Goal: Information Seeking & Learning: Learn about a topic

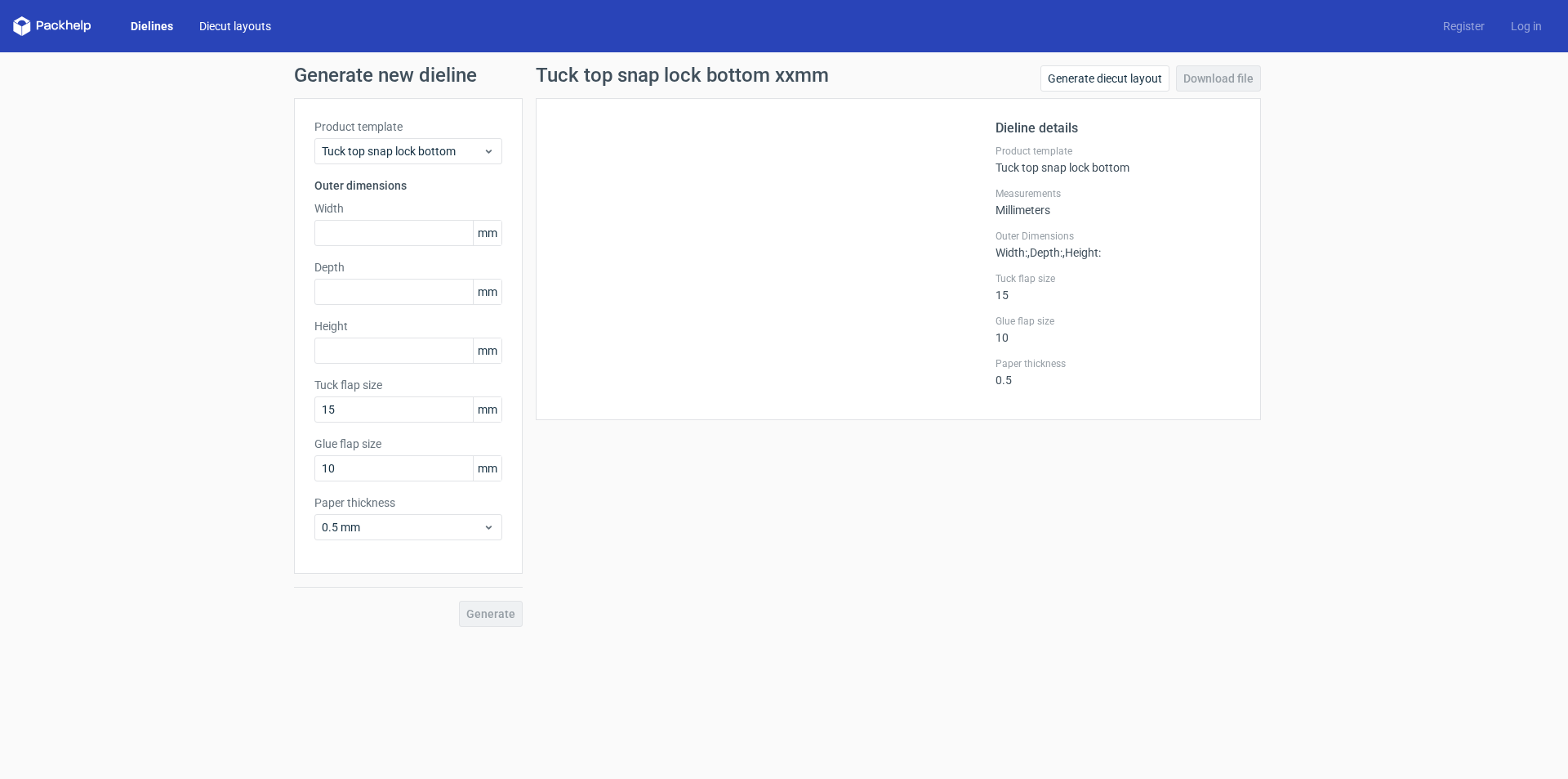
click at [235, 31] on link "Diecut layouts" at bounding box center [235, 25] width 98 height 17
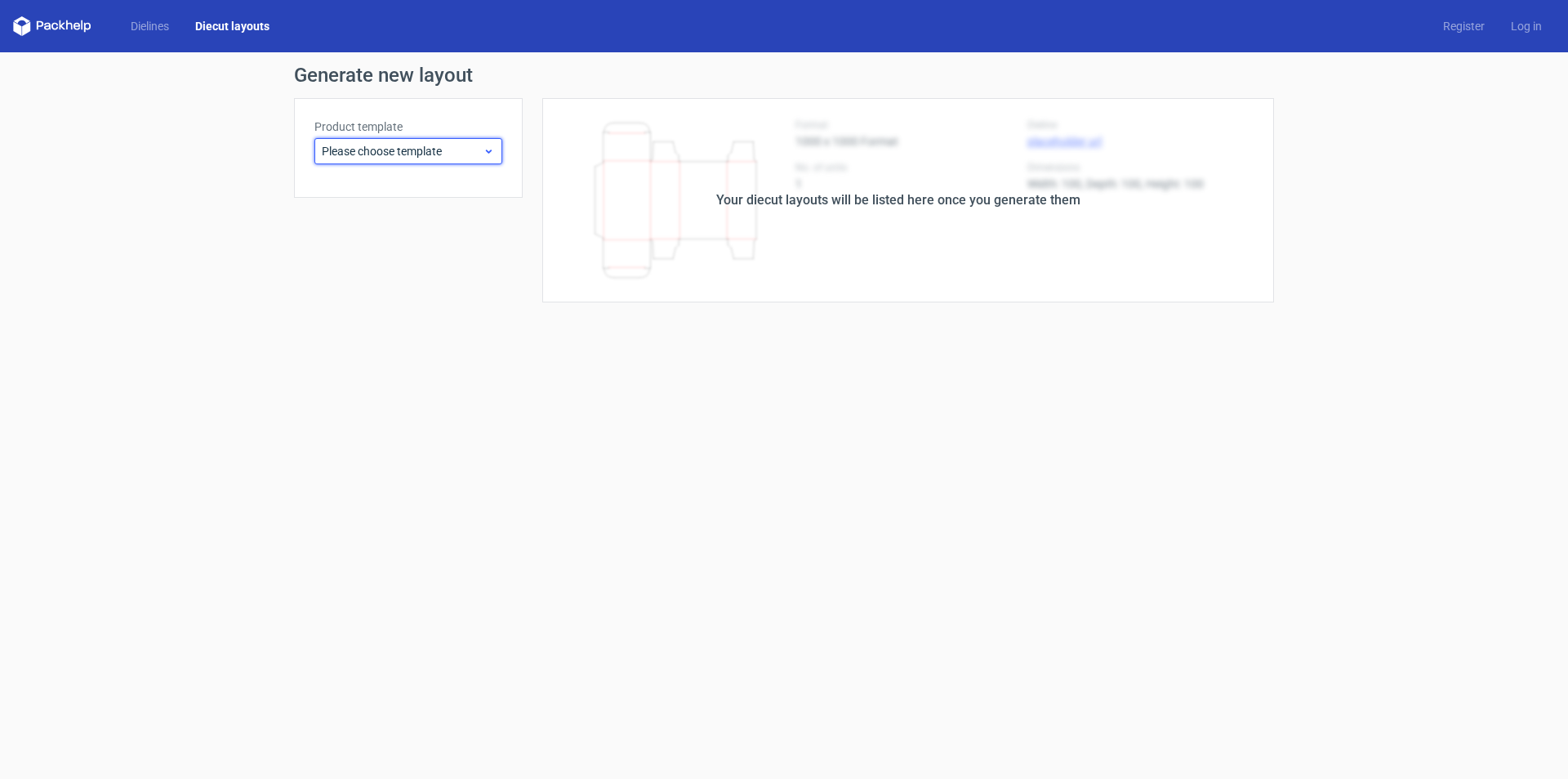
click at [373, 145] on span "Please choose template" at bounding box center [402, 151] width 161 height 17
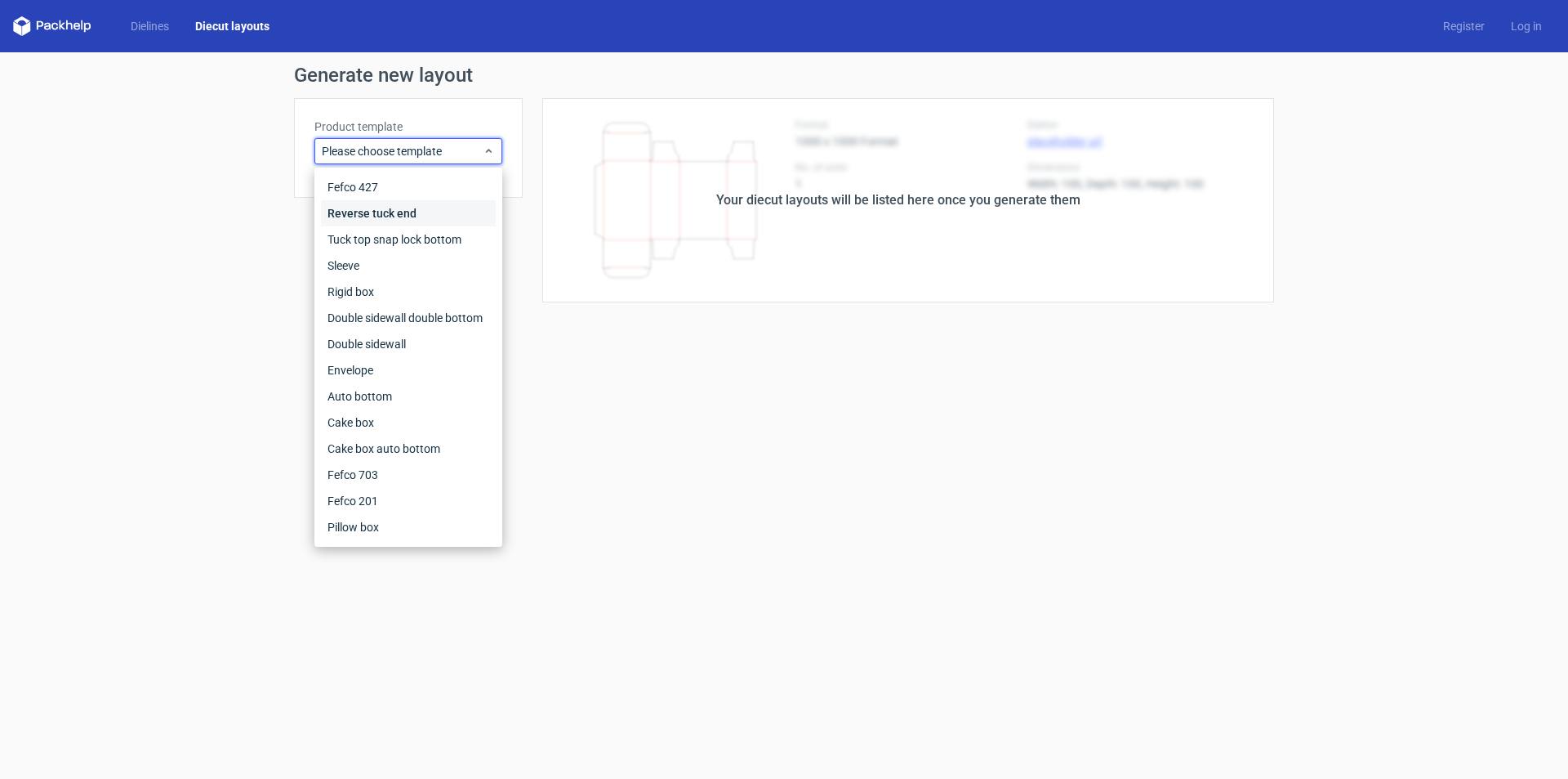
click at [383, 211] on div "Reverse tuck end" at bounding box center [409, 213] width 175 height 26
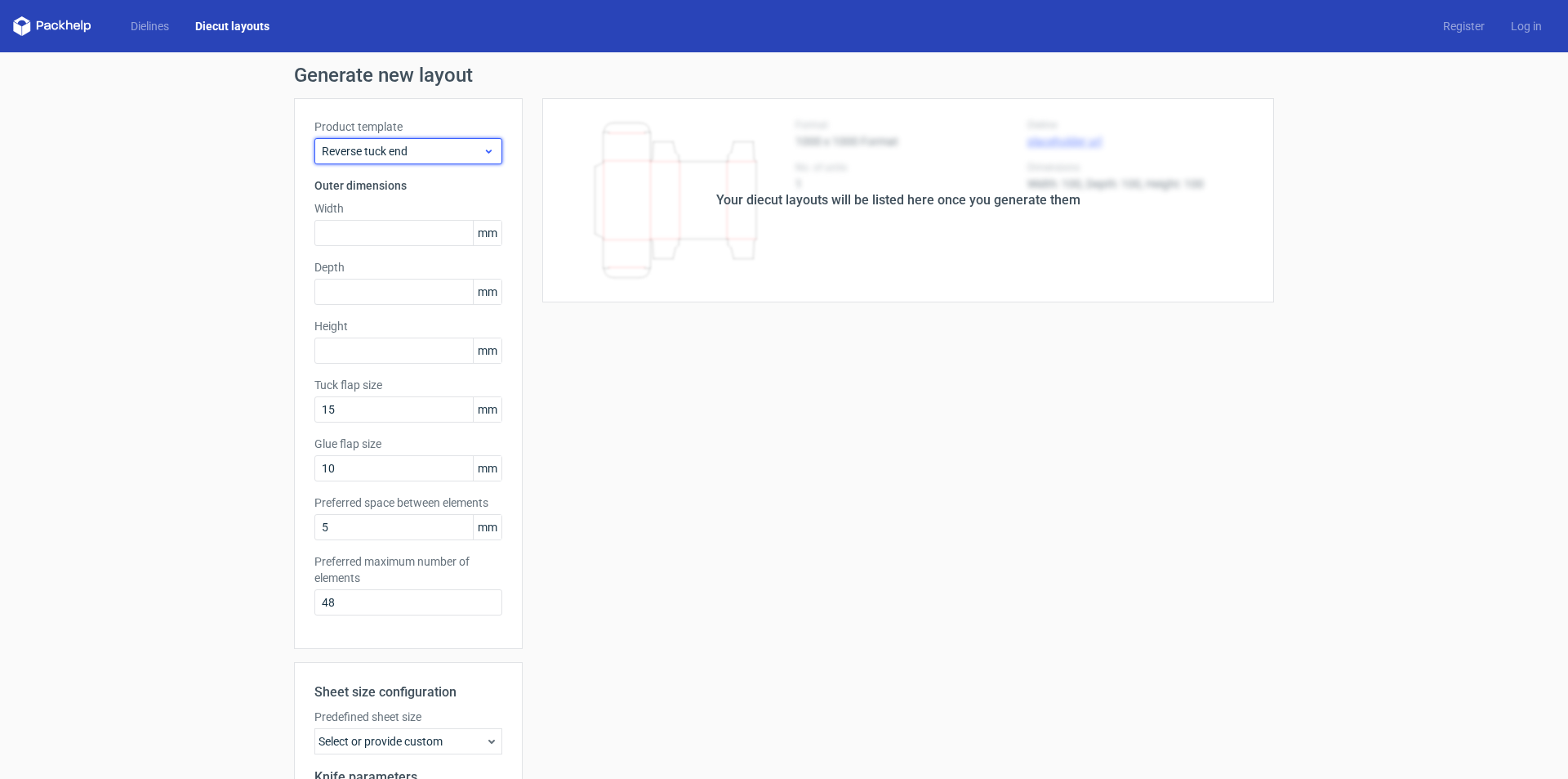
click at [389, 150] on span "Reverse tuck end" at bounding box center [402, 151] width 161 height 17
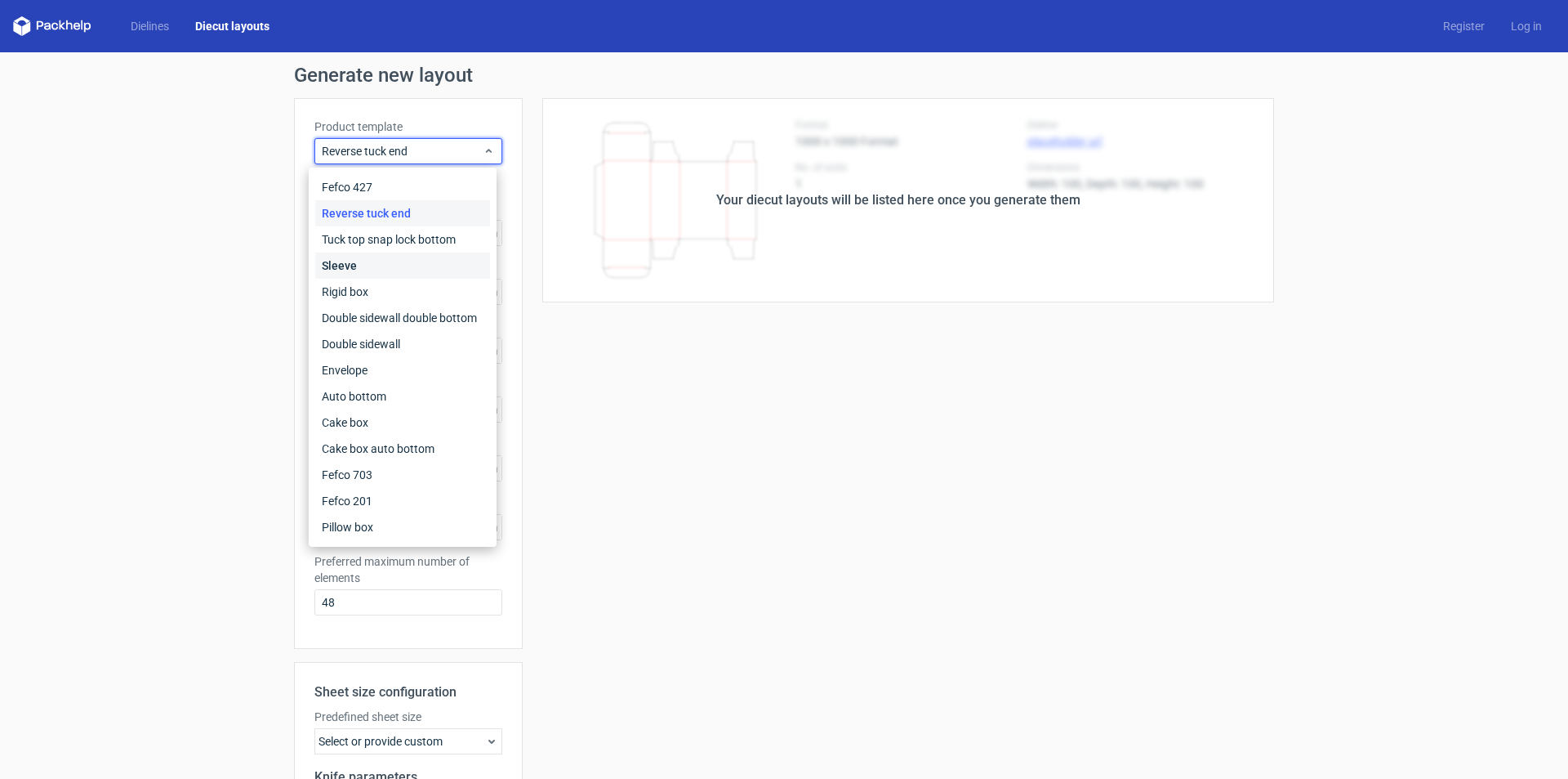
click at [380, 267] on div "Sleeve" at bounding box center [403, 265] width 175 height 26
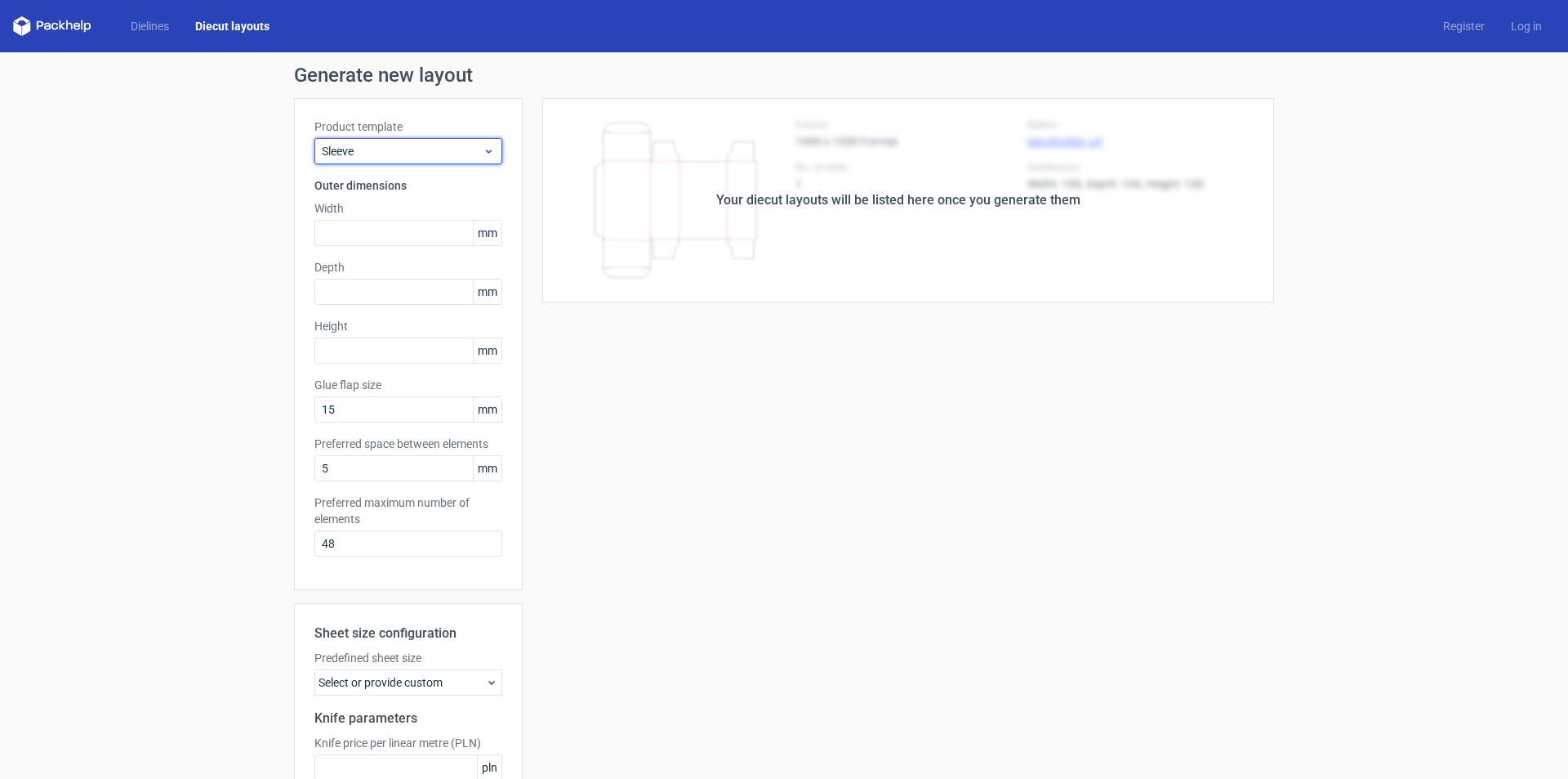
click at [366, 156] on span "Sleeve" at bounding box center [402, 151] width 161 height 17
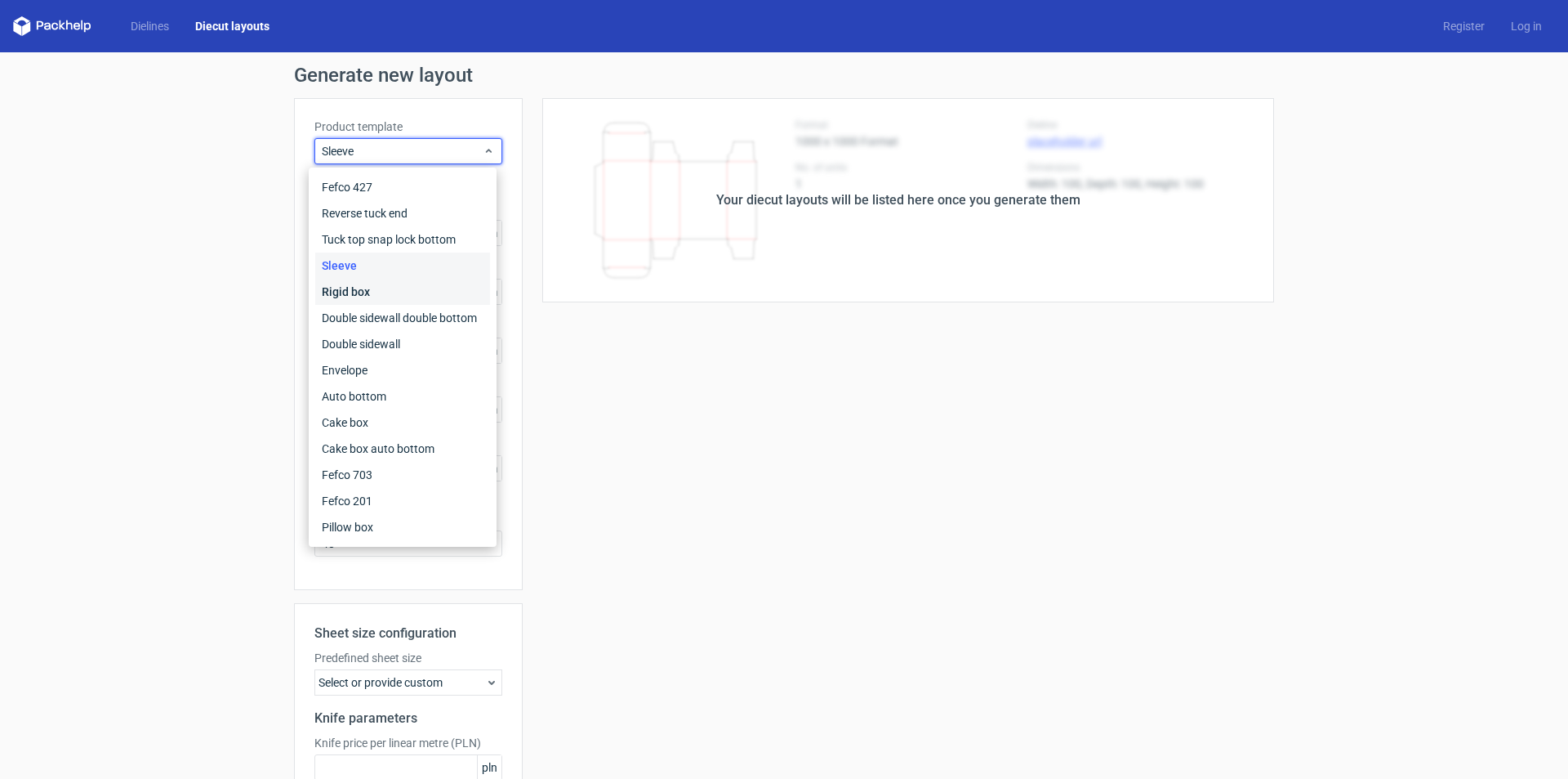
click at [381, 292] on div "Rigid box" at bounding box center [403, 291] width 175 height 26
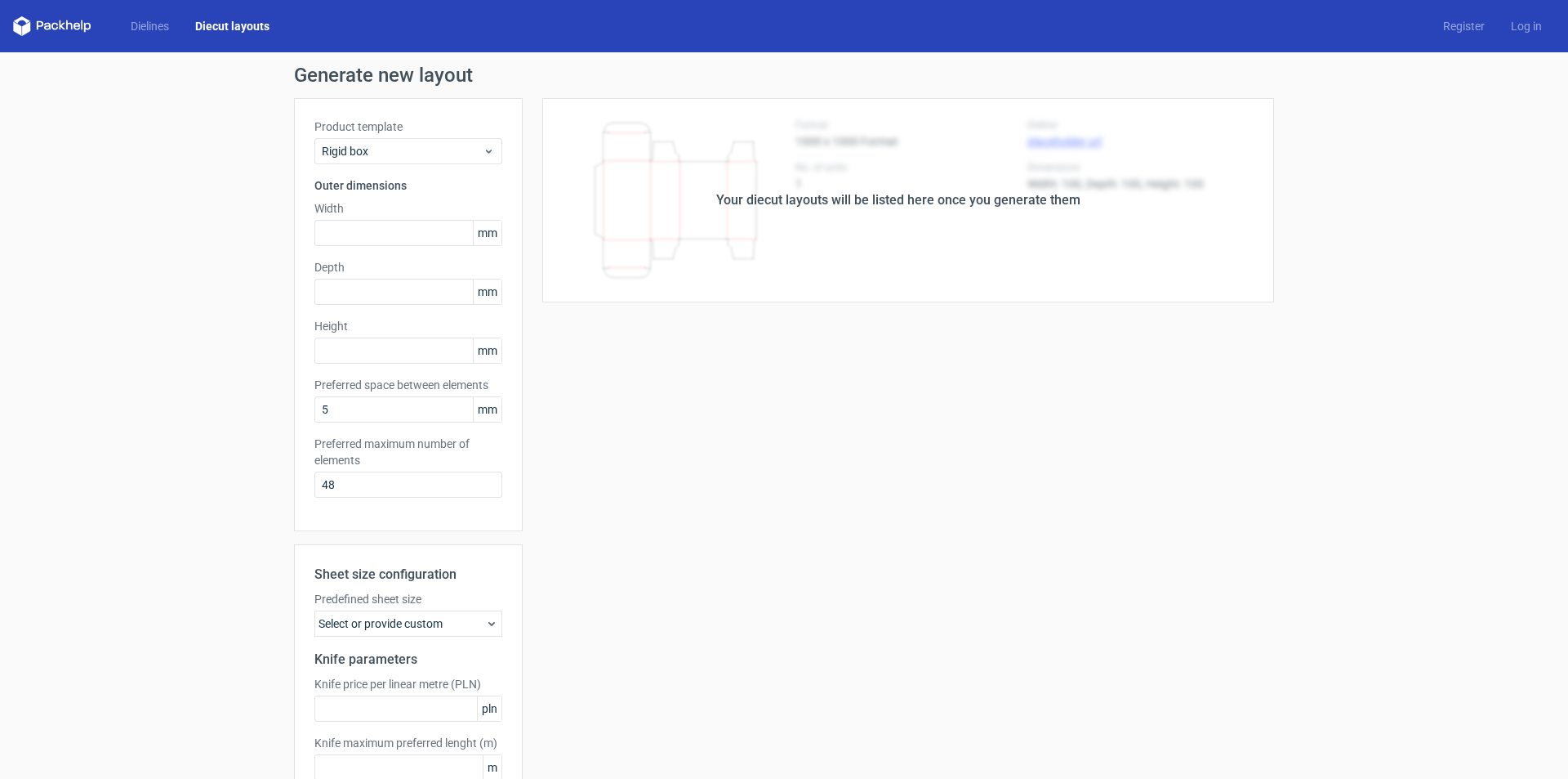
click at [403, 165] on div "Product template Rigid box Outer dimensions Width mm Depth mm Height mm Preferr…" at bounding box center [408, 315] width 229 height 433
click at [403, 155] on span "Rigid box" at bounding box center [402, 151] width 161 height 17
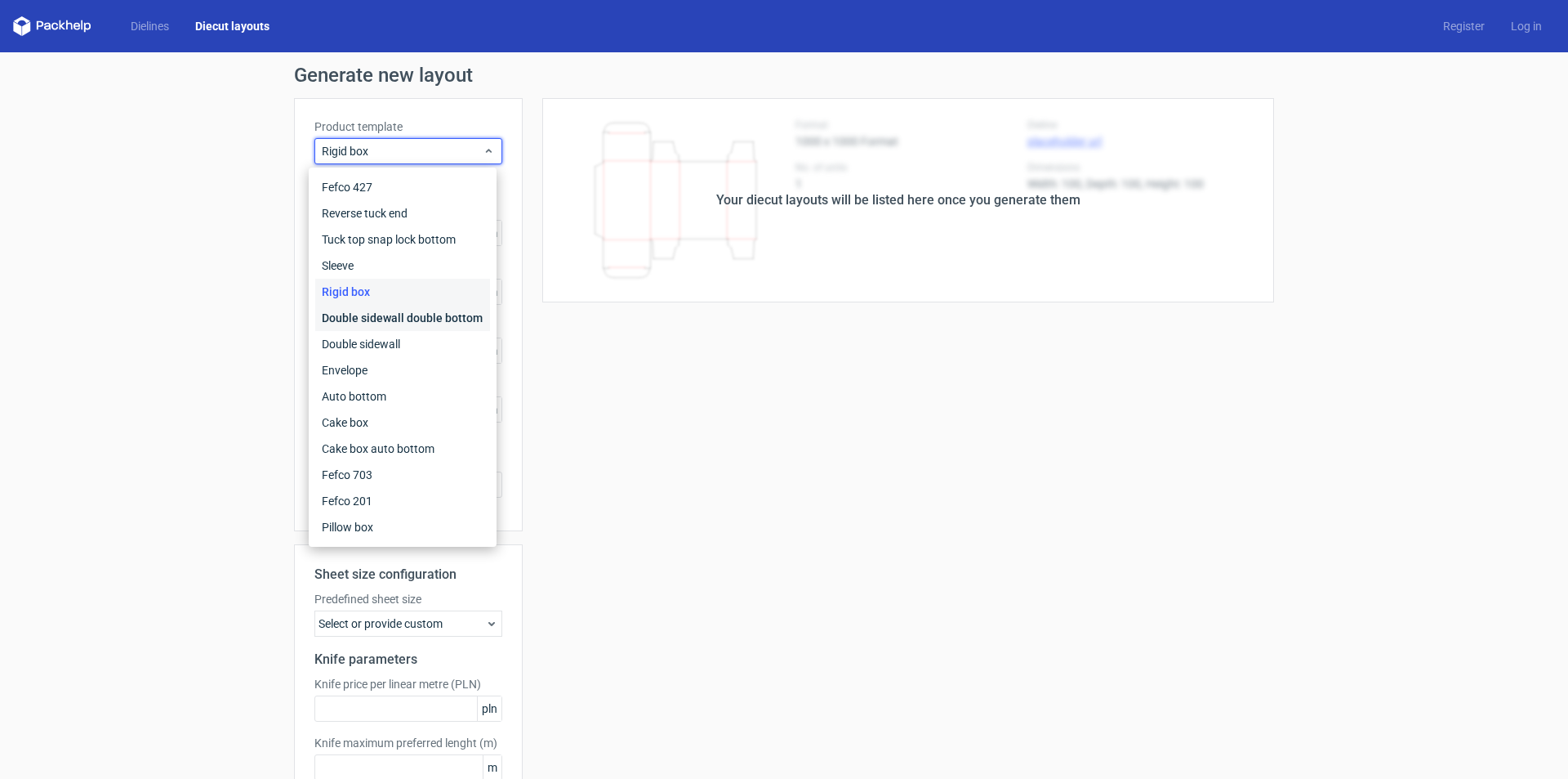
click at [402, 324] on div "Double sidewall double bottom" at bounding box center [403, 317] width 175 height 26
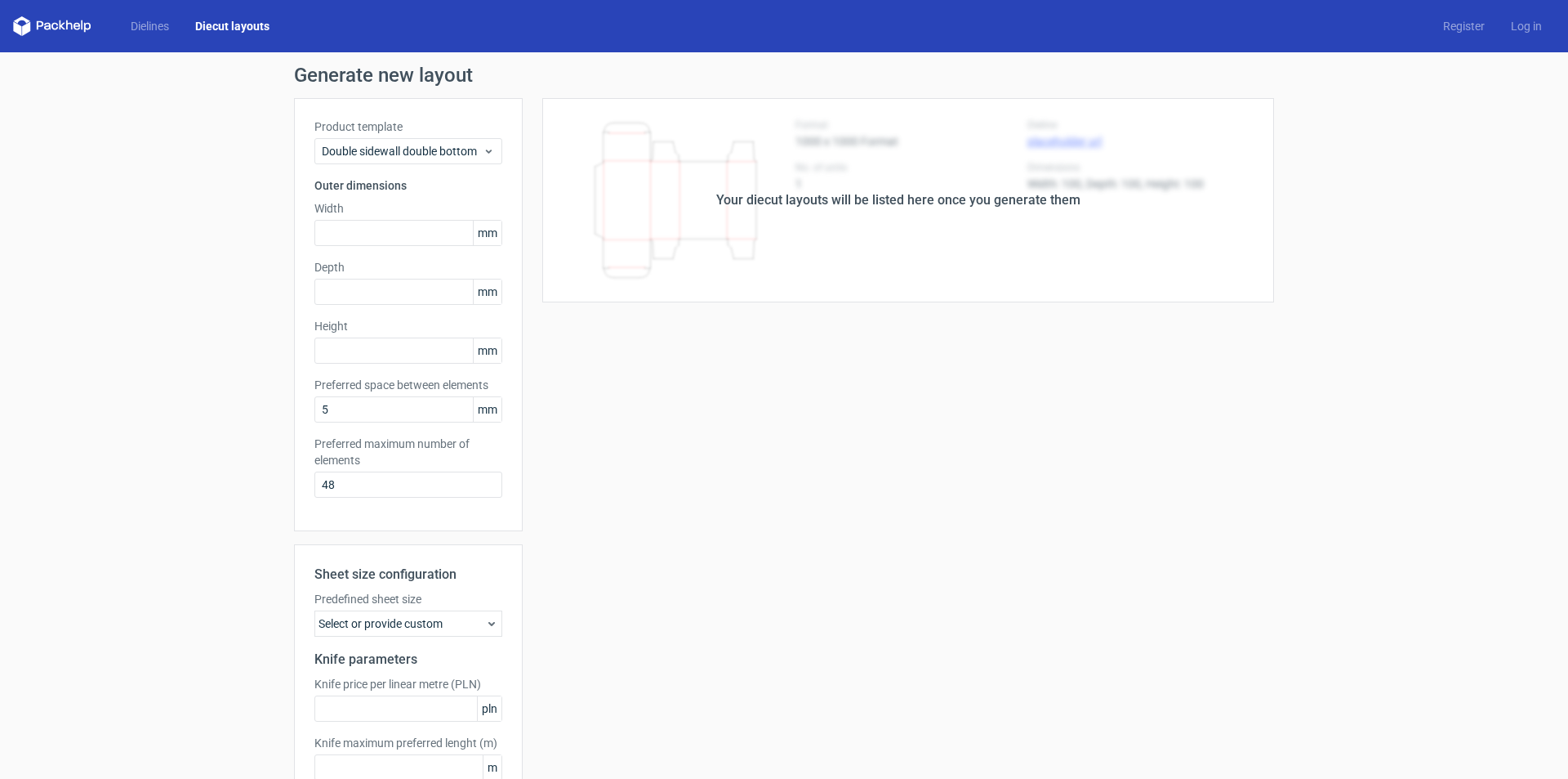
click at [735, 432] on div "Your diecut layouts will be listed here once you generate them Height Depth Wid…" at bounding box center [898, 483] width 751 height 769
click at [65, 19] on icon at bounding box center [52, 26] width 79 height 19
click at [58, 23] on icon at bounding box center [52, 26] width 79 height 19
click at [181, 25] on link "Dielines" at bounding box center [150, 25] width 64 height 17
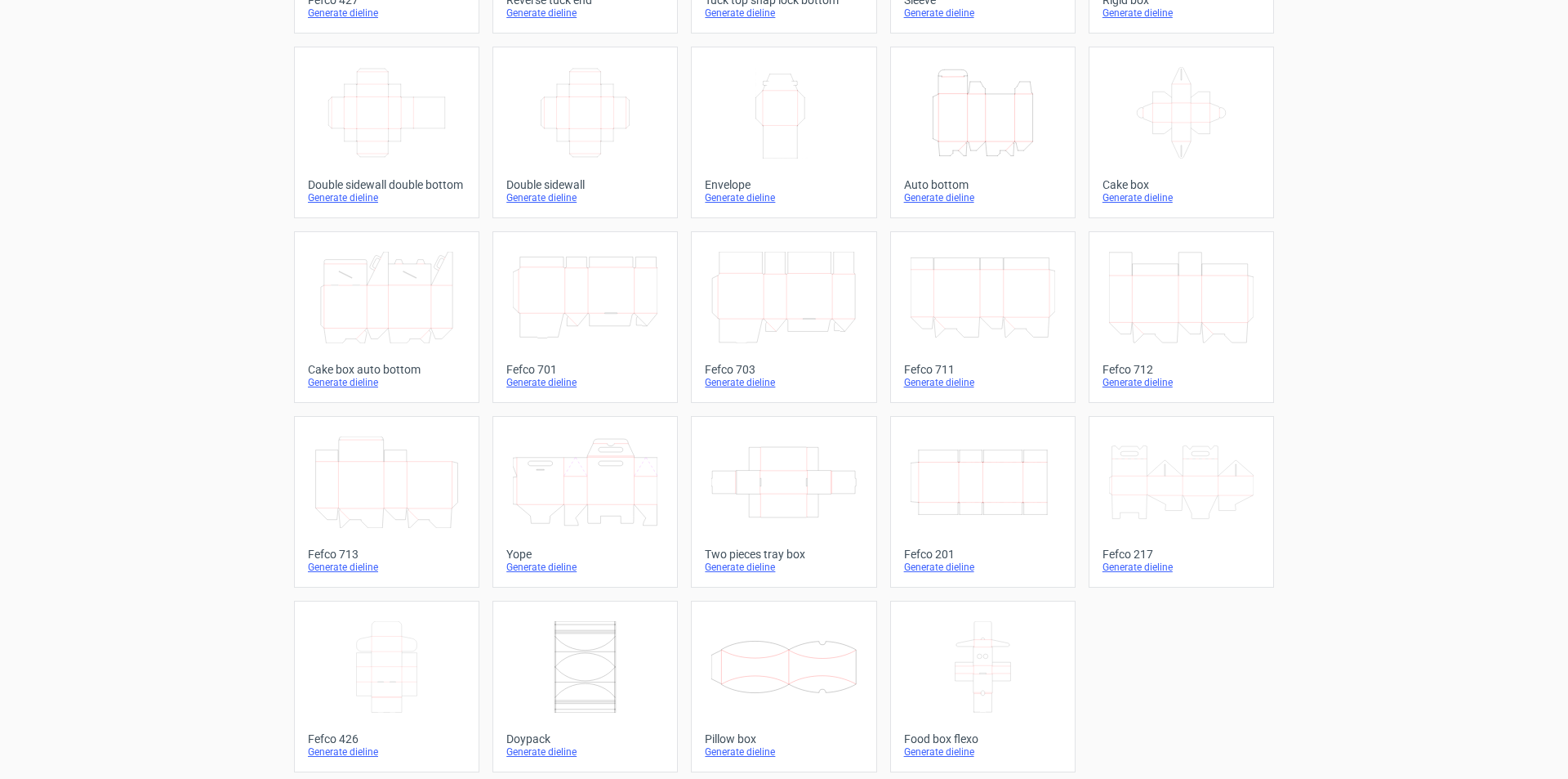
scroll to position [242, 0]
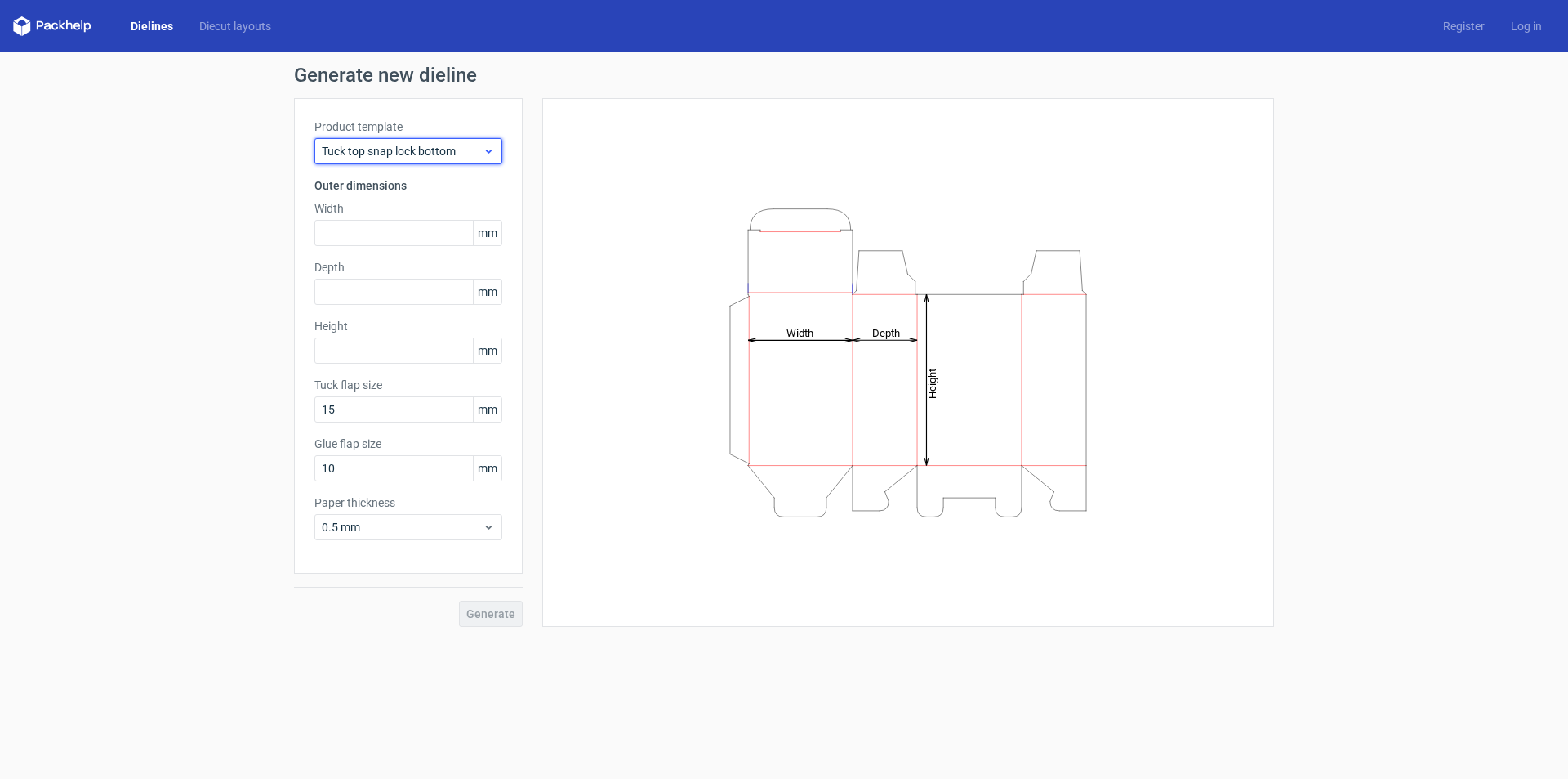
click at [425, 153] on span "Tuck top snap lock bottom" at bounding box center [402, 151] width 161 height 17
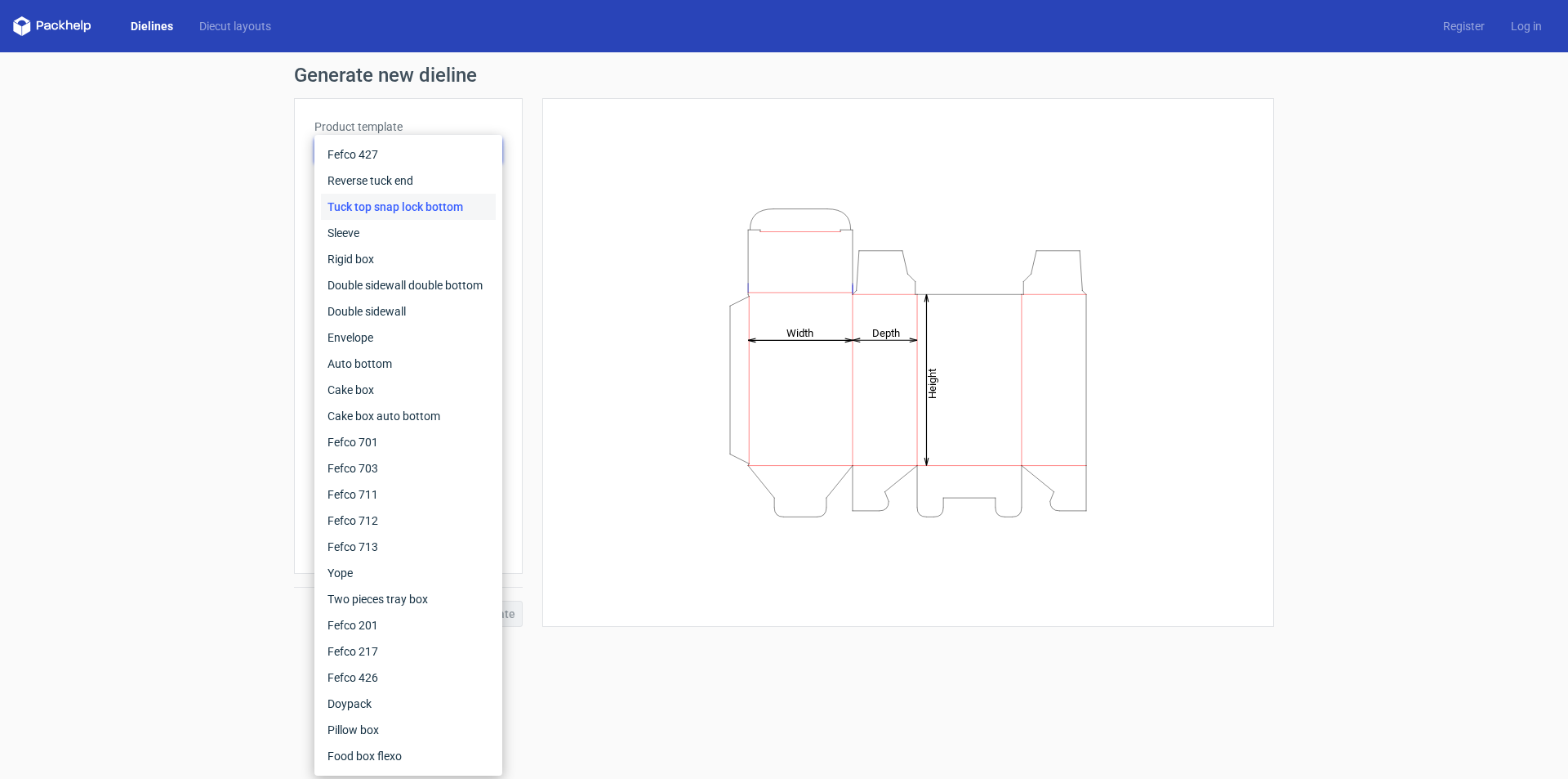
click at [248, 104] on div "Generate new dieline Product template Tuck top snap lock bottom Outer dimension…" at bounding box center [784, 346] width 1568 height 587
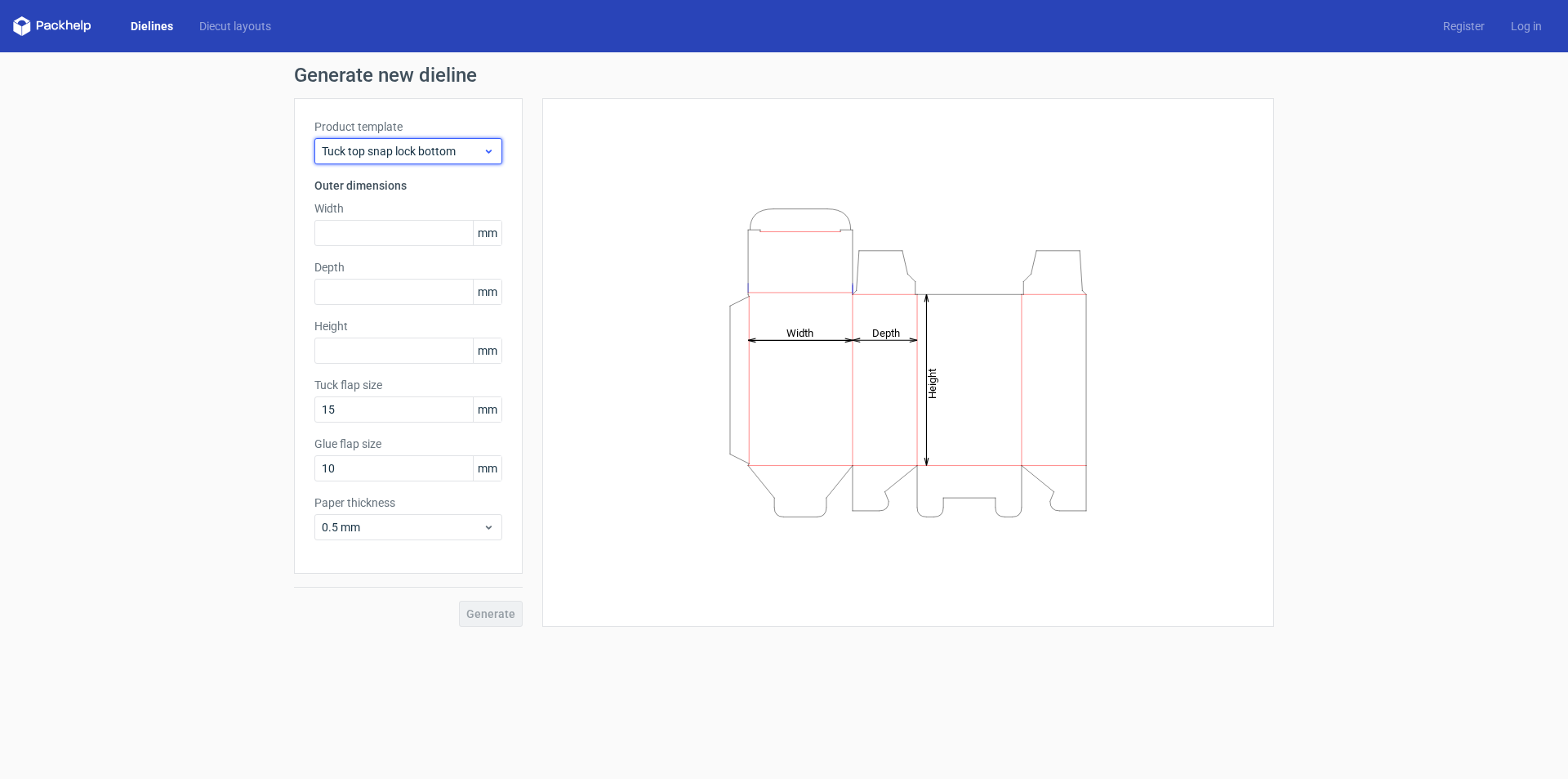
click at [433, 162] on div "Tuck top snap lock bottom" at bounding box center [408, 151] width 188 height 26
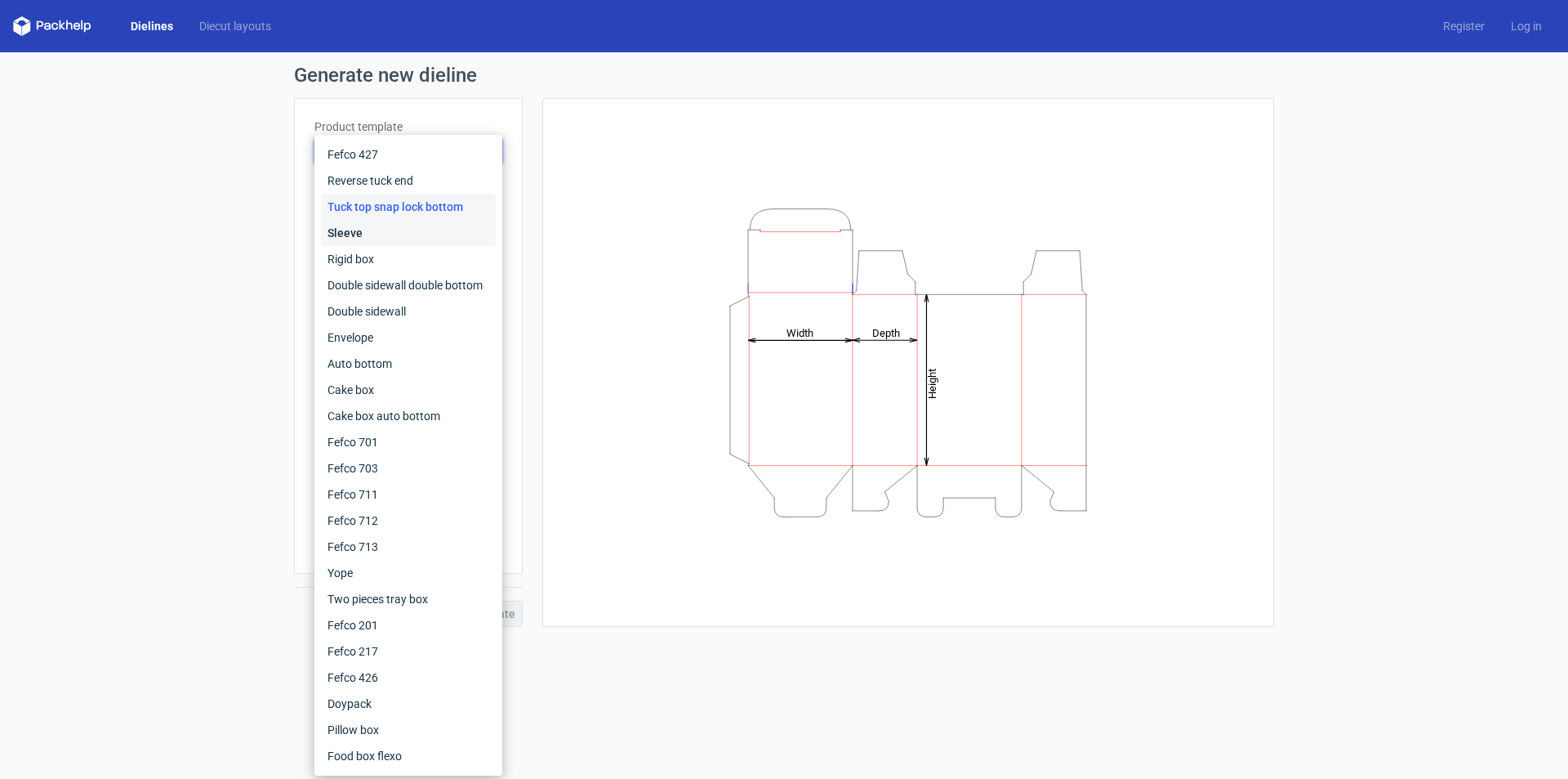
click at [424, 234] on div "Sleeve" at bounding box center [409, 233] width 175 height 26
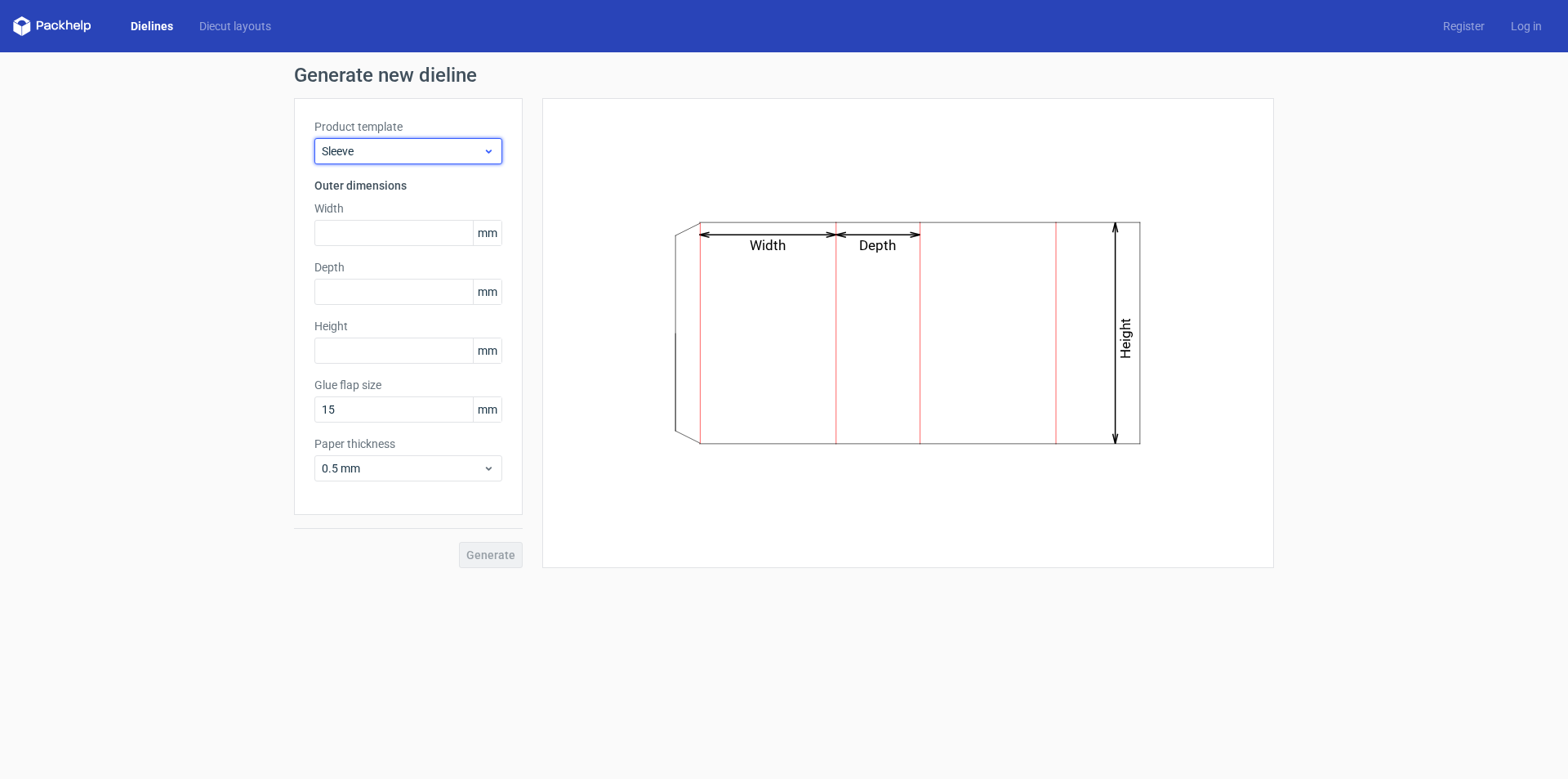
click at [419, 163] on div "Sleeve" at bounding box center [408, 151] width 188 height 26
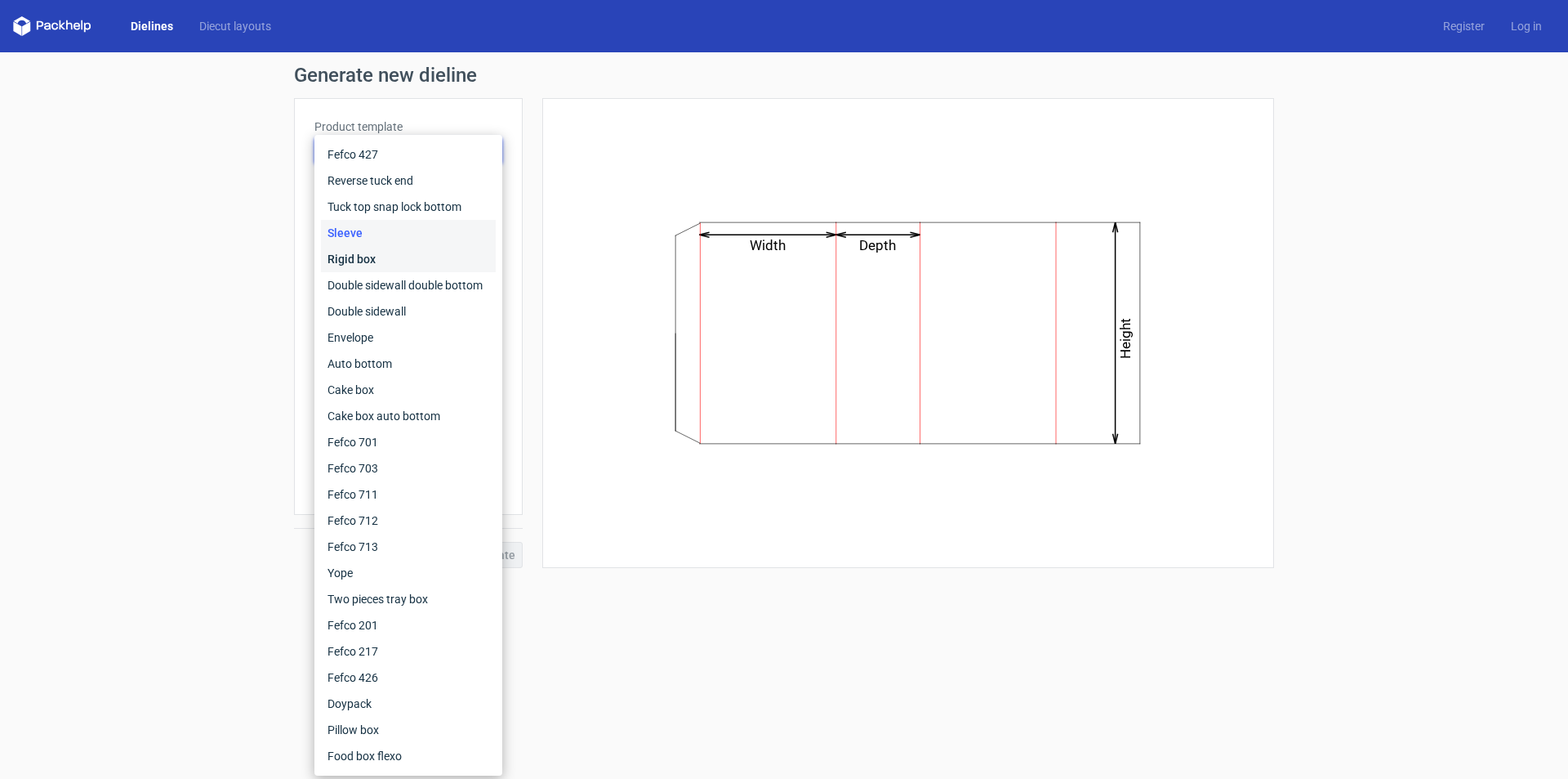
click at [393, 255] on div "Rigid box" at bounding box center [409, 259] width 175 height 26
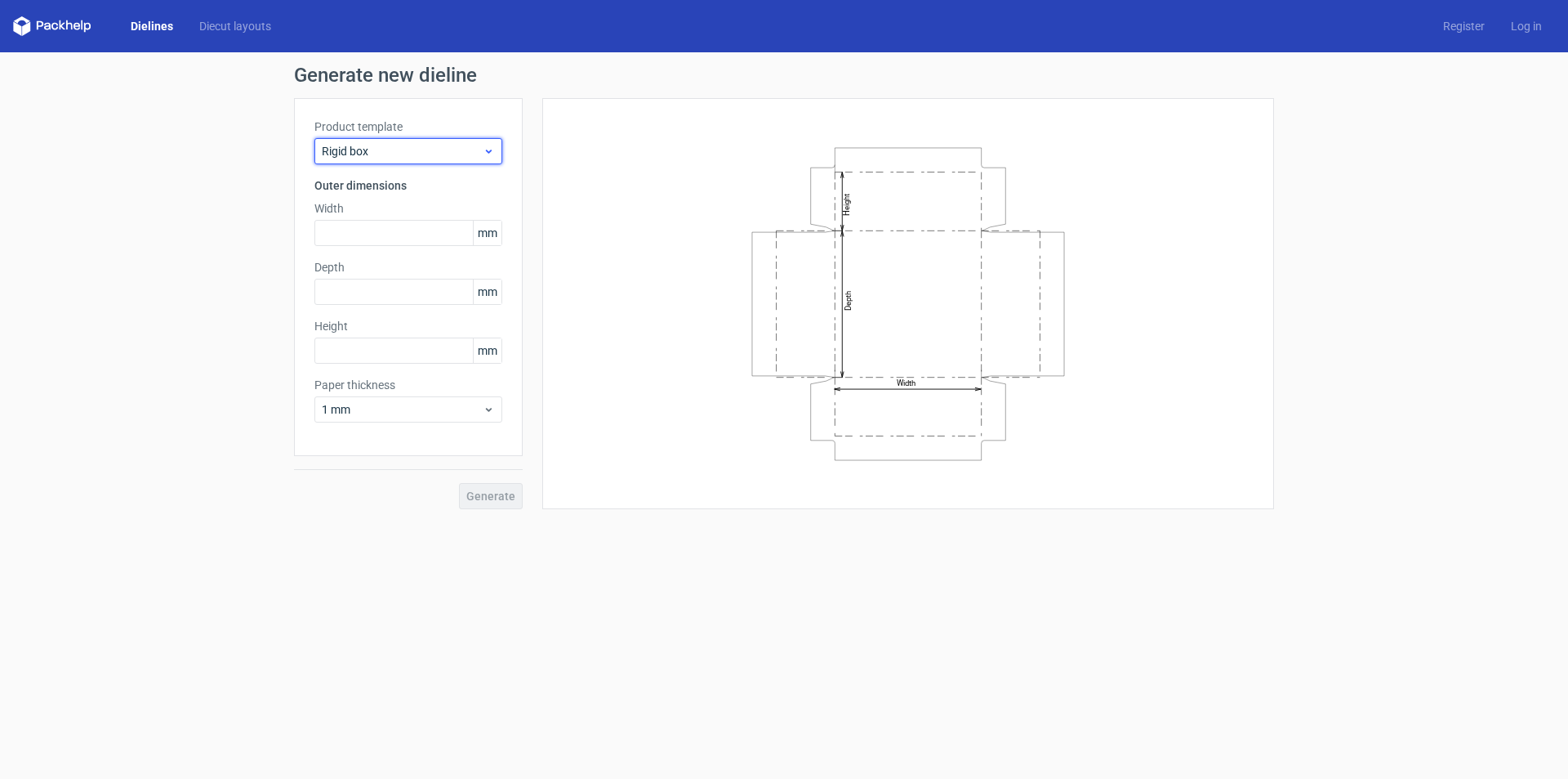
click at [419, 152] on span "Rigid box" at bounding box center [402, 151] width 161 height 17
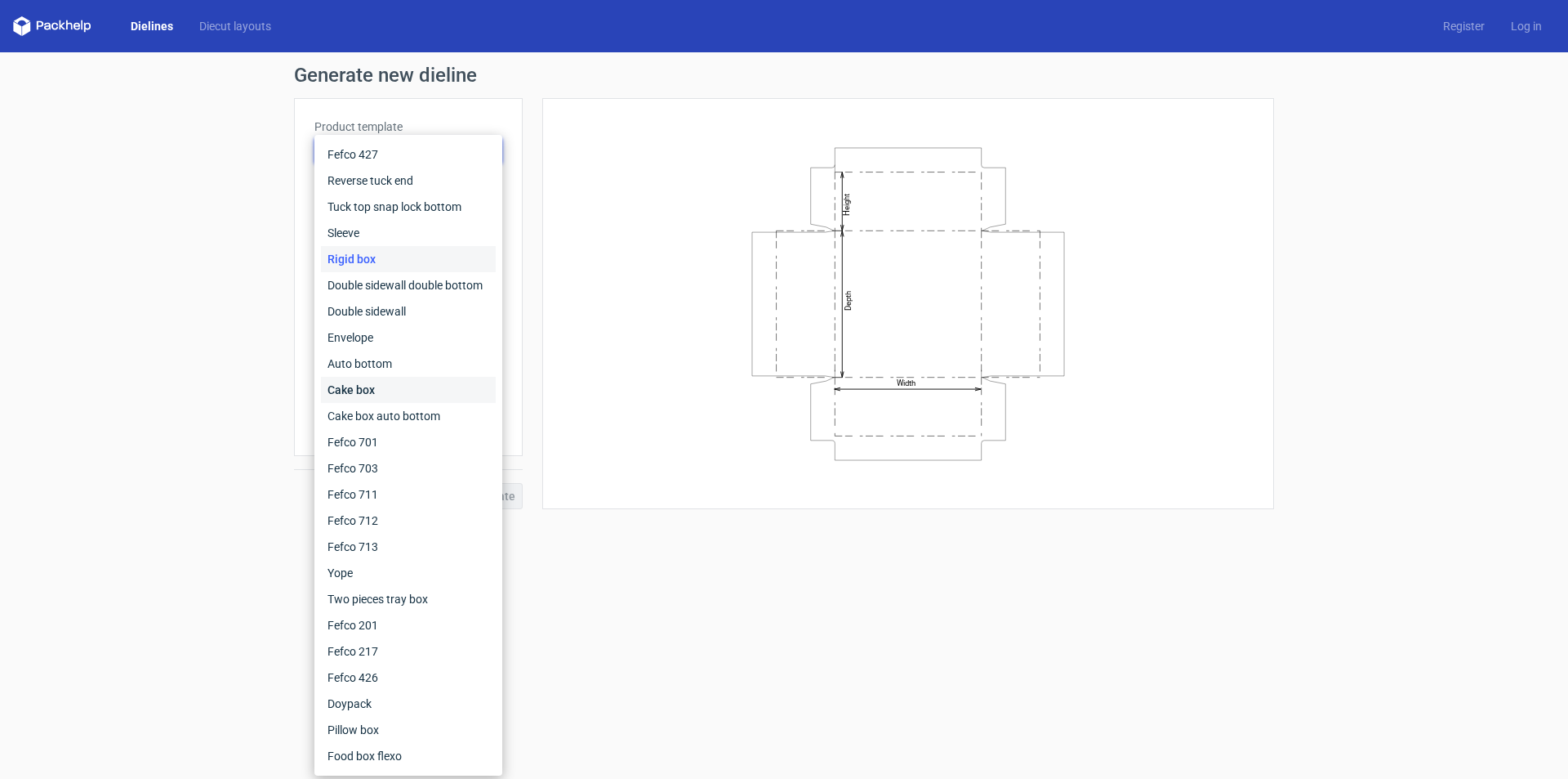
click at [391, 392] on div "Cake box" at bounding box center [409, 390] width 175 height 26
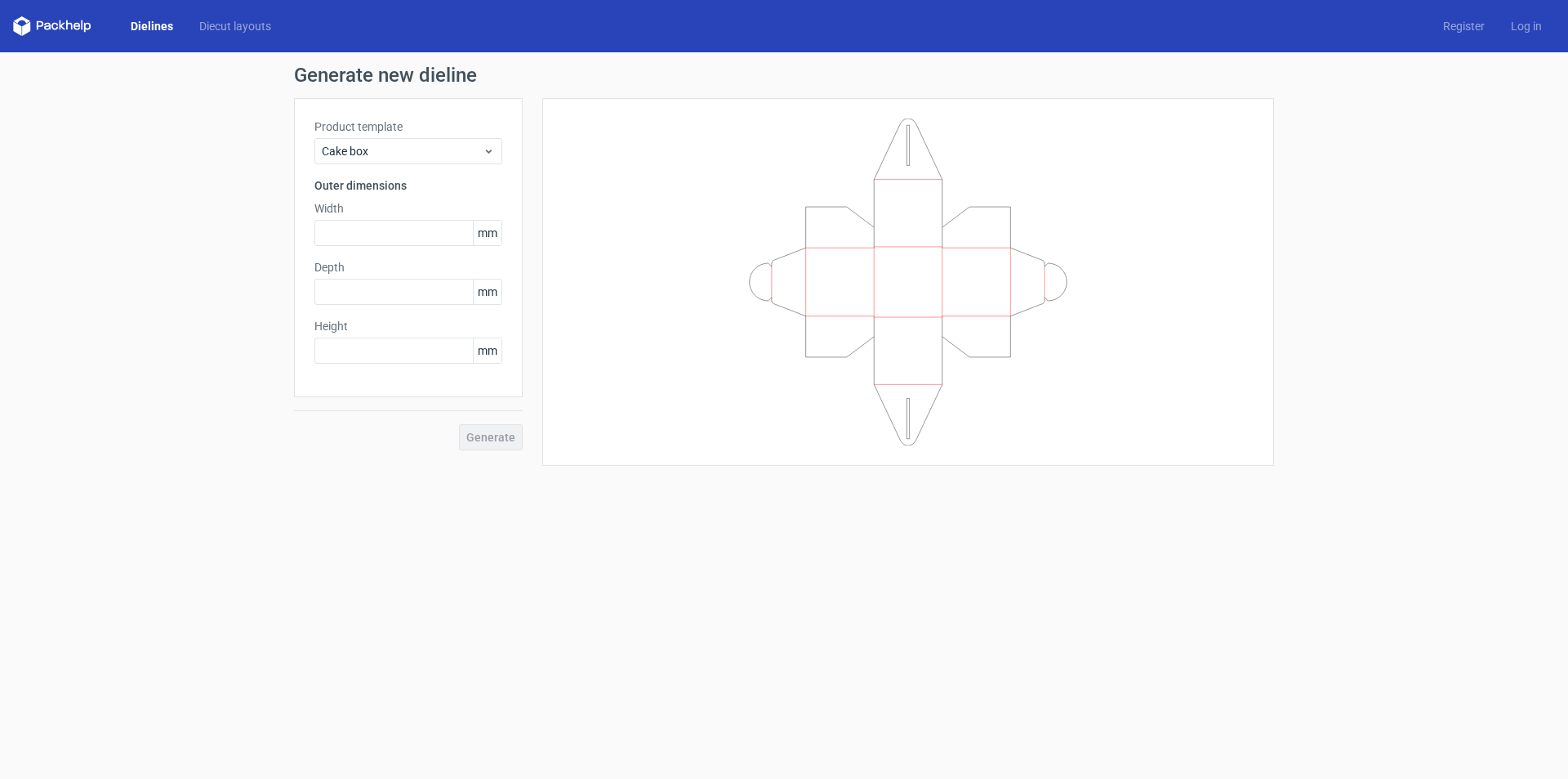
click at [429, 137] on div "Product template Cake box" at bounding box center [408, 141] width 188 height 46
click at [422, 151] on span "Cake box" at bounding box center [402, 151] width 161 height 17
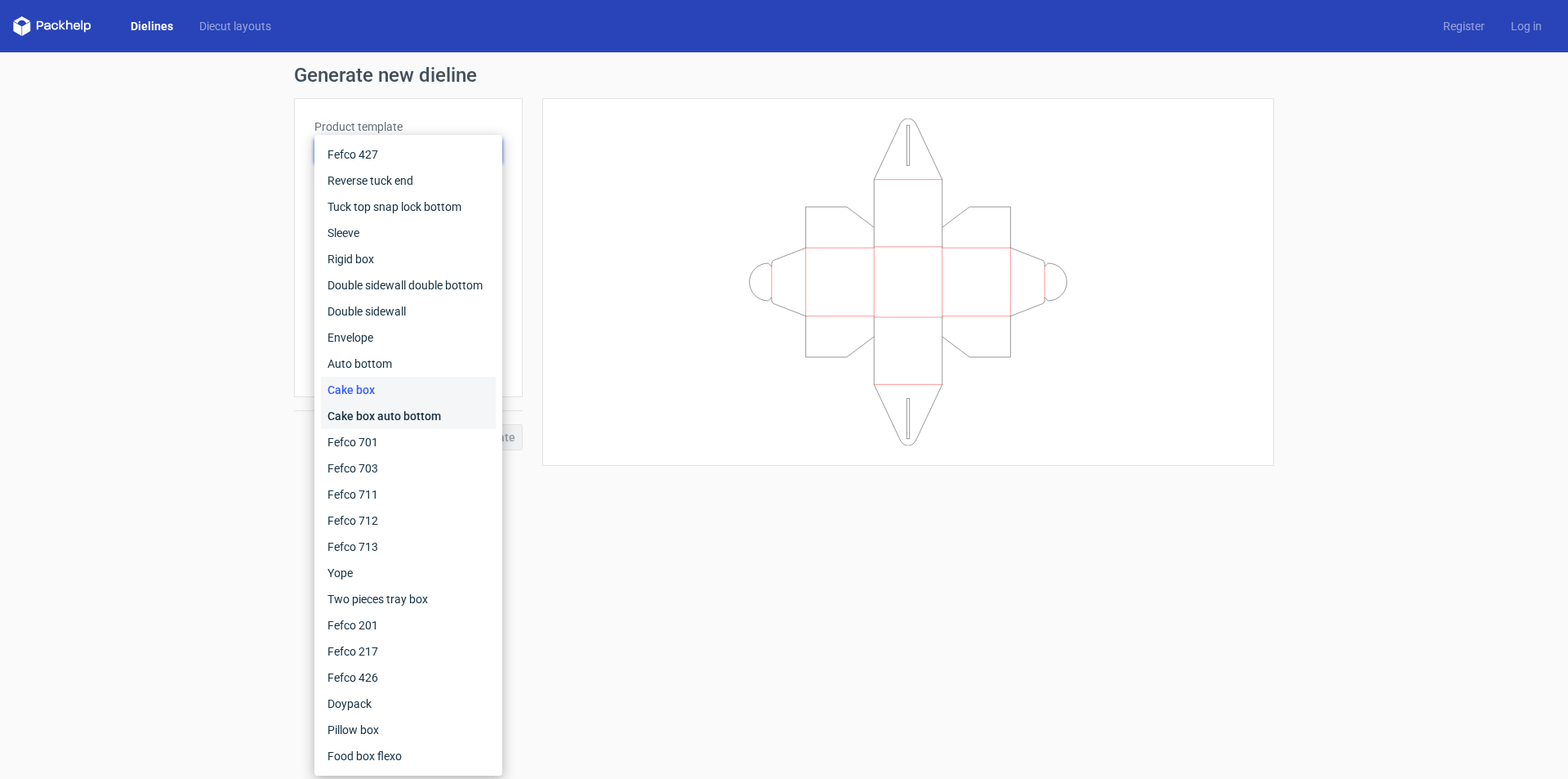
click at [384, 415] on div "Cake box auto bottom" at bounding box center [409, 416] width 175 height 26
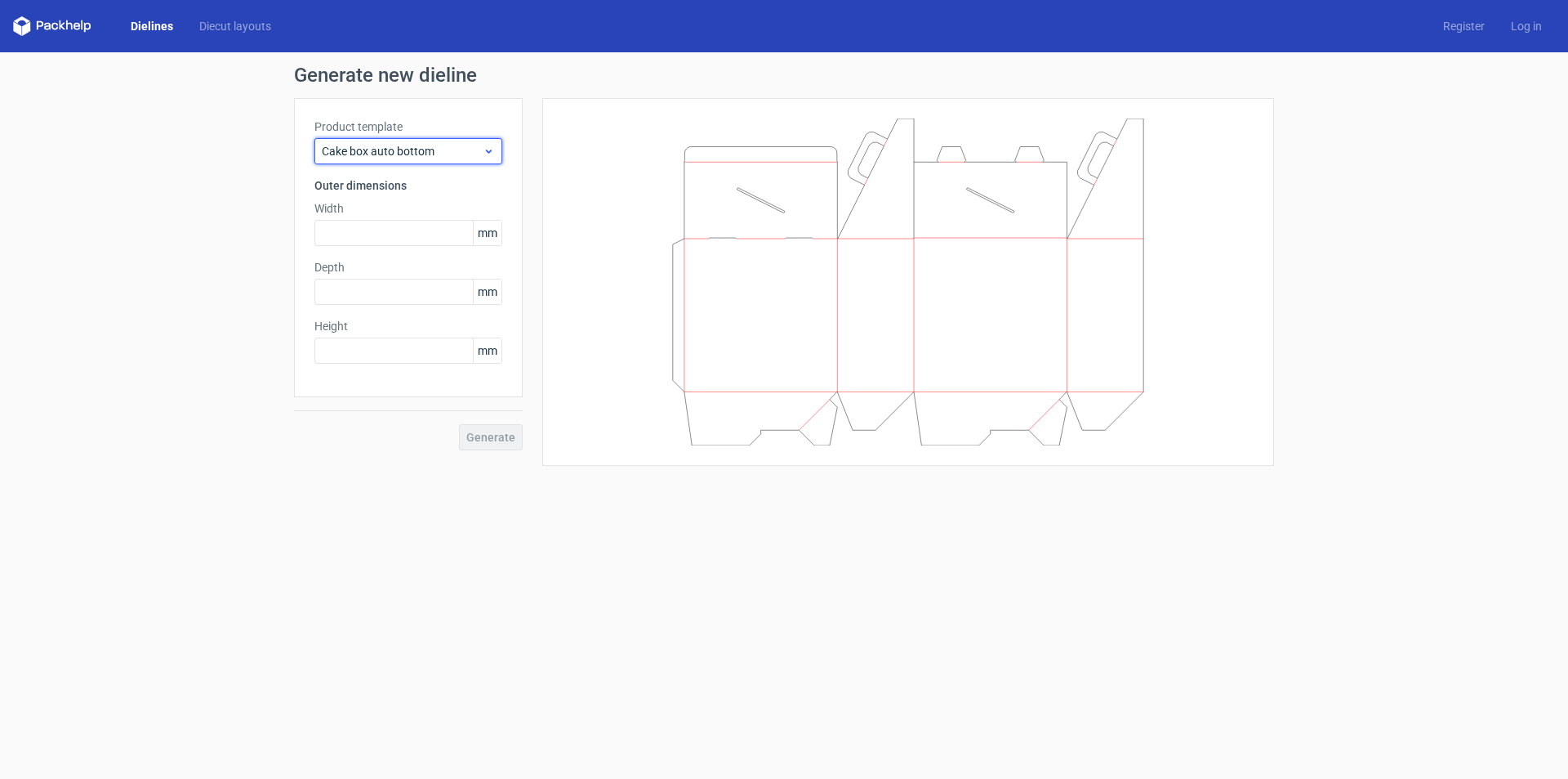
click at [412, 148] on span "Cake box auto bottom" at bounding box center [402, 151] width 161 height 17
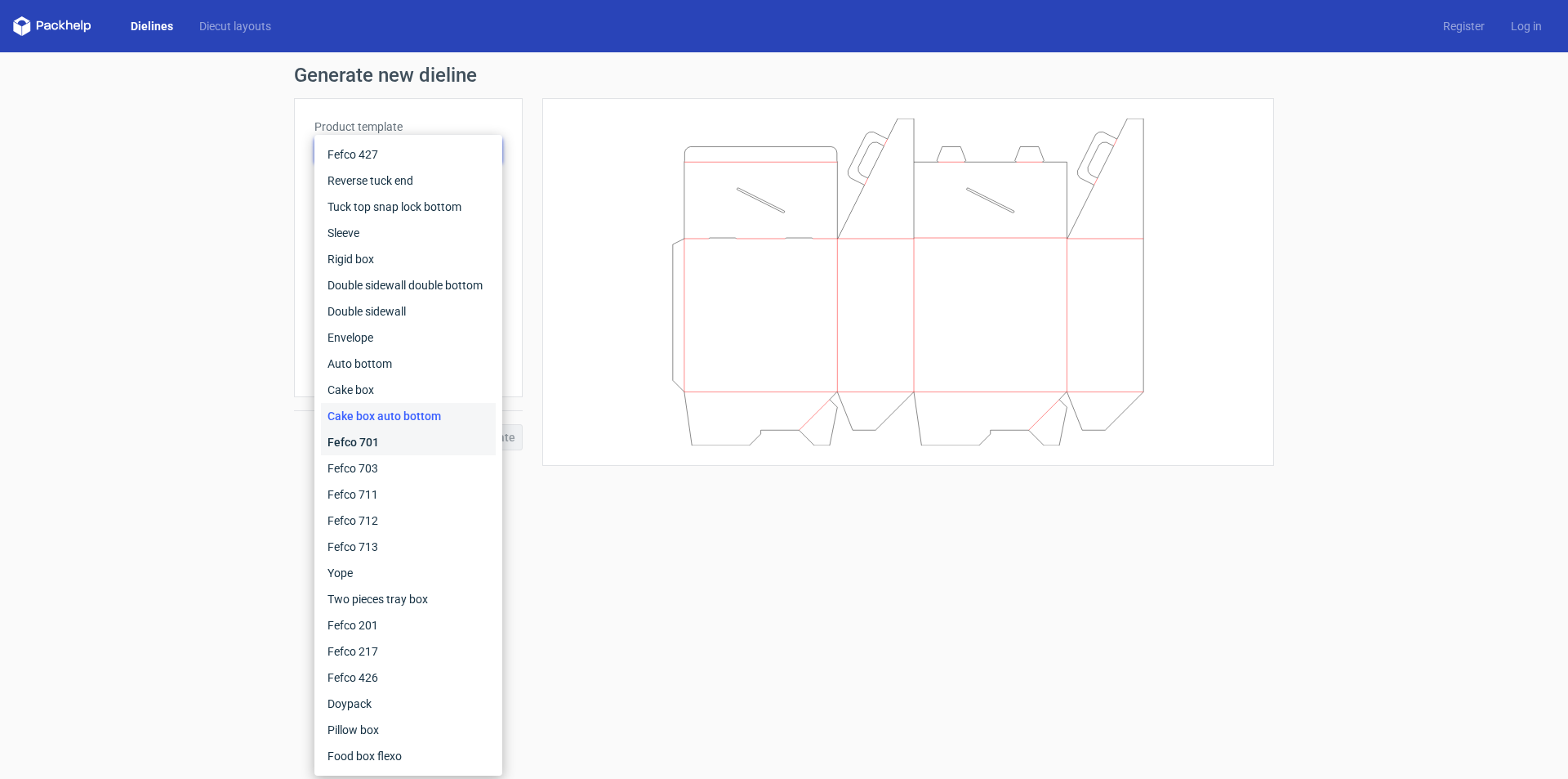
click at [379, 442] on div "Fefco 701" at bounding box center [409, 442] width 175 height 26
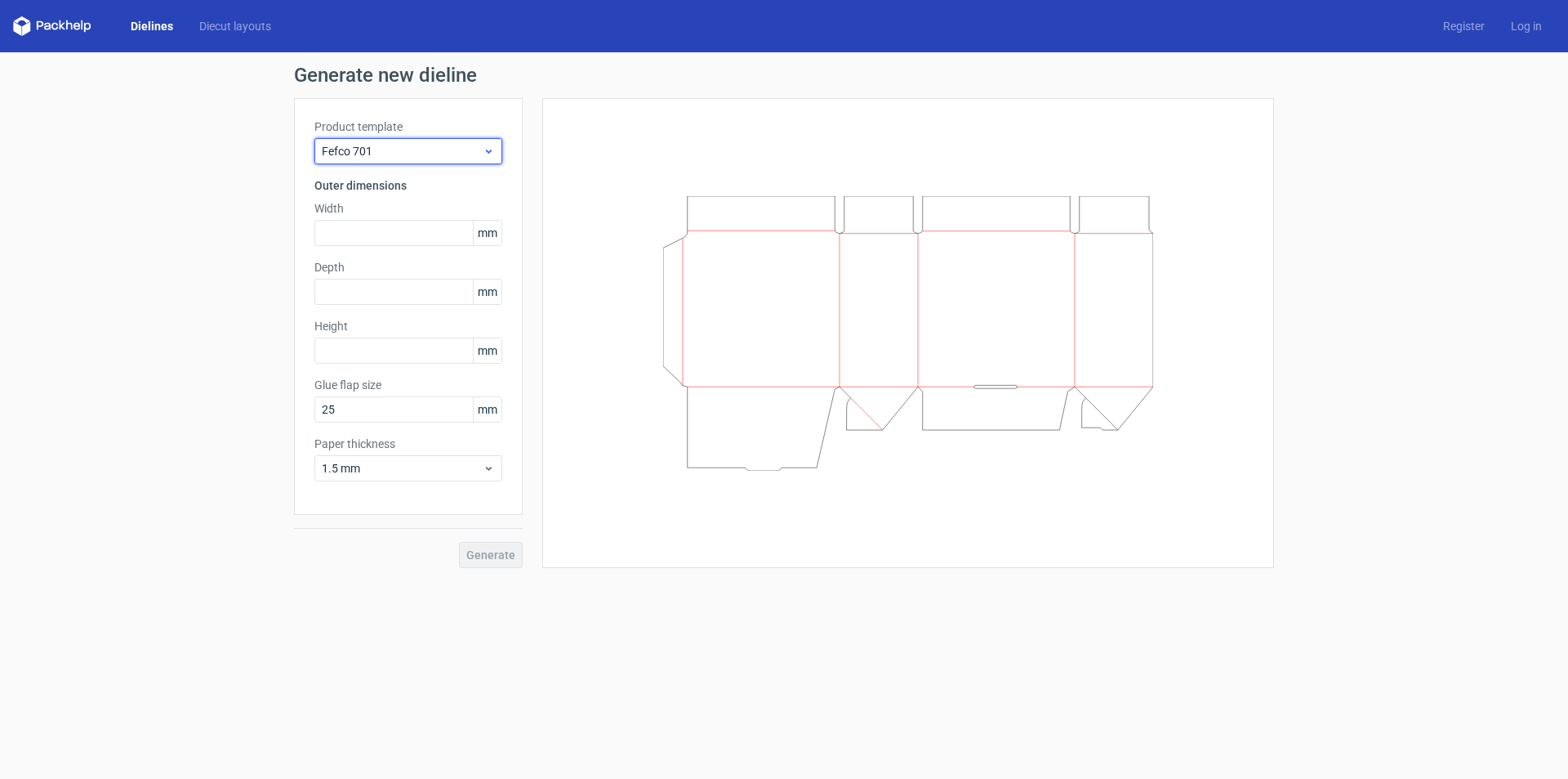
click at [397, 150] on span "Fefco 701" at bounding box center [402, 151] width 161 height 17
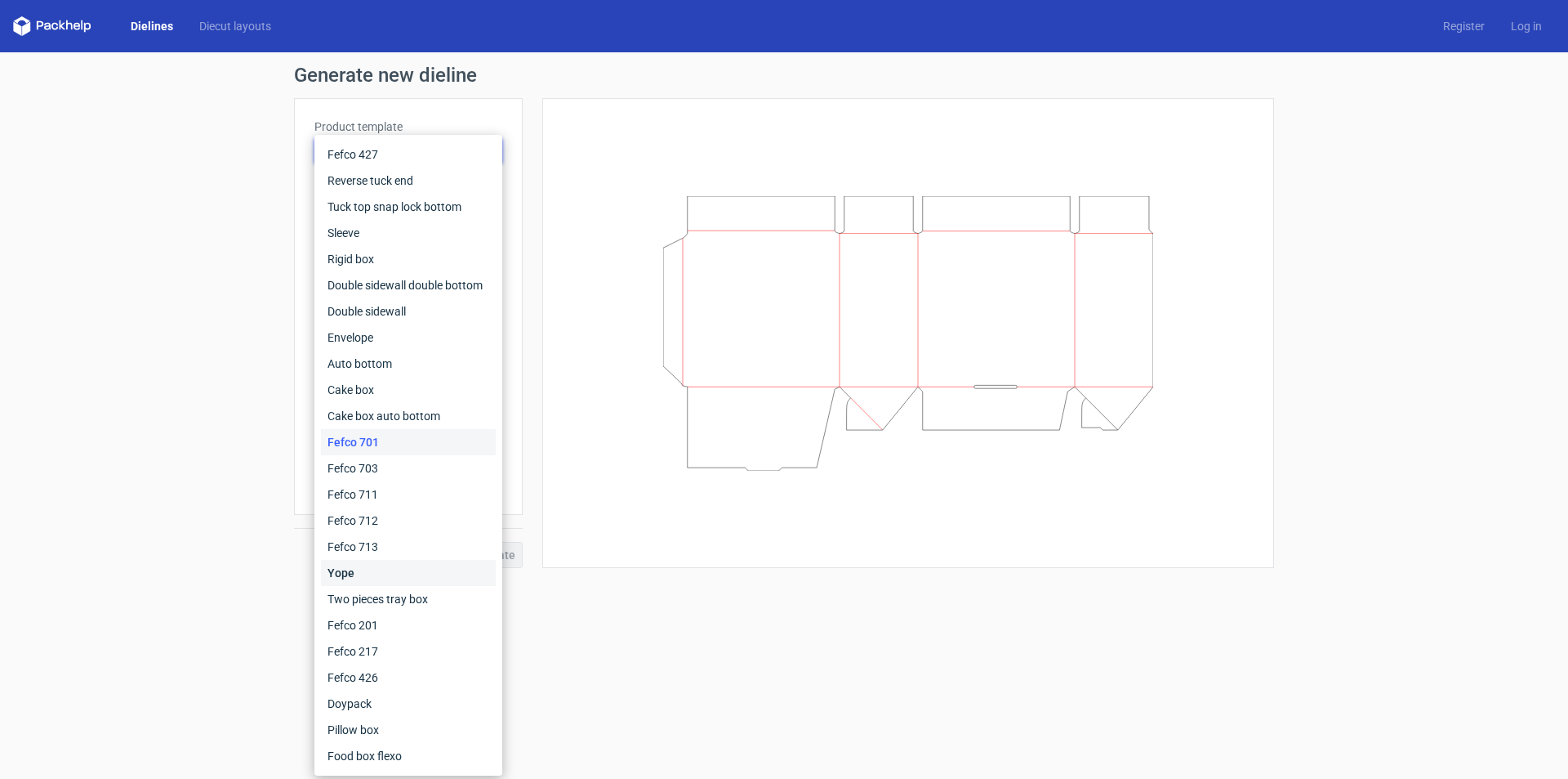
click at [404, 567] on div "Yope" at bounding box center [409, 573] width 175 height 26
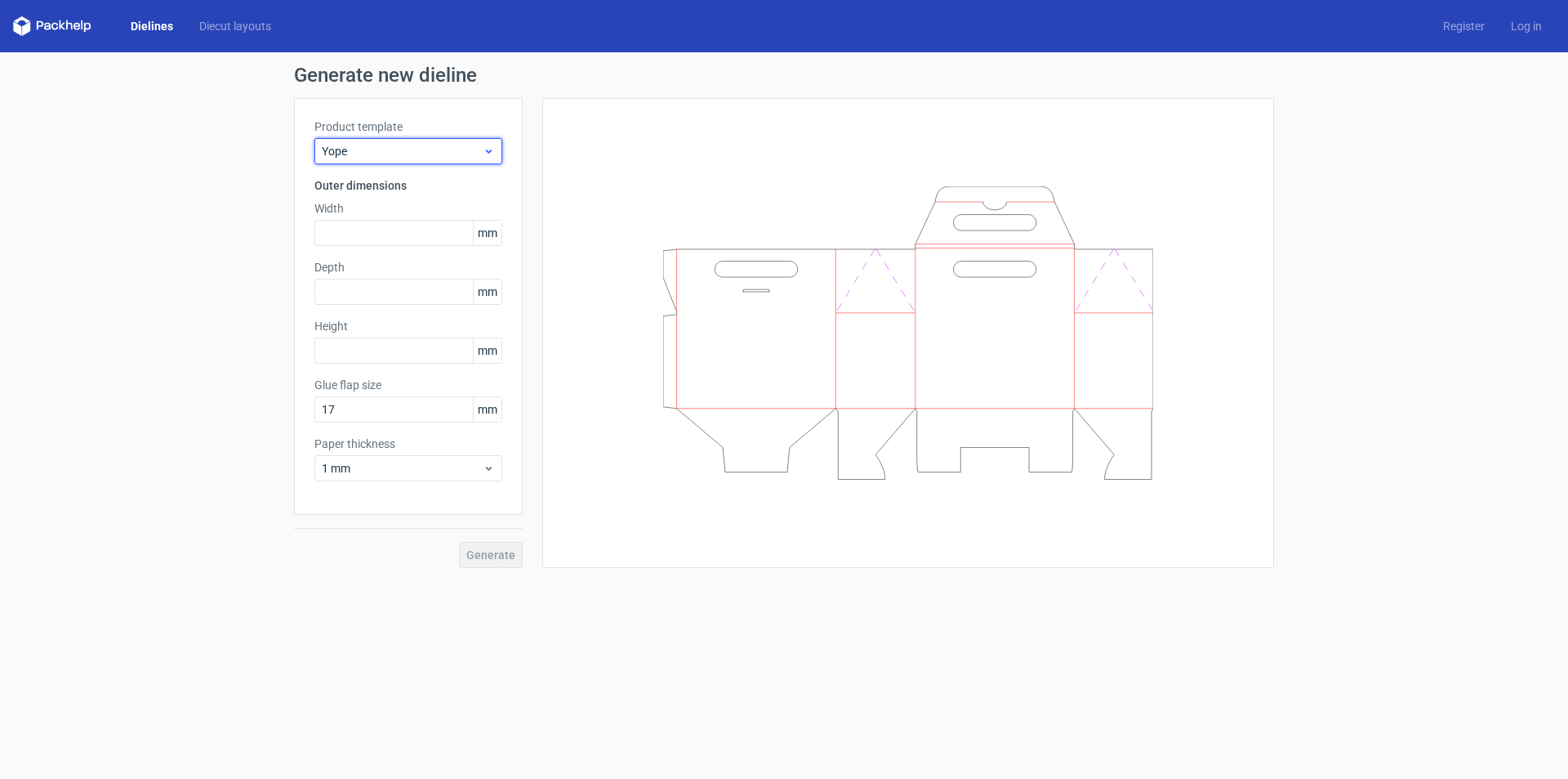
click at [404, 158] on span "Yope" at bounding box center [402, 151] width 161 height 17
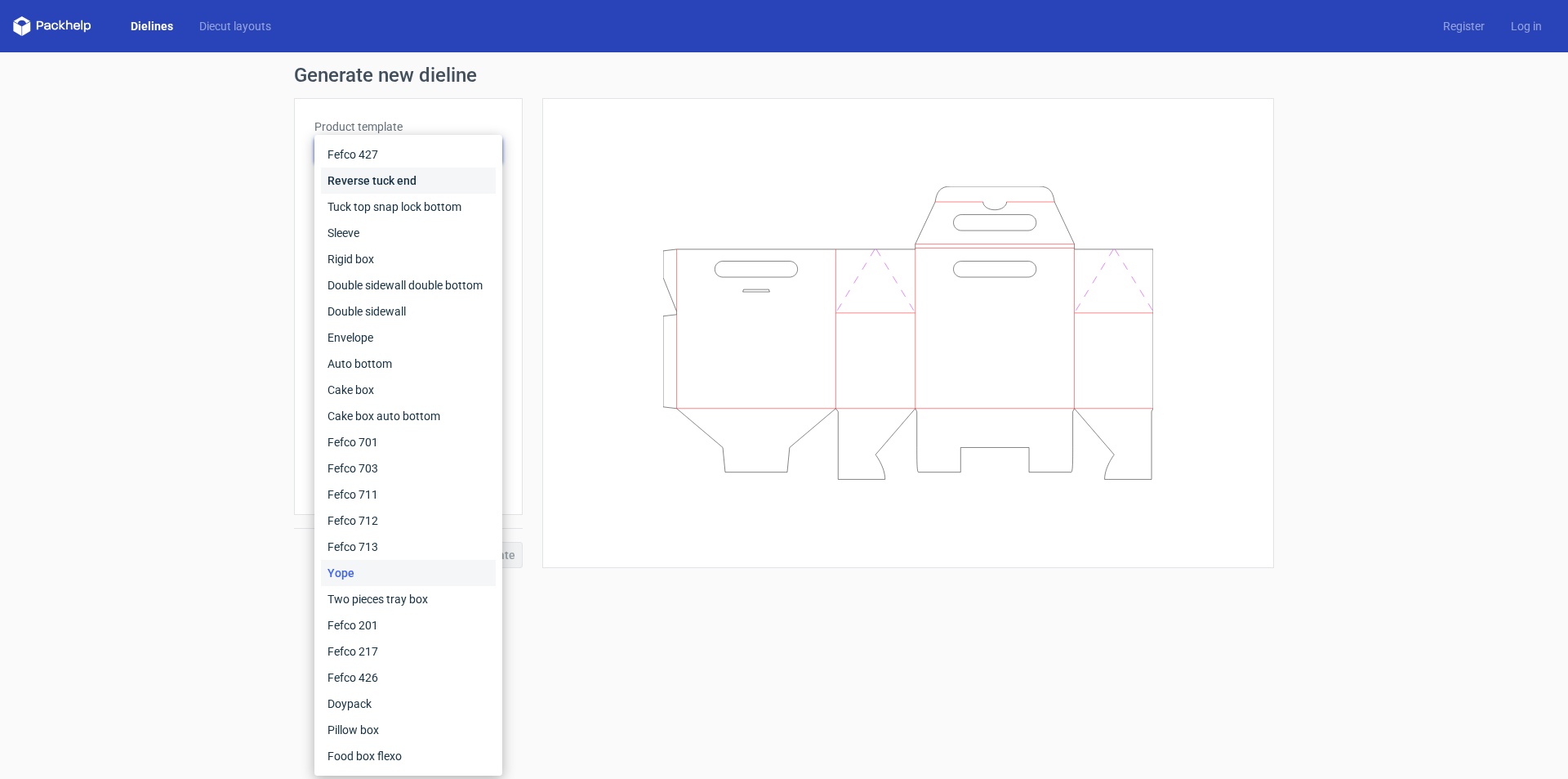
click at [389, 185] on div "Reverse tuck end" at bounding box center [409, 180] width 175 height 26
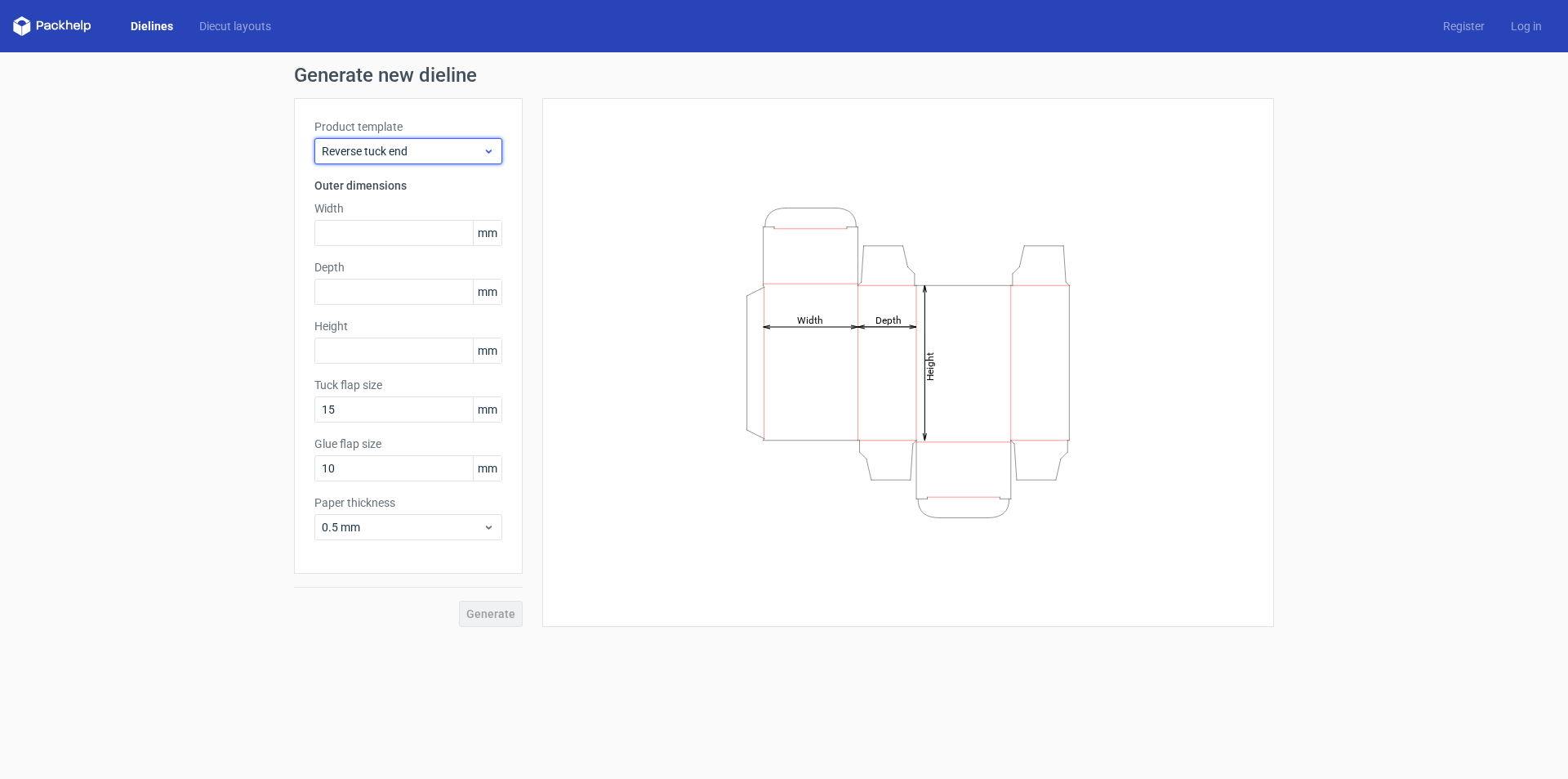
click at [403, 149] on span "Reverse tuck end" at bounding box center [402, 151] width 161 height 17
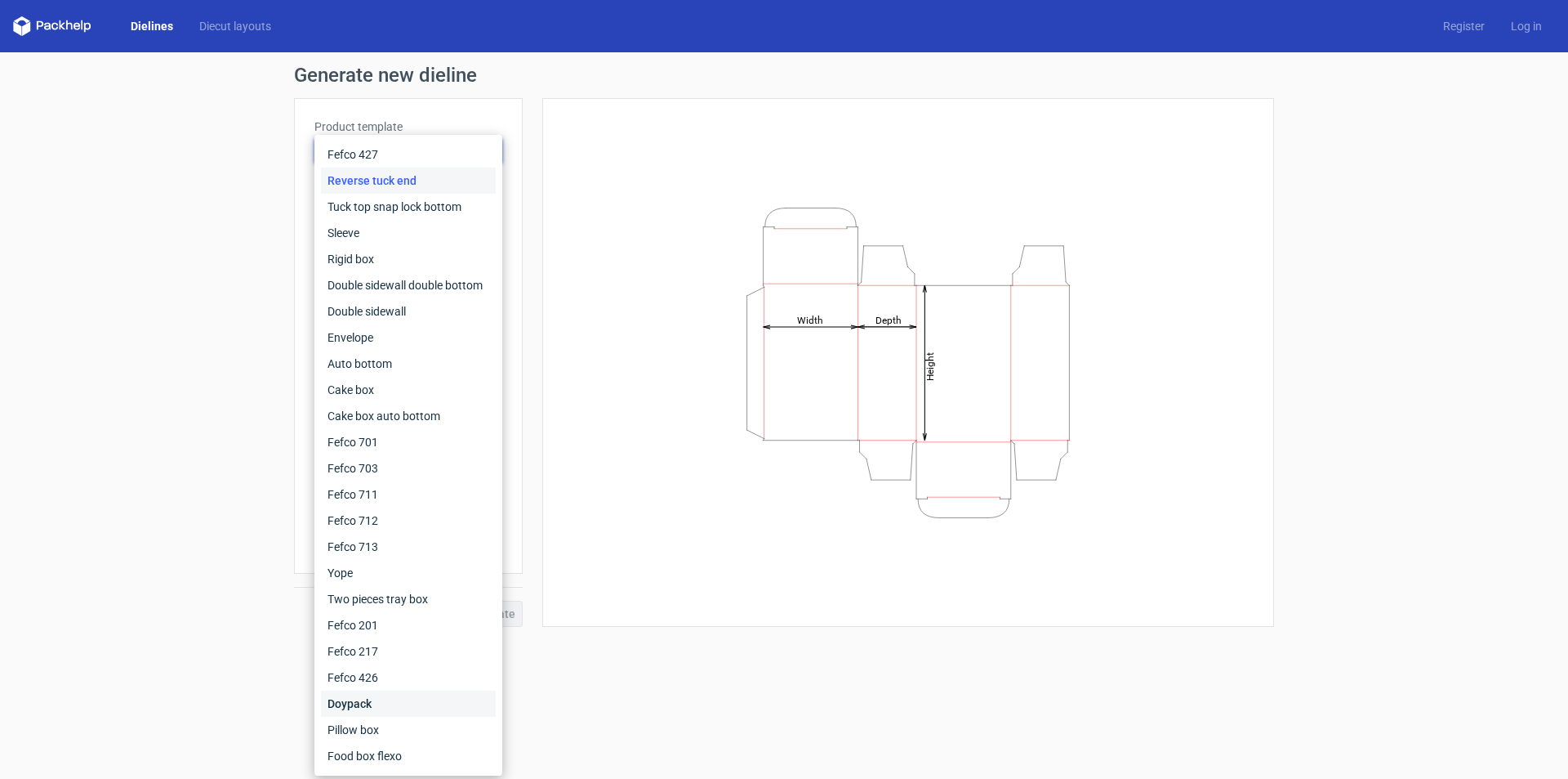
click at [385, 699] on div "Doypack" at bounding box center [409, 703] width 175 height 26
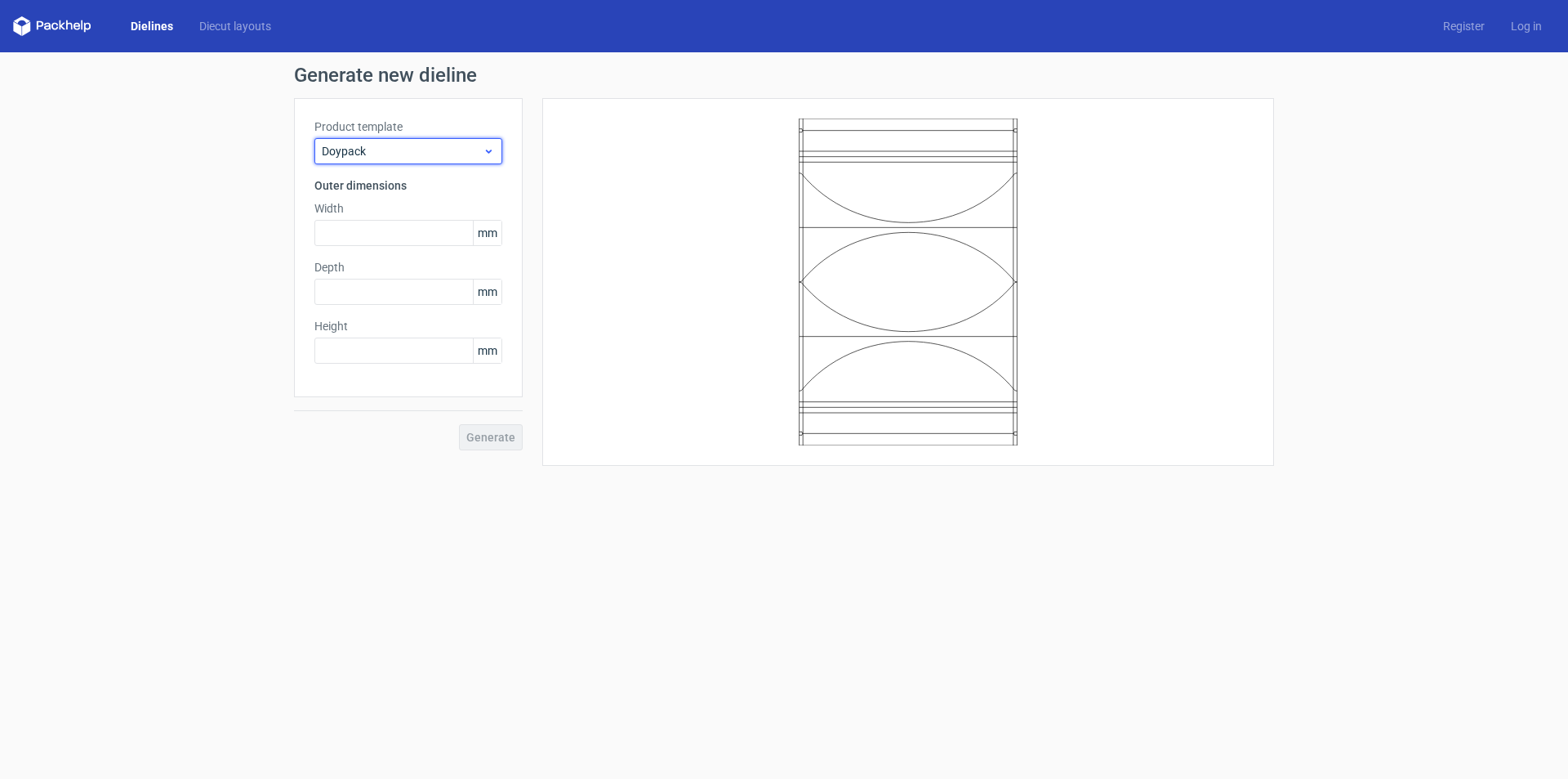
click at [434, 150] on span "Doypack" at bounding box center [402, 151] width 161 height 17
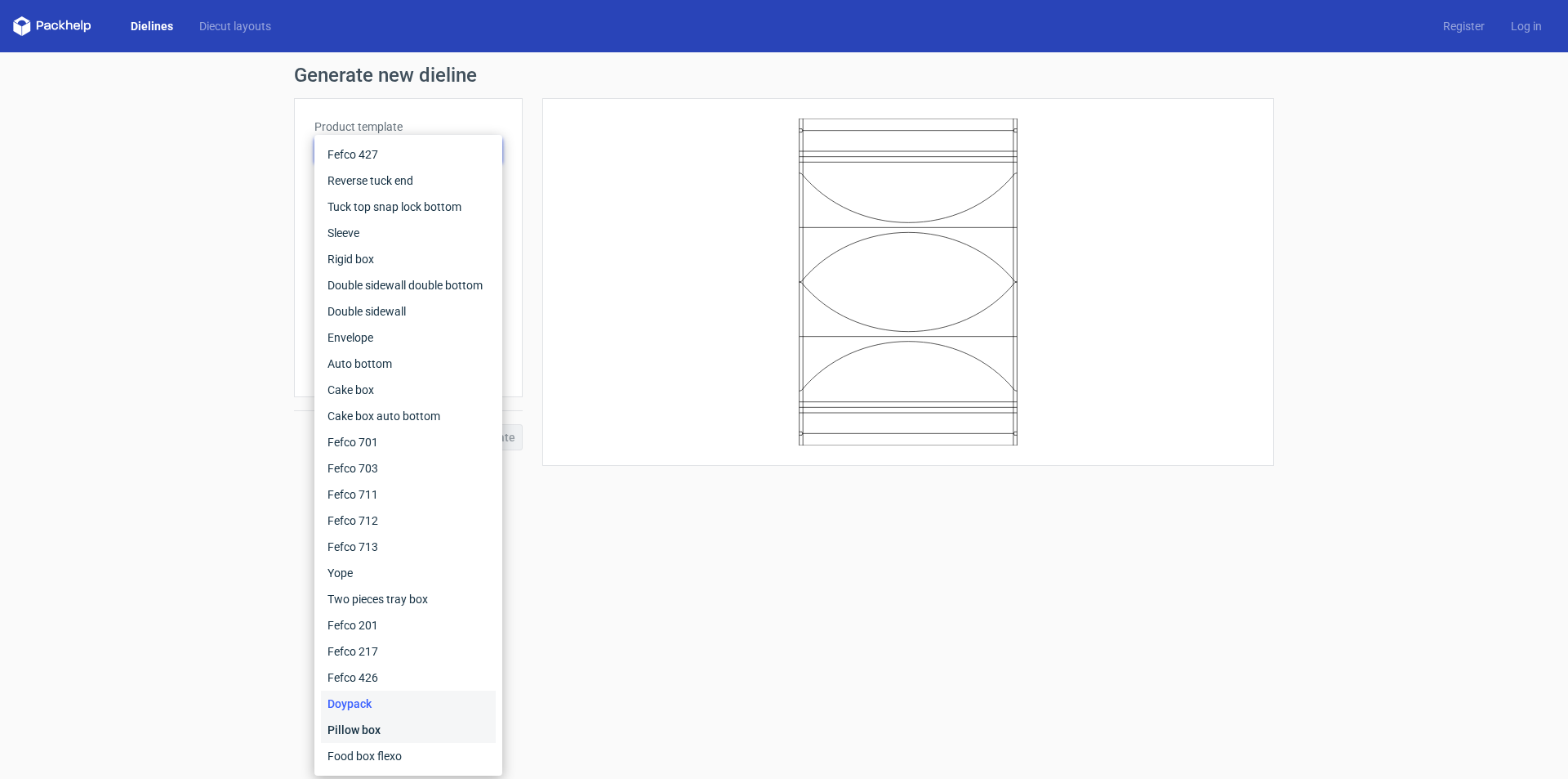
click at [389, 722] on div "Pillow box" at bounding box center [409, 729] width 175 height 26
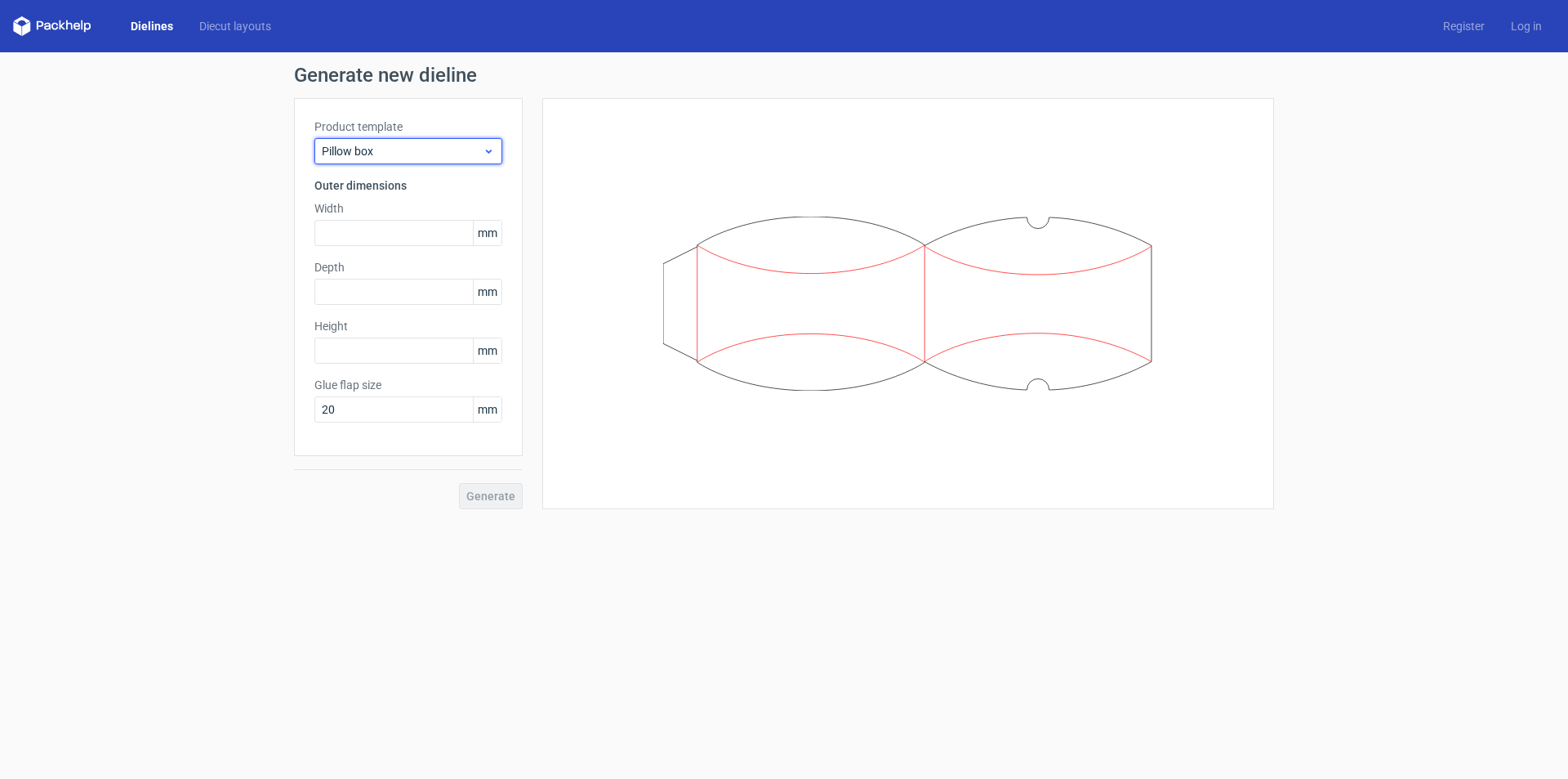
click at [394, 138] on div "Pillow box" at bounding box center [408, 151] width 188 height 26
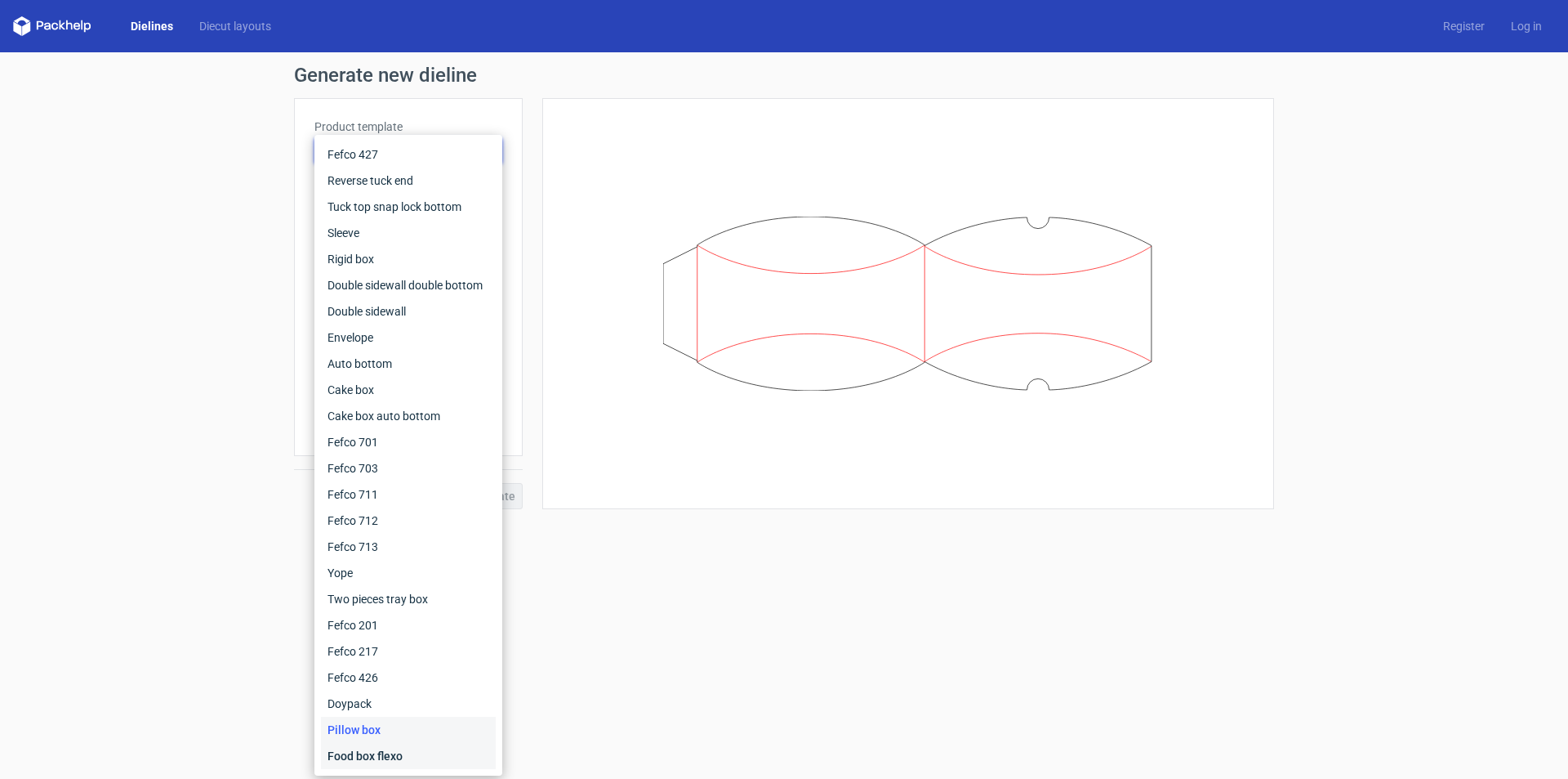
click at [393, 751] on div "Food box flexo" at bounding box center [409, 756] width 175 height 26
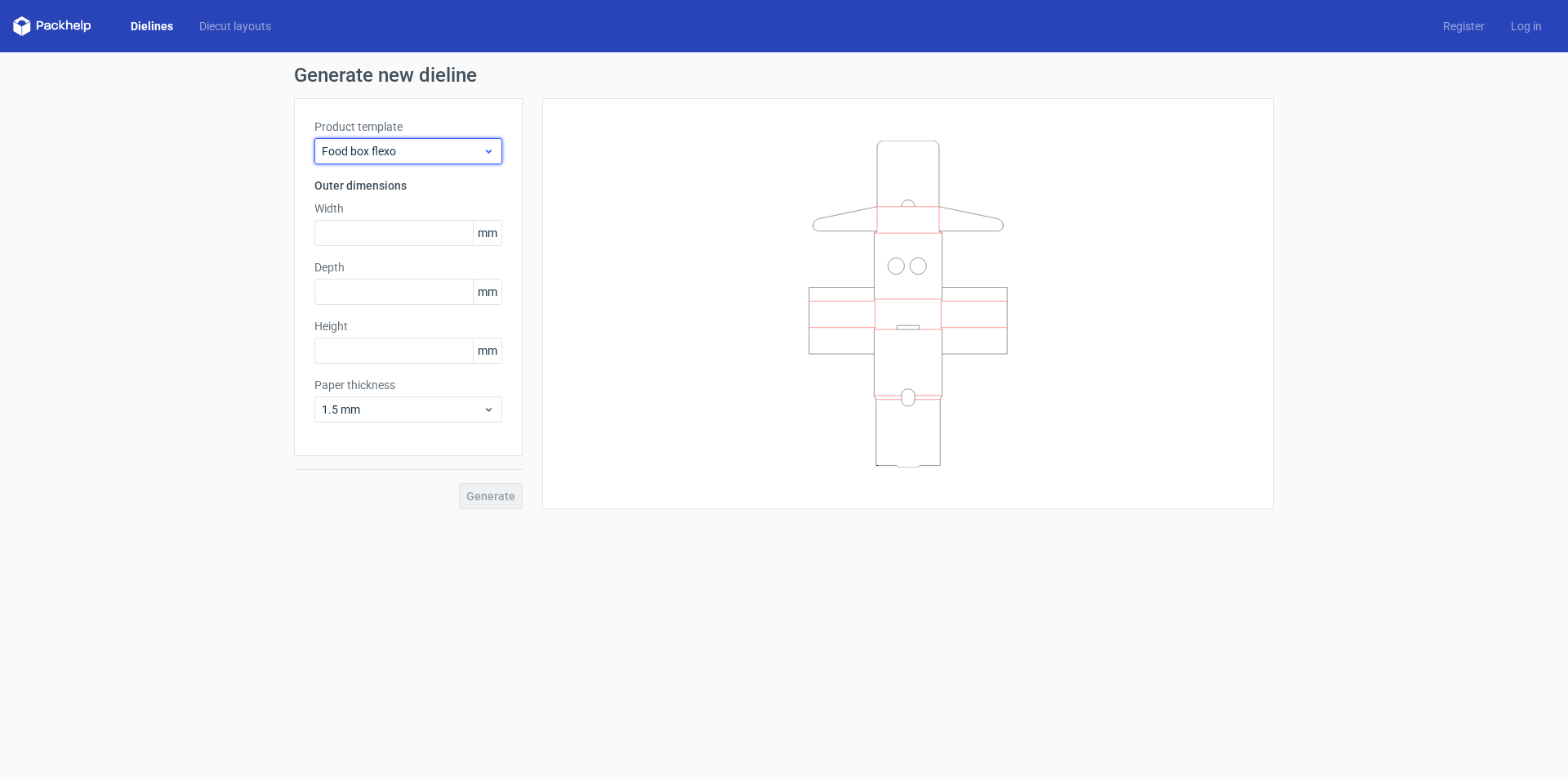
click at [478, 155] on span "Food box flexo" at bounding box center [402, 151] width 161 height 17
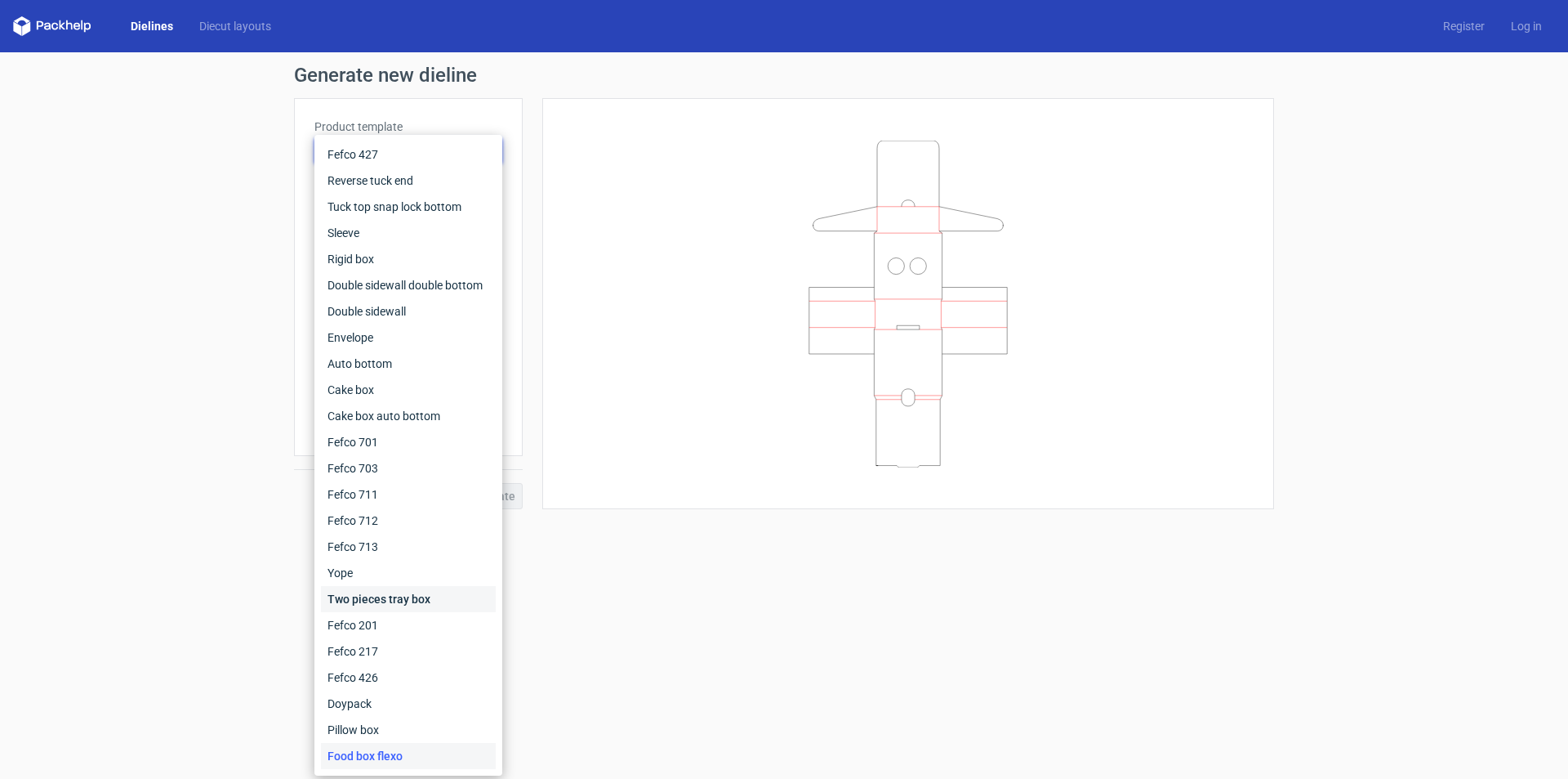
click at [427, 591] on div "Two pieces tray box" at bounding box center [409, 599] width 175 height 26
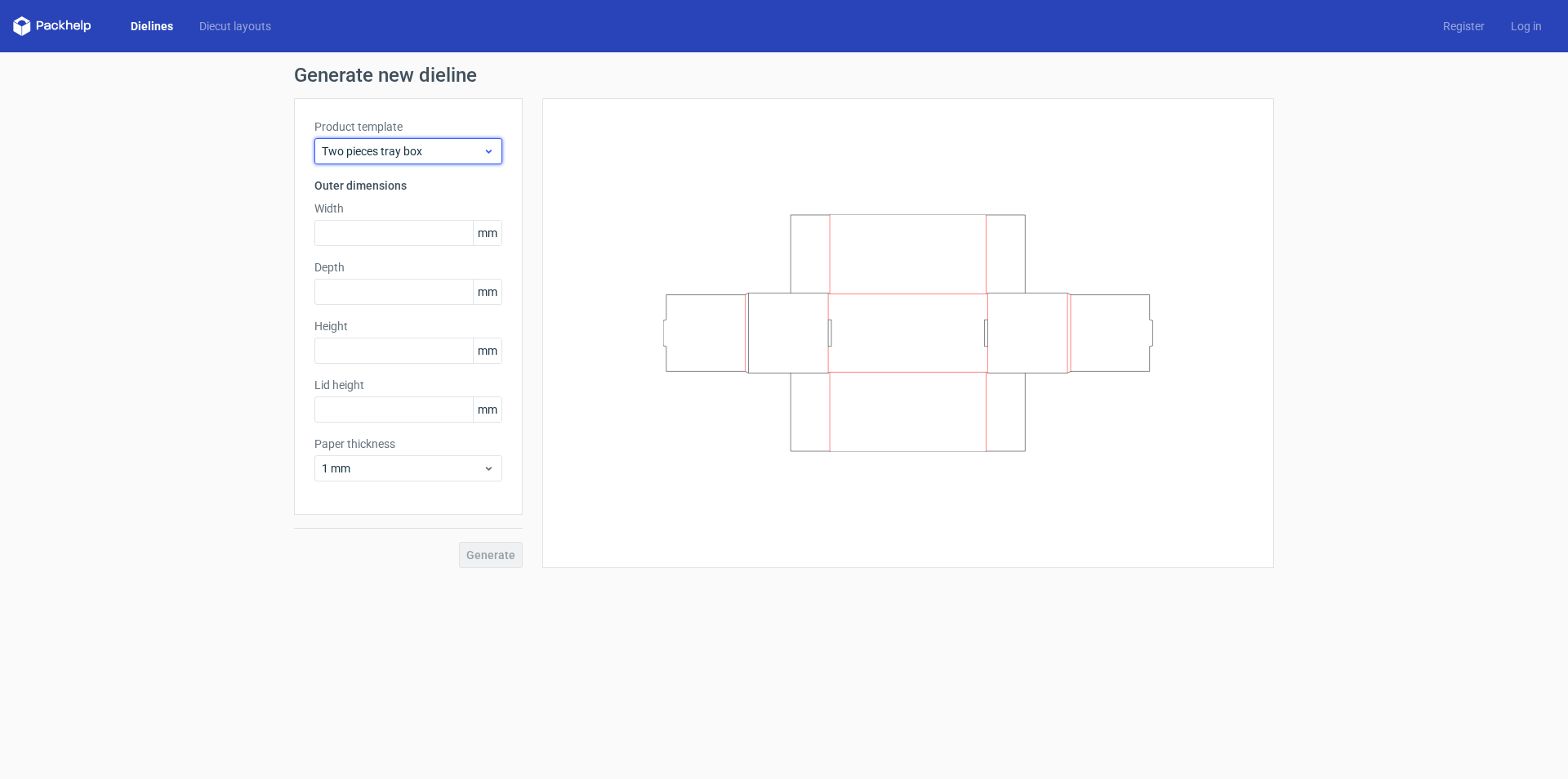
click at [415, 155] on span "Two pieces tray box" at bounding box center [402, 151] width 161 height 17
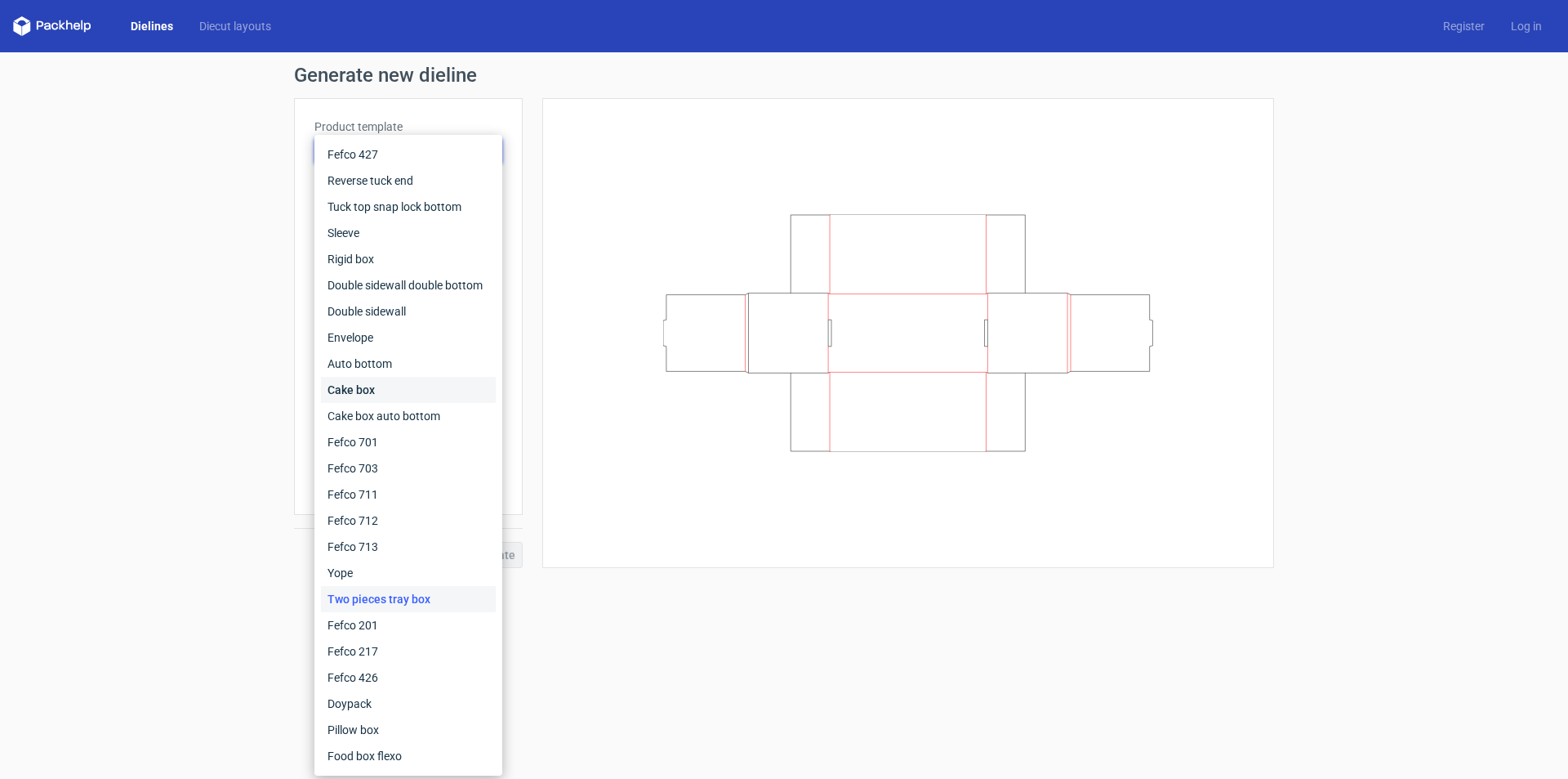
click at [384, 385] on div "Cake box" at bounding box center [409, 390] width 175 height 26
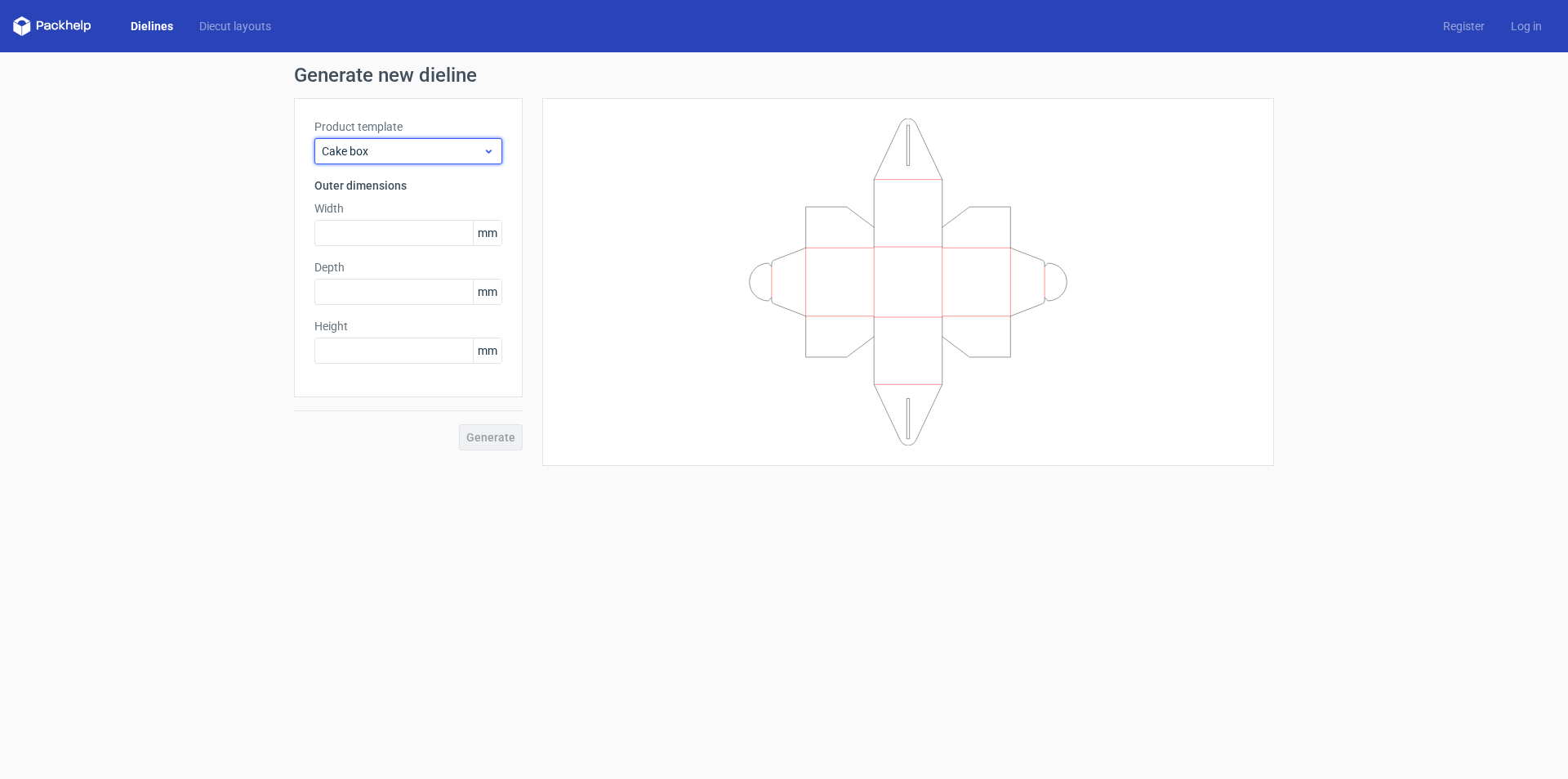
click at [387, 142] on div "Cake box" at bounding box center [408, 151] width 188 height 26
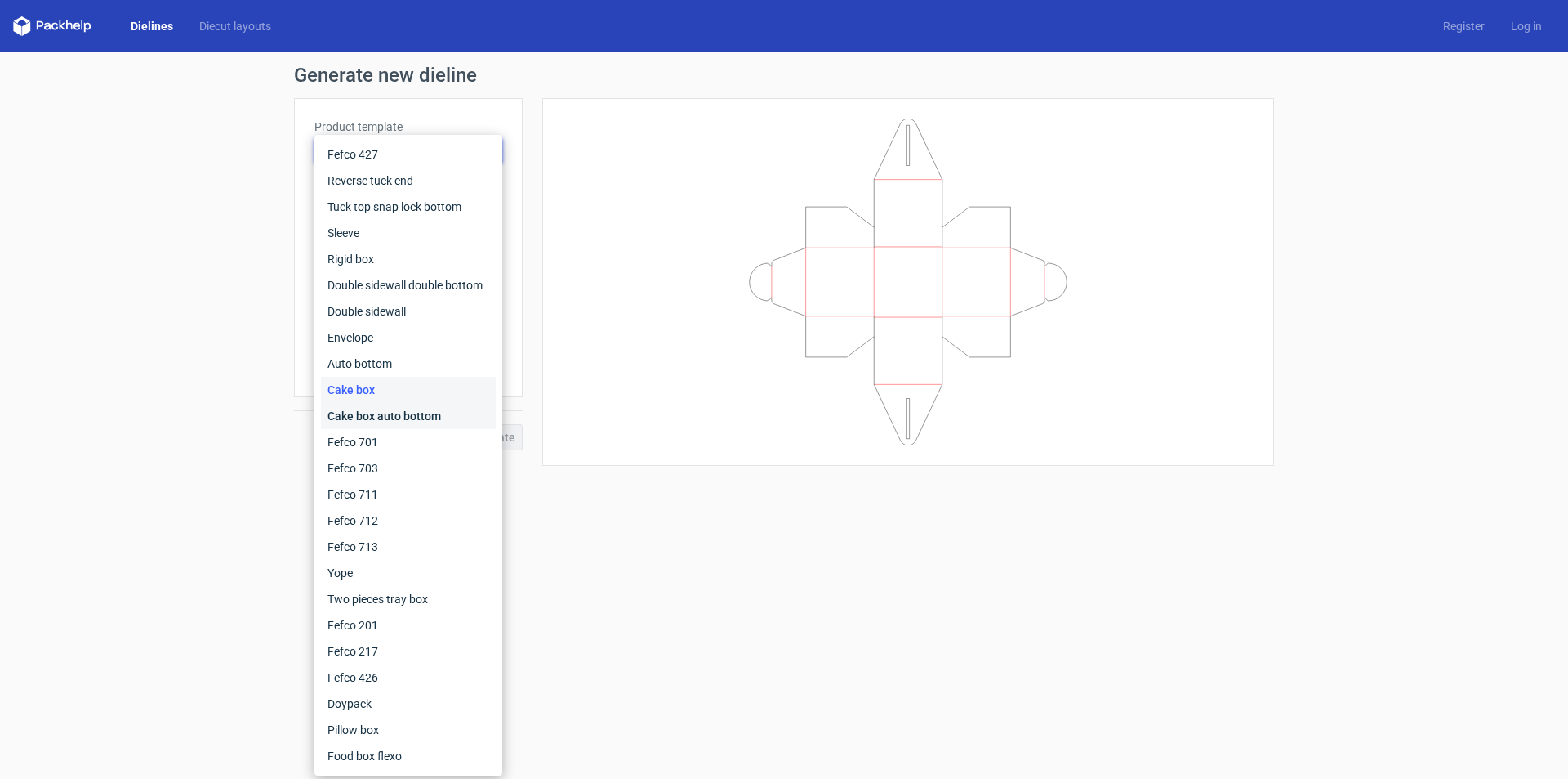
click at [396, 415] on div "Cake box auto bottom" at bounding box center [409, 416] width 175 height 26
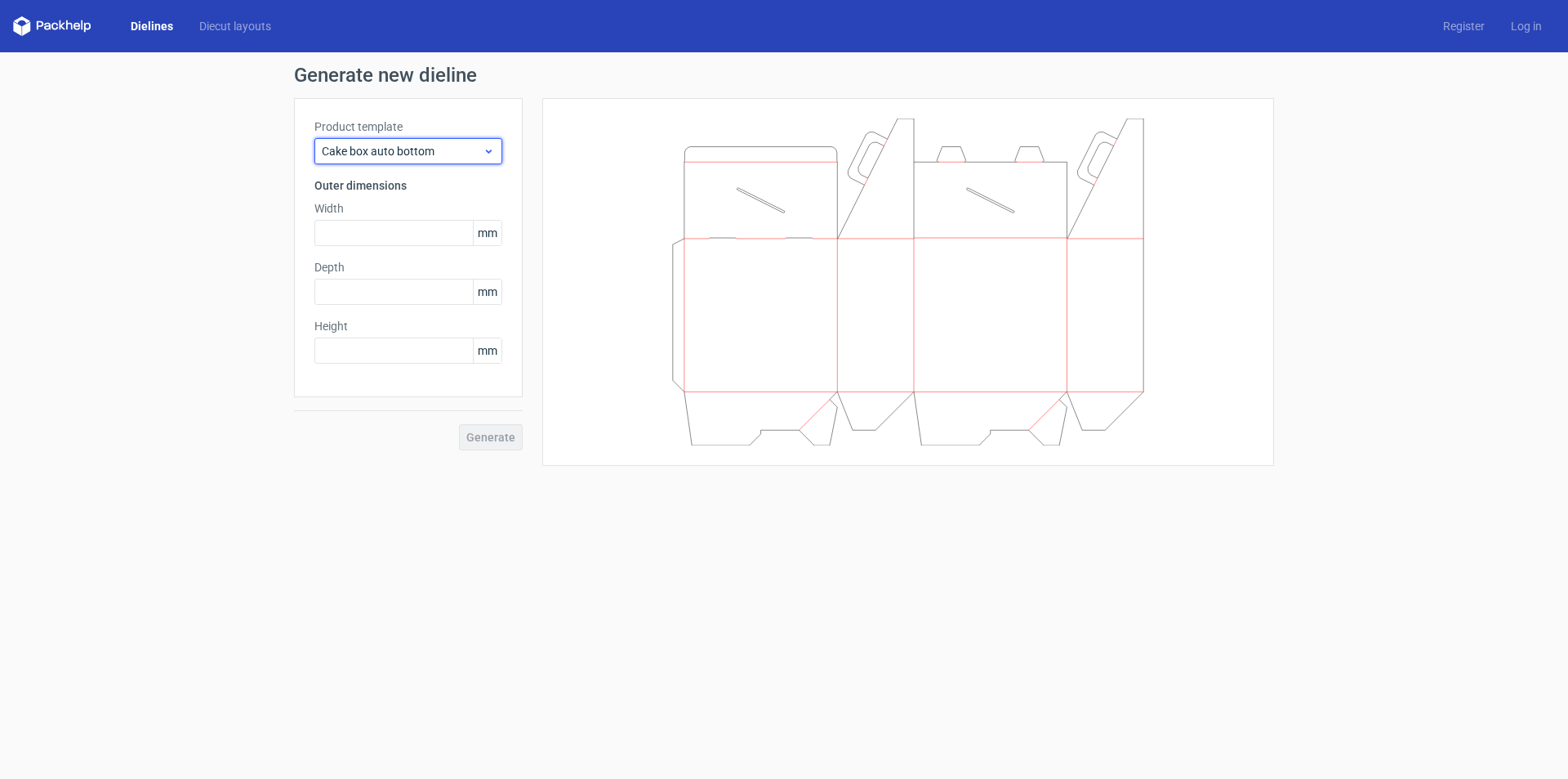
click at [408, 155] on span "Cake box auto bottom" at bounding box center [402, 151] width 161 height 17
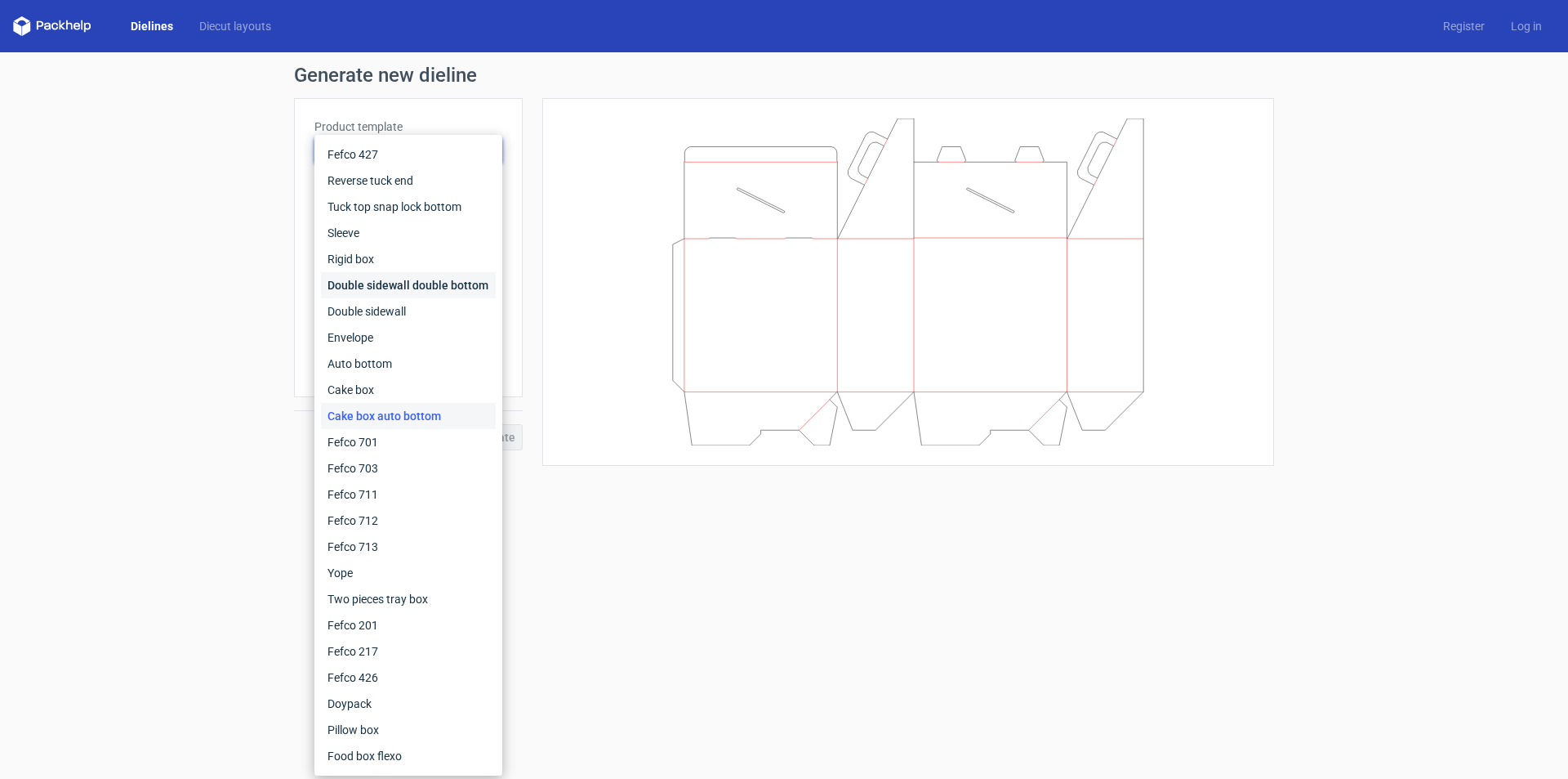
click at [392, 286] on div "Double sidewall double bottom" at bounding box center [409, 284] width 175 height 26
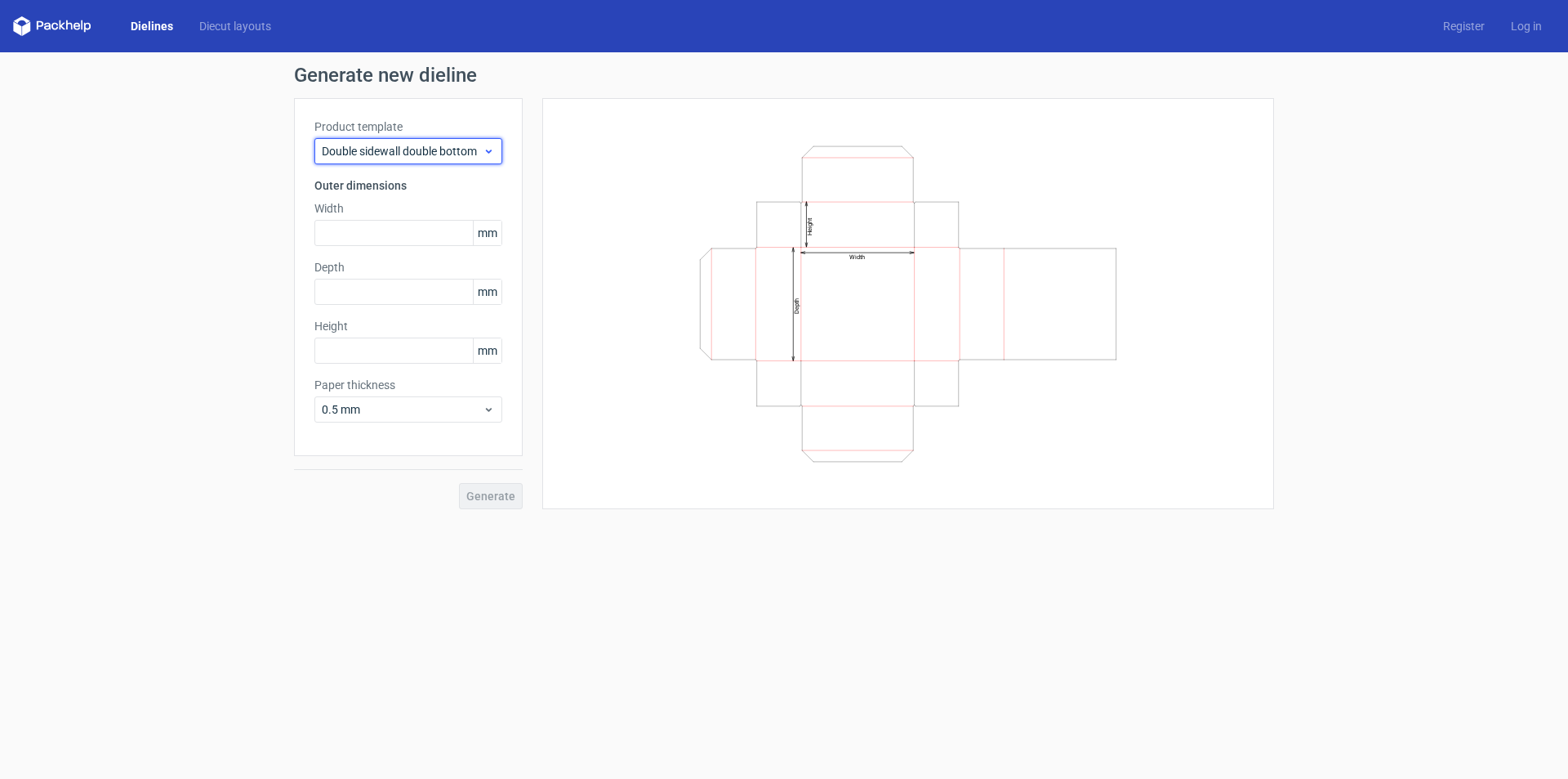
click at [409, 156] on span "Double sidewall double bottom" at bounding box center [402, 151] width 161 height 17
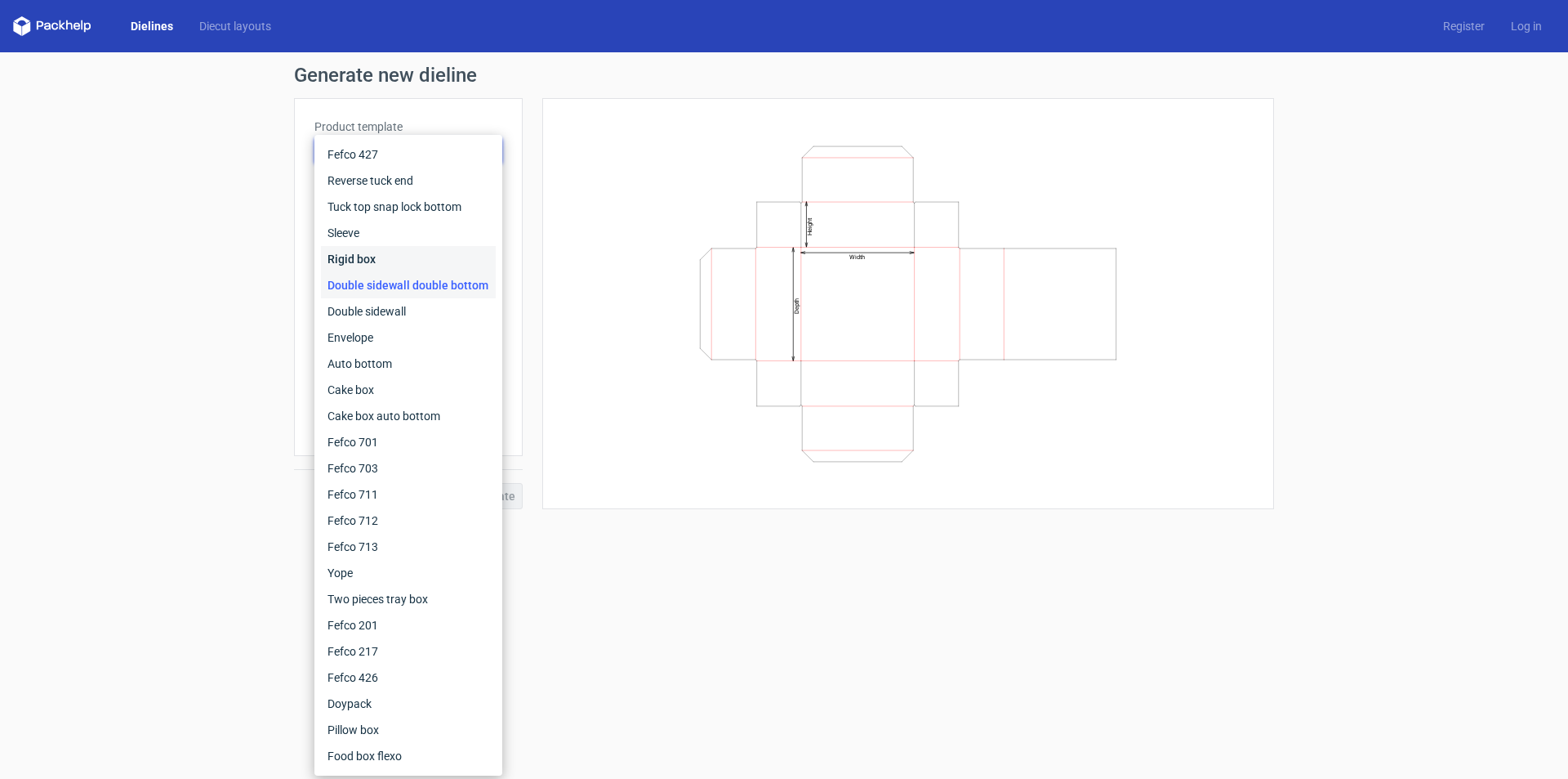
click at [409, 262] on div "Rigid box" at bounding box center [409, 259] width 175 height 26
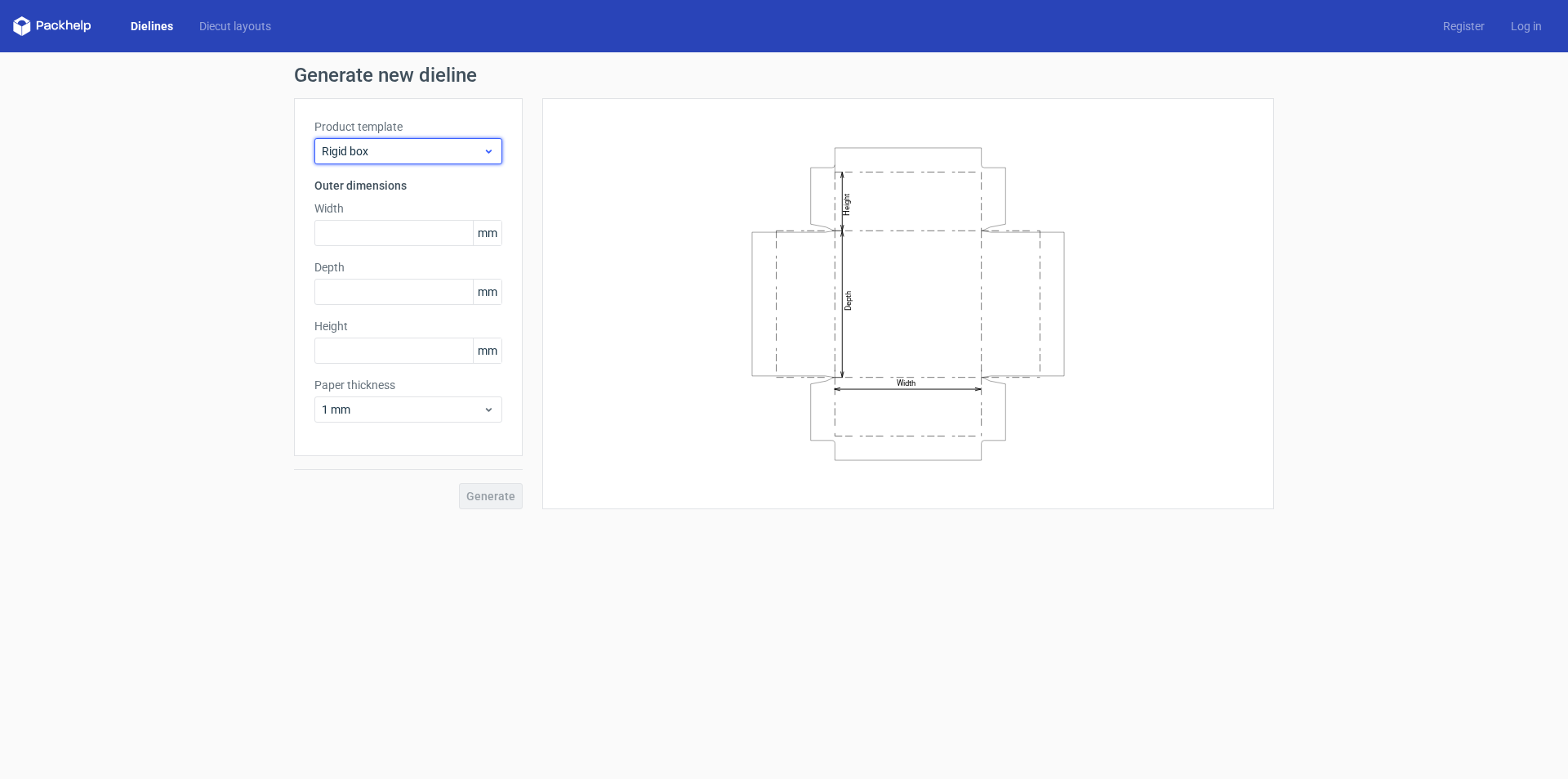
click at [432, 155] on span "Rigid box" at bounding box center [402, 151] width 161 height 17
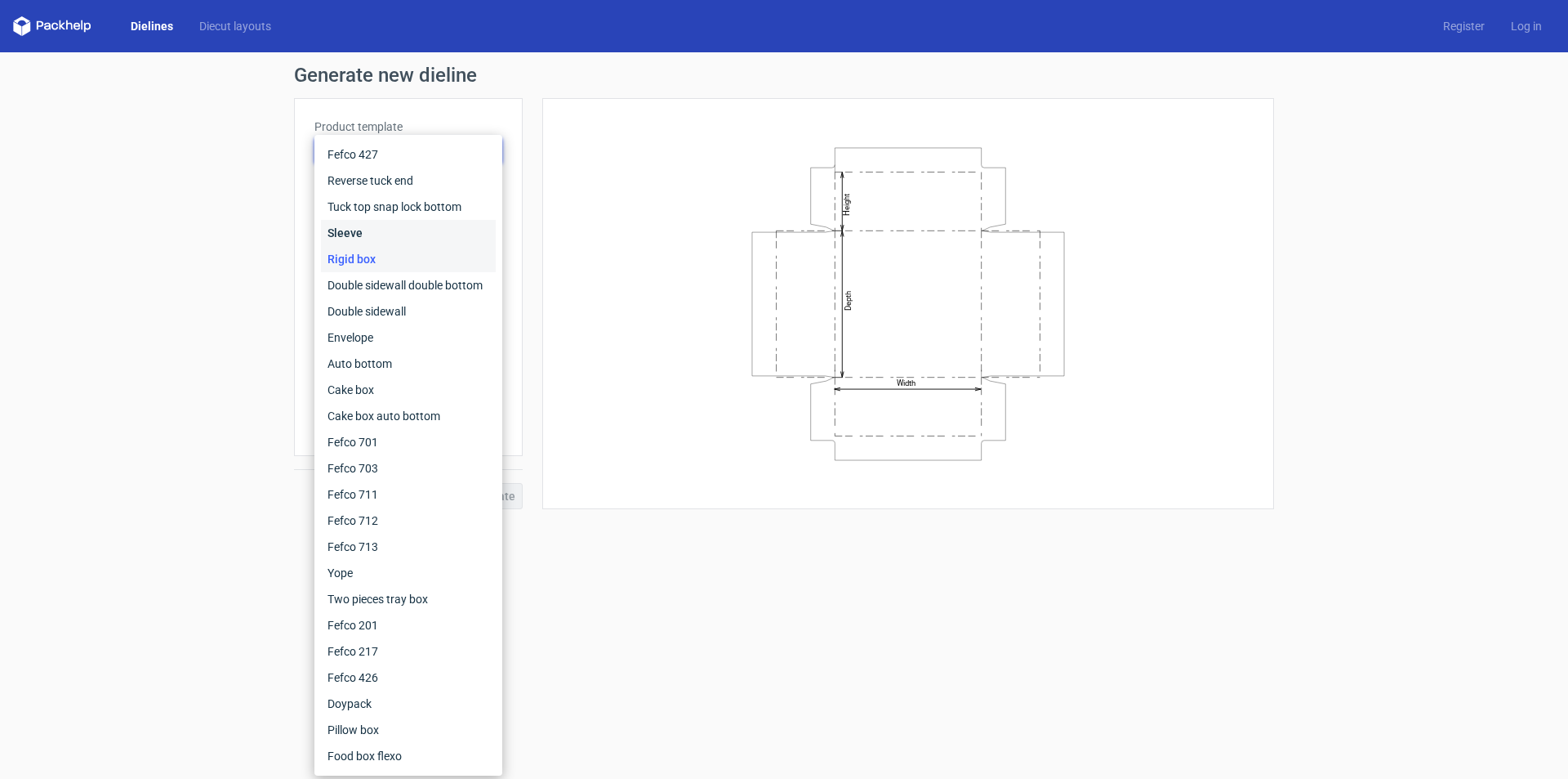
click at [406, 234] on div "Sleeve" at bounding box center [409, 233] width 175 height 26
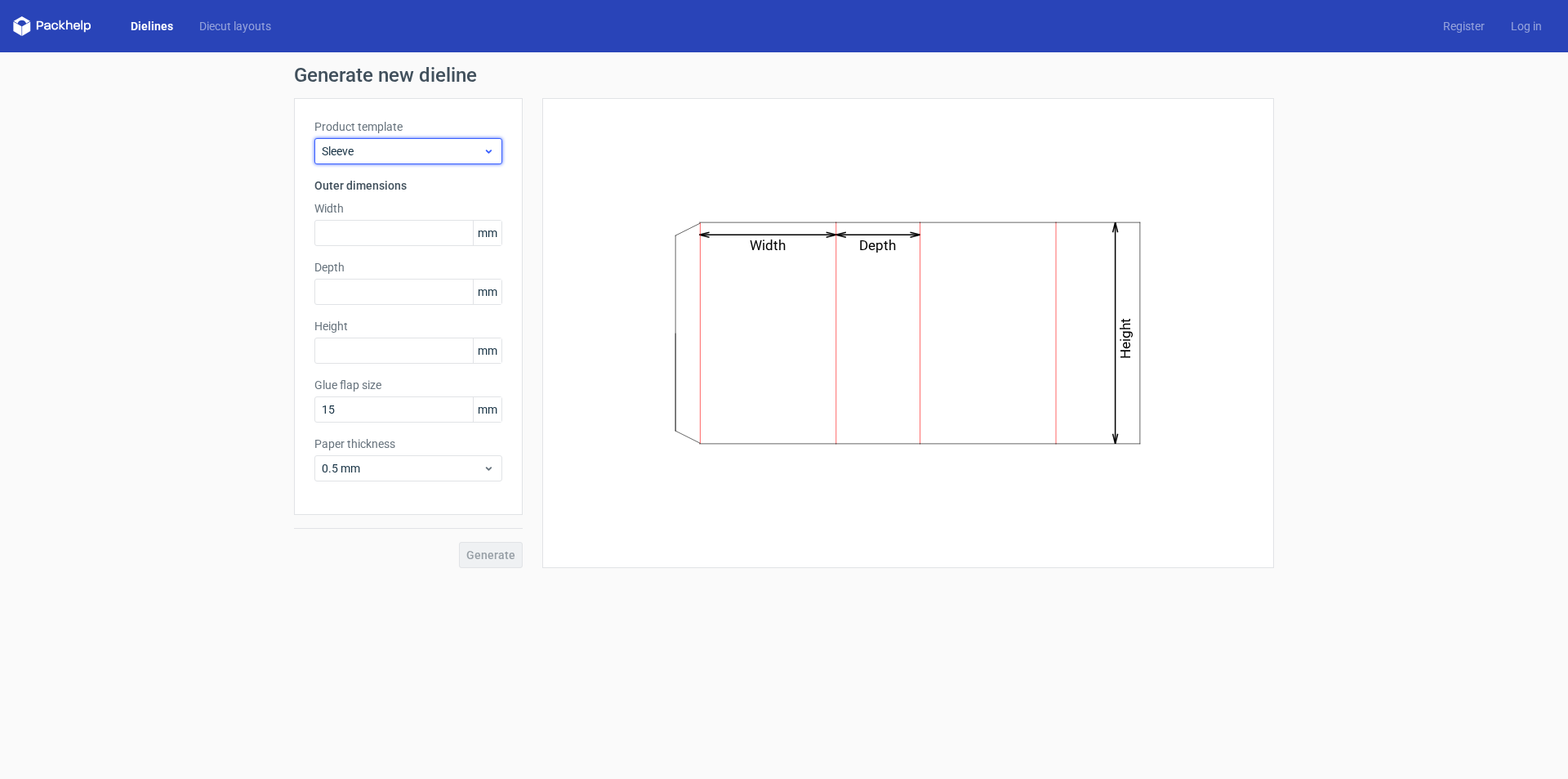
click at [440, 150] on span "Sleeve" at bounding box center [402, 151] width 161 height 17
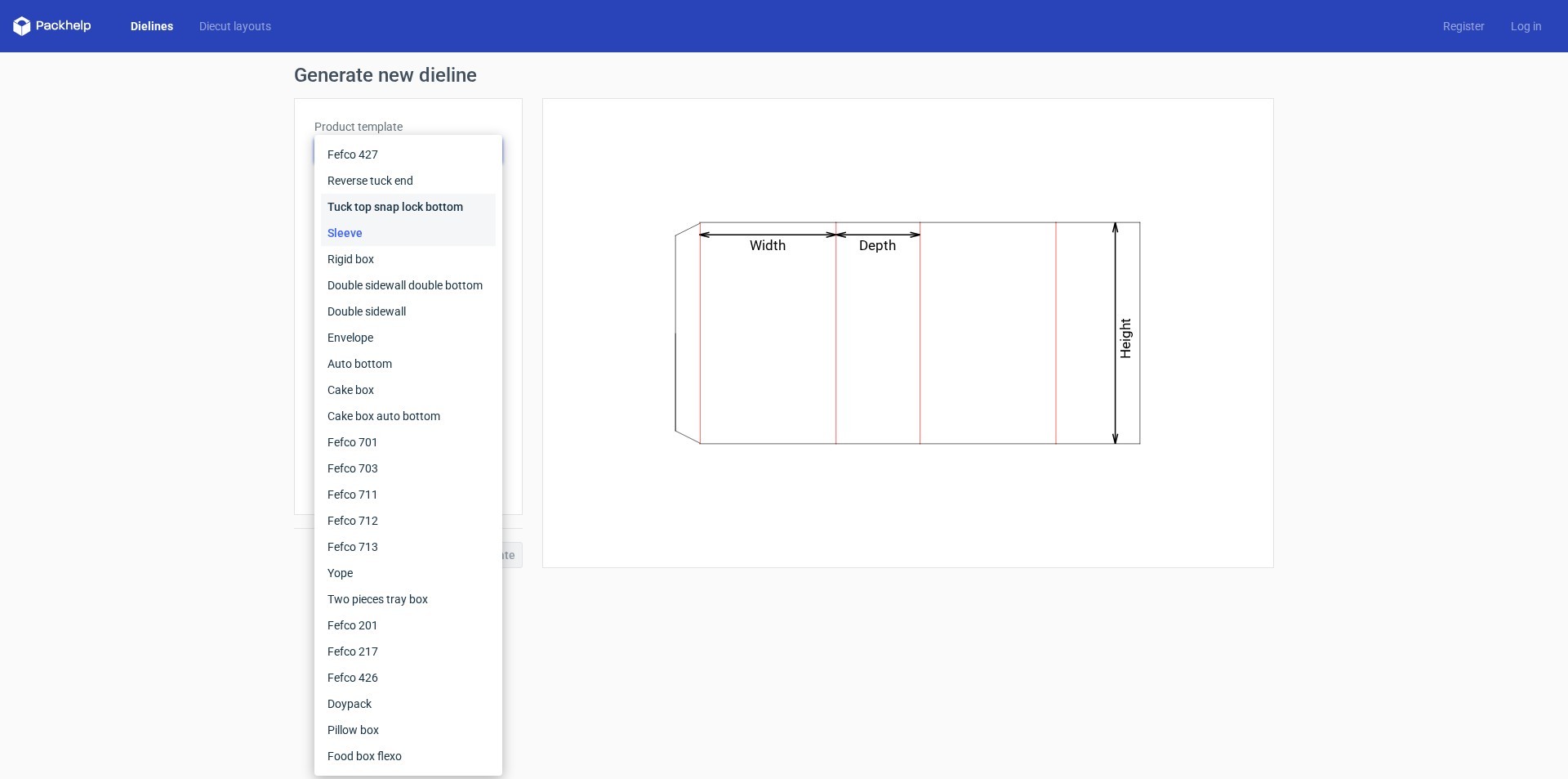
click at [432, 205] on div "Tuck top snap lock bottom" at bounding box center [409, 206] width 175 height 26
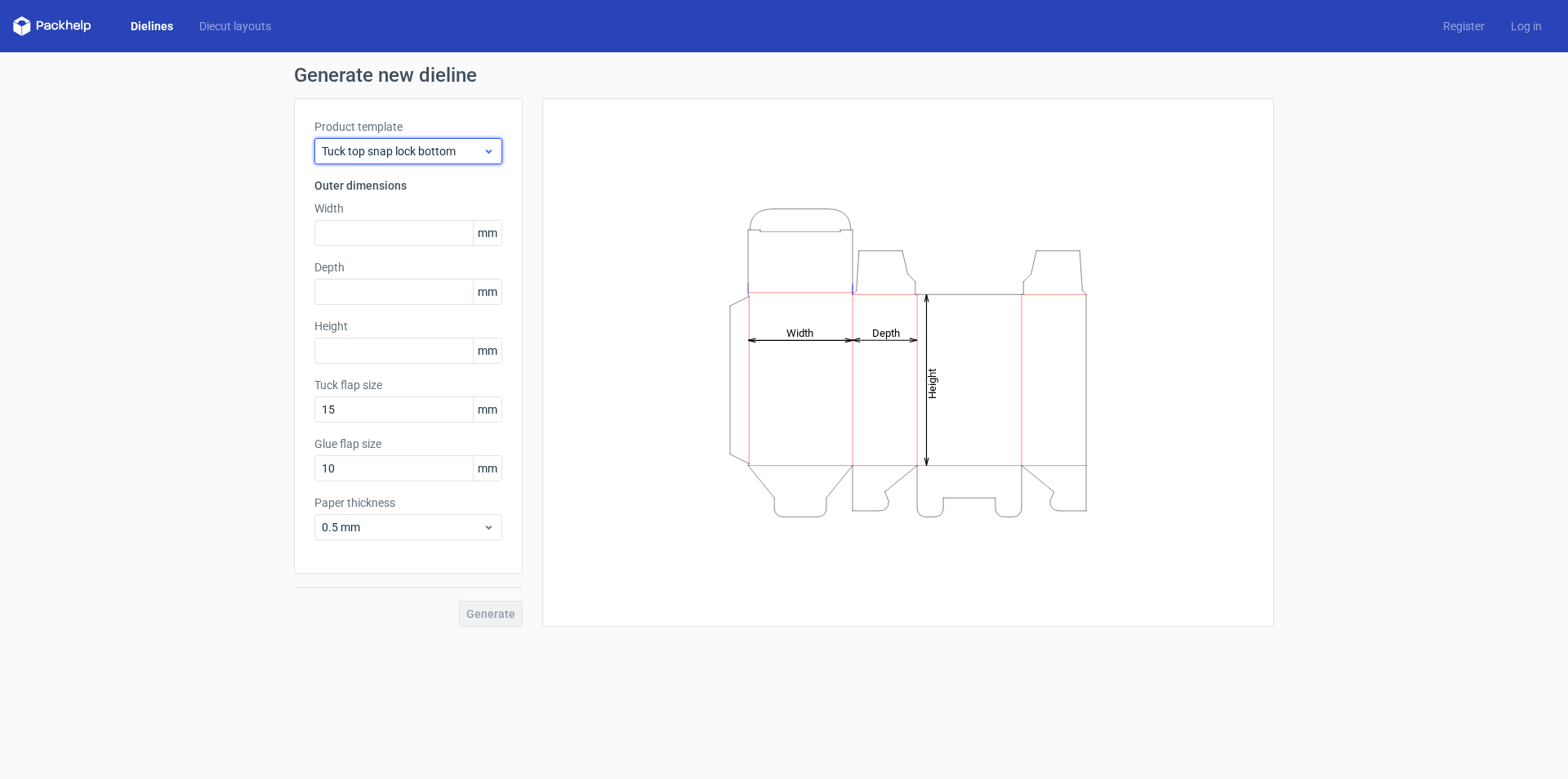
click at [426, 152] on span "Tuck top snap lock bottom" at bounding box center [402, 151] width 161 height 17
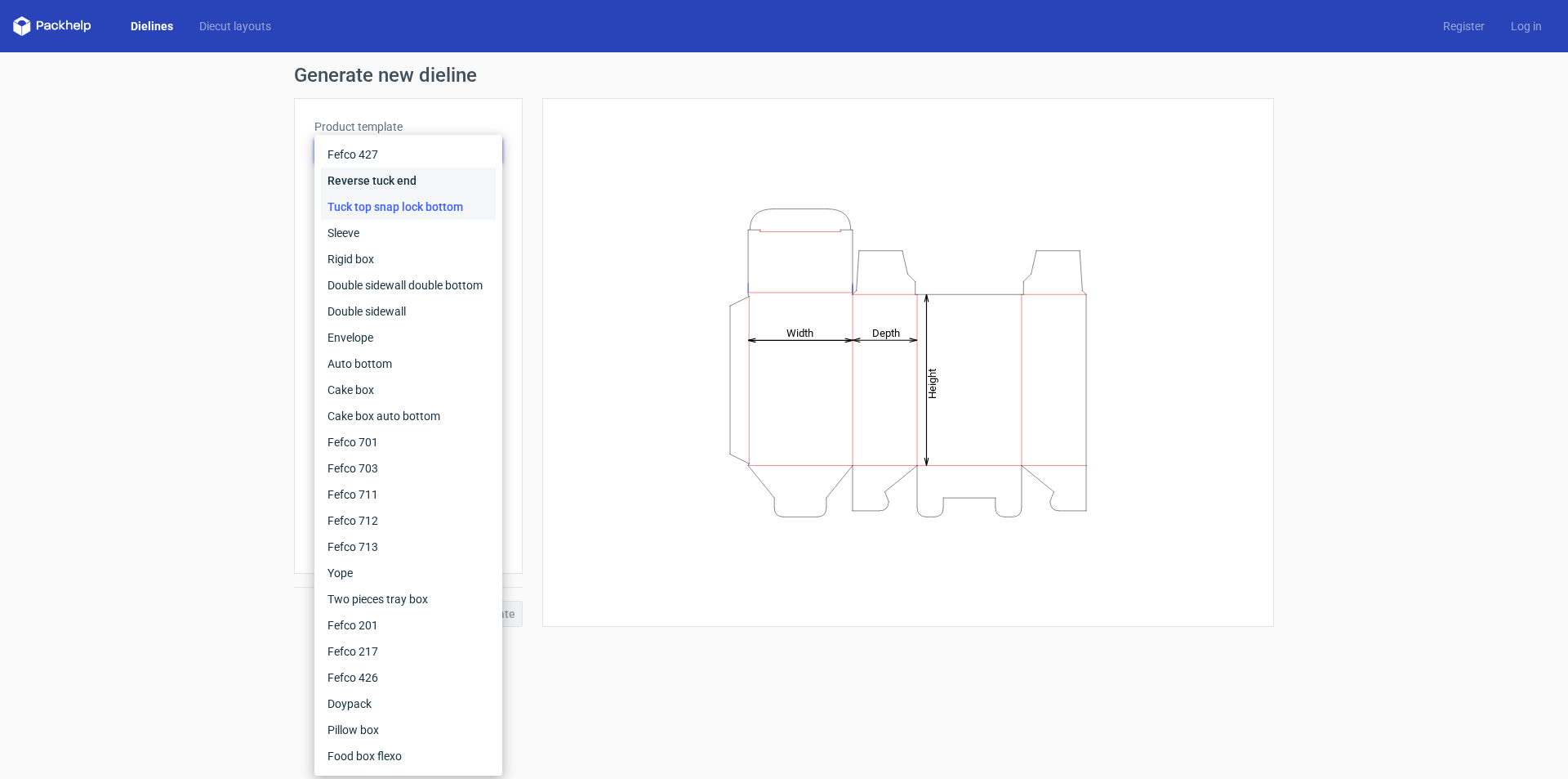
click at [419, 187] on div "Reverse tuck end" at bounding box center [409, 180] width 175 height 26
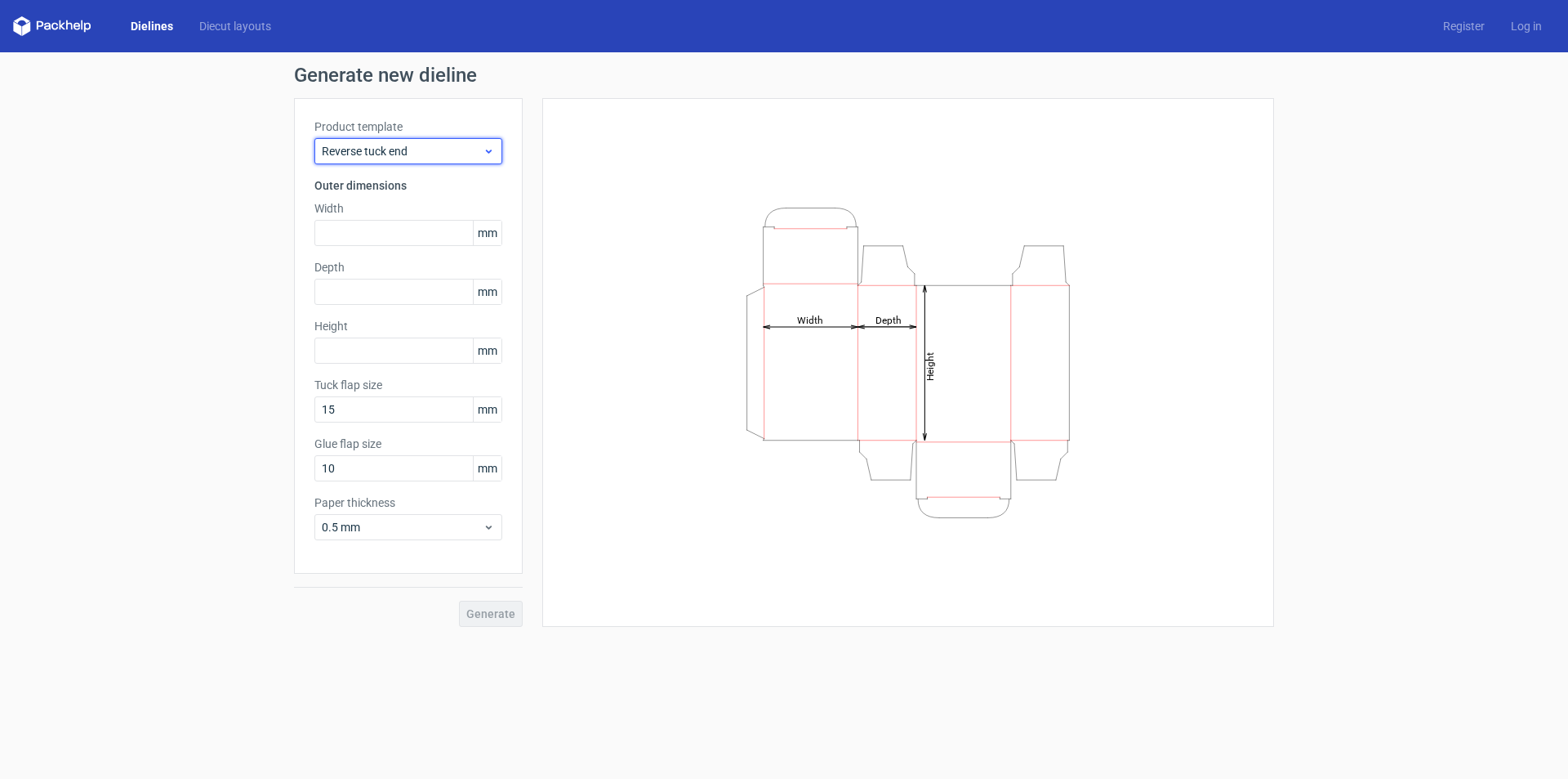
click at [422, 138] on div "Reverse tuck end" at bounding box center [408, 151] width 188 height 26
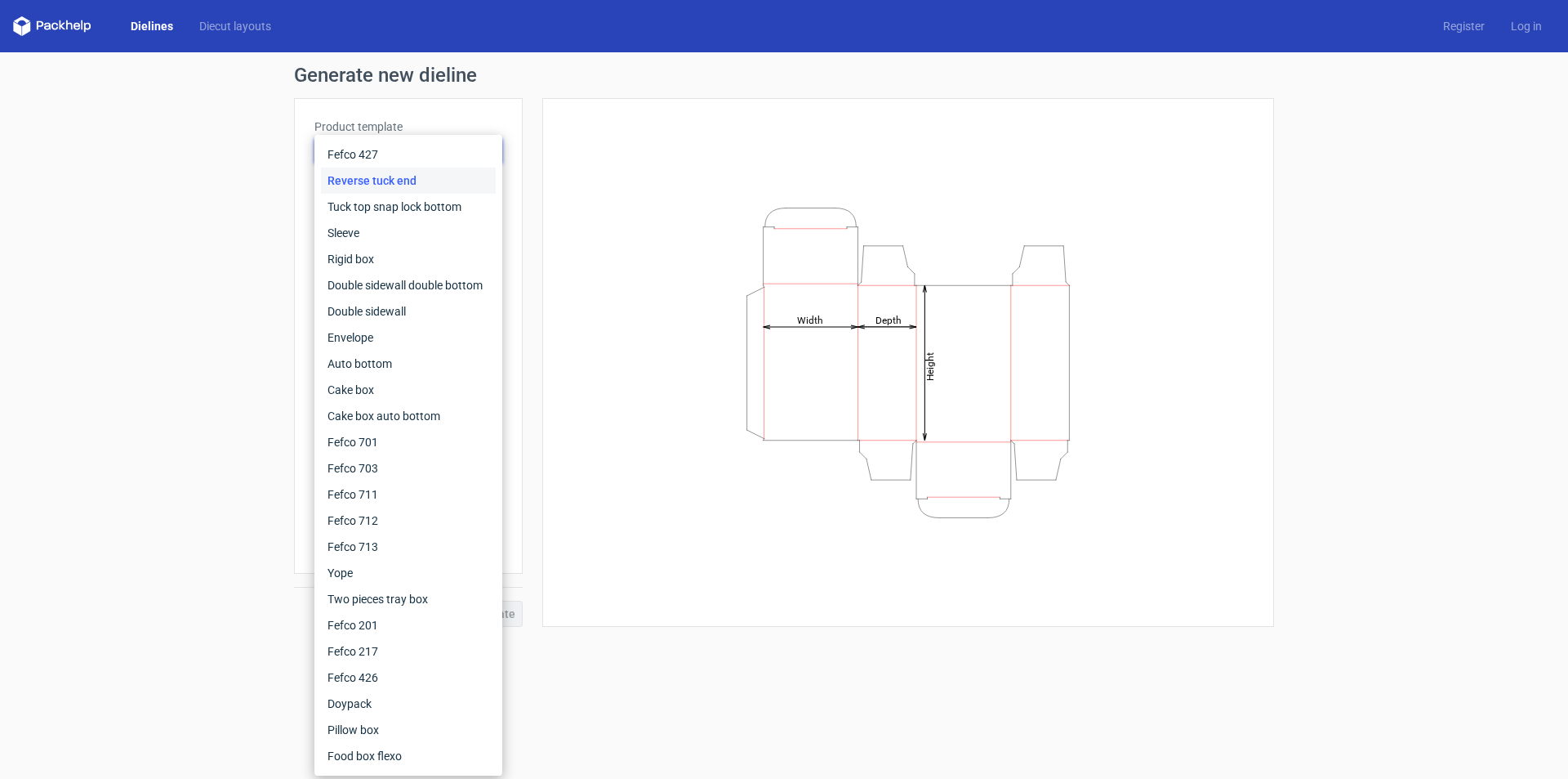
click at [413, 185] on div "Reverse tuck end" at bounding box center [409, 180] width 175 height 26
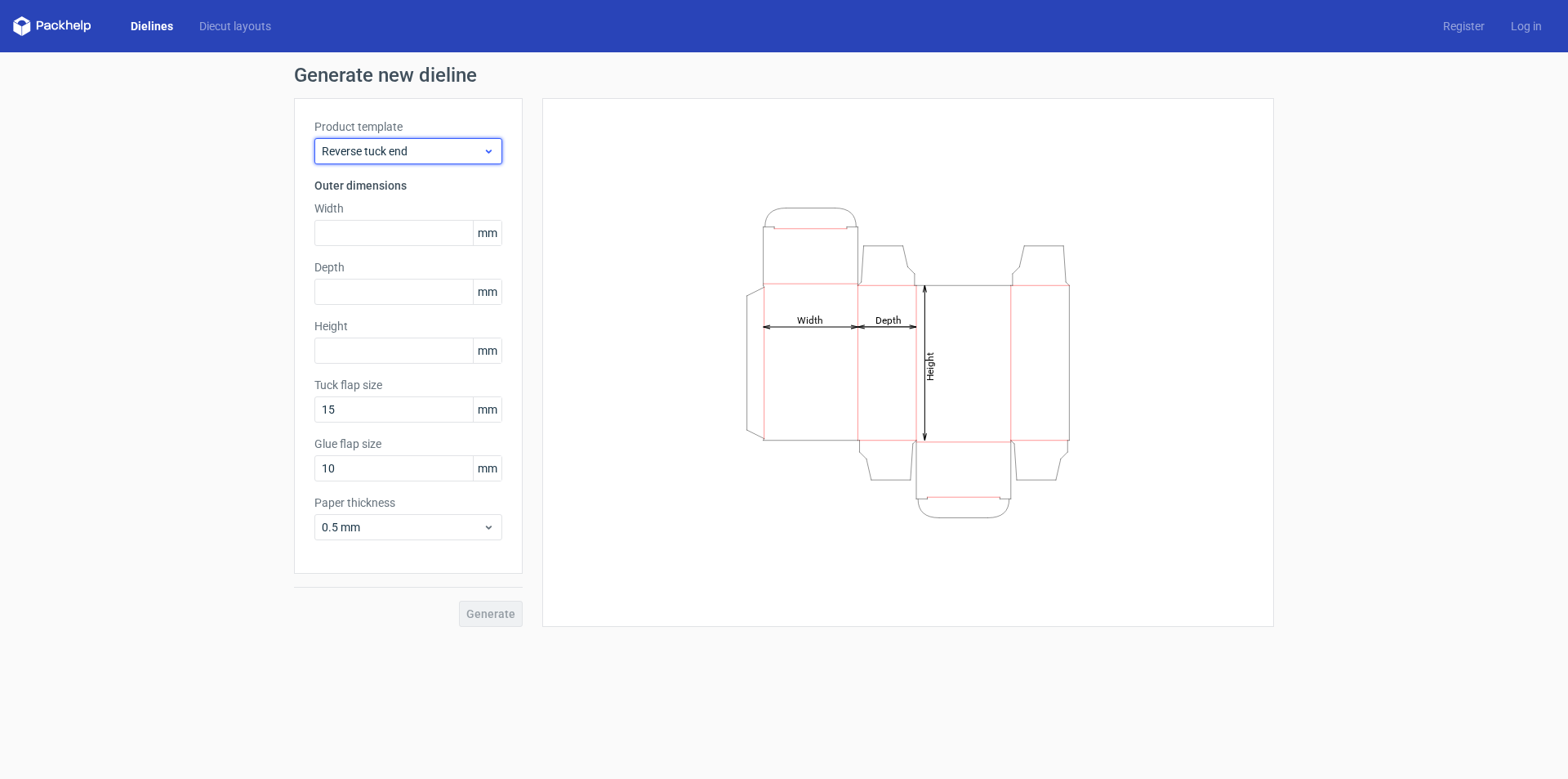
click at [419, 148] on span "Reverse tuck end" at bounding box center [402, 151] width 161 height 17
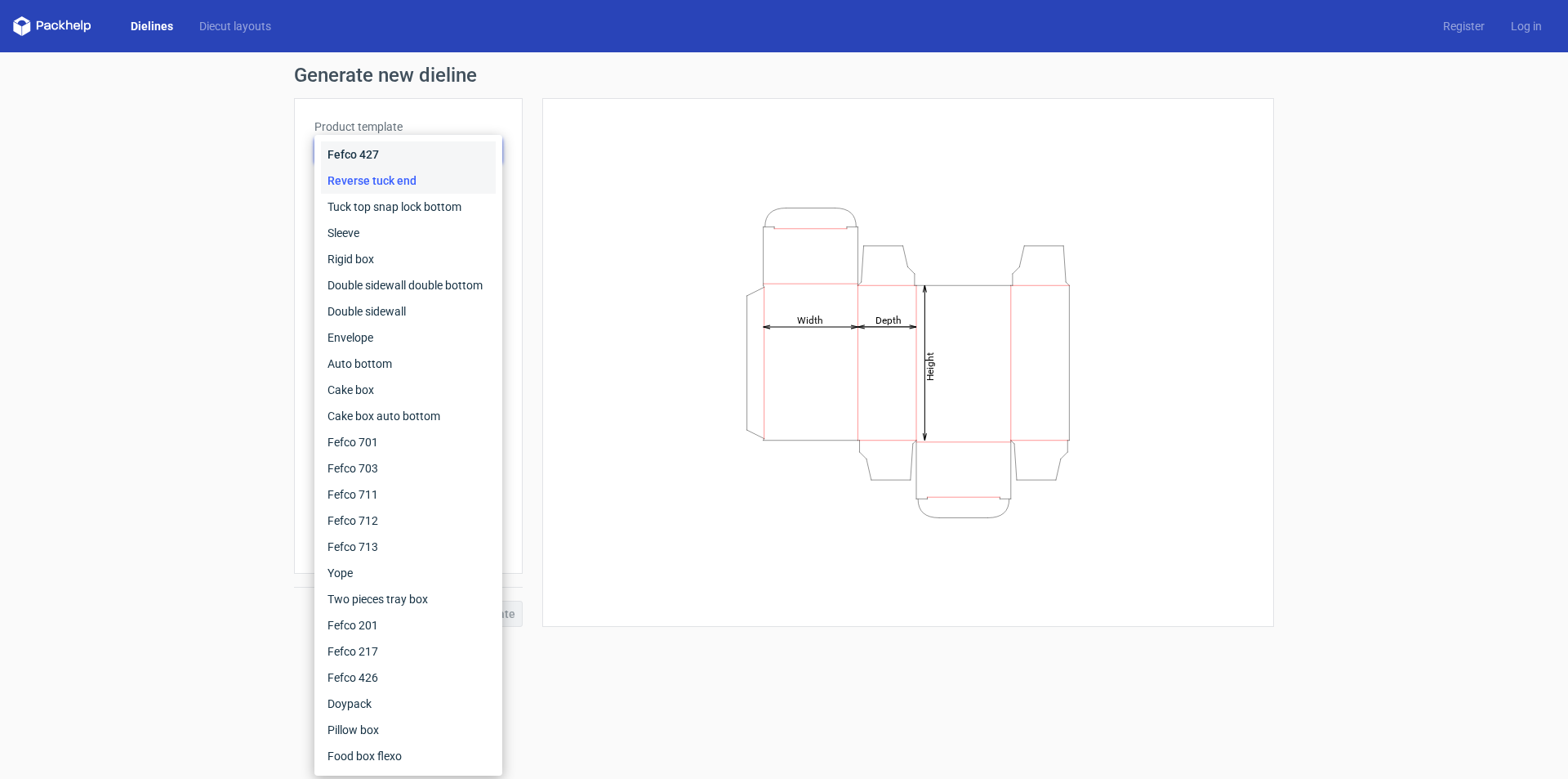
click at [408, 154] on div "Fefco 427" at bounding box center [409, 154] width 175 height 26
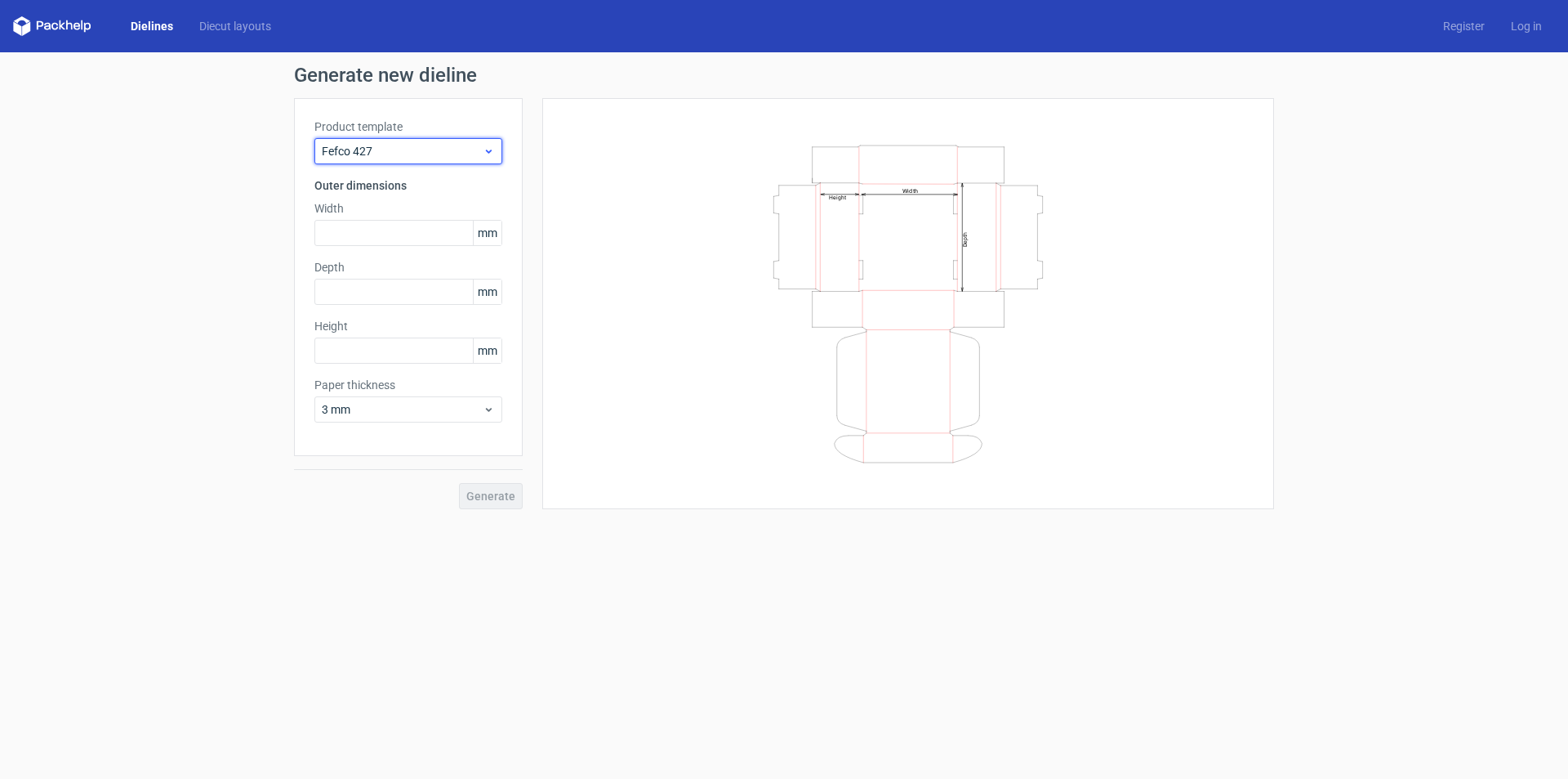
click at [420, 149] on span "Fefco 427" at bounding box center [402, 151] width 161 height 17
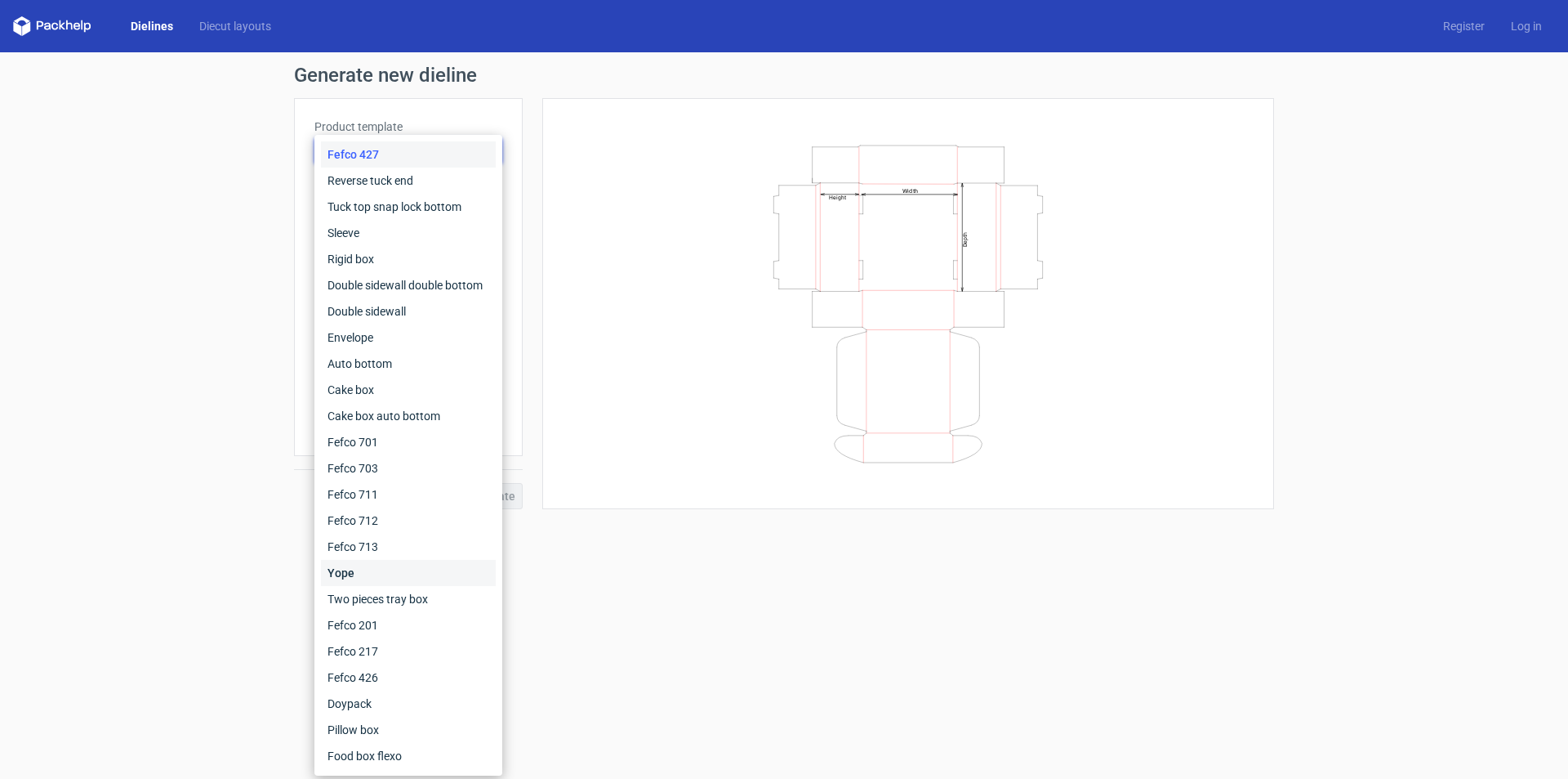
click at [387, 573] on div "Yope" at bounding box center [409, 573] width 175 height 26
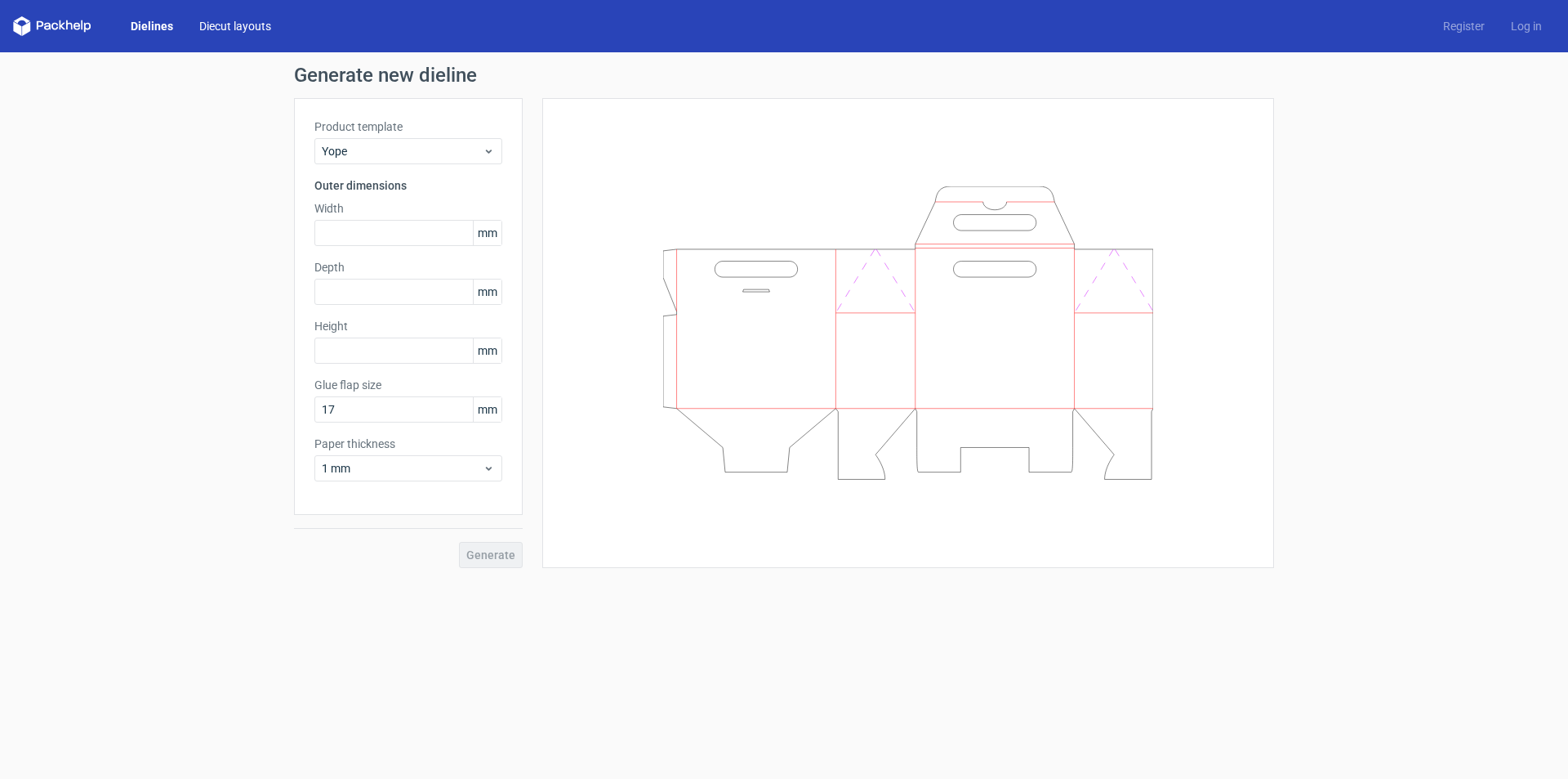
click at [244, 28] on link "Diecut layouts" at bounding box center [235, 25] width 98 height 17
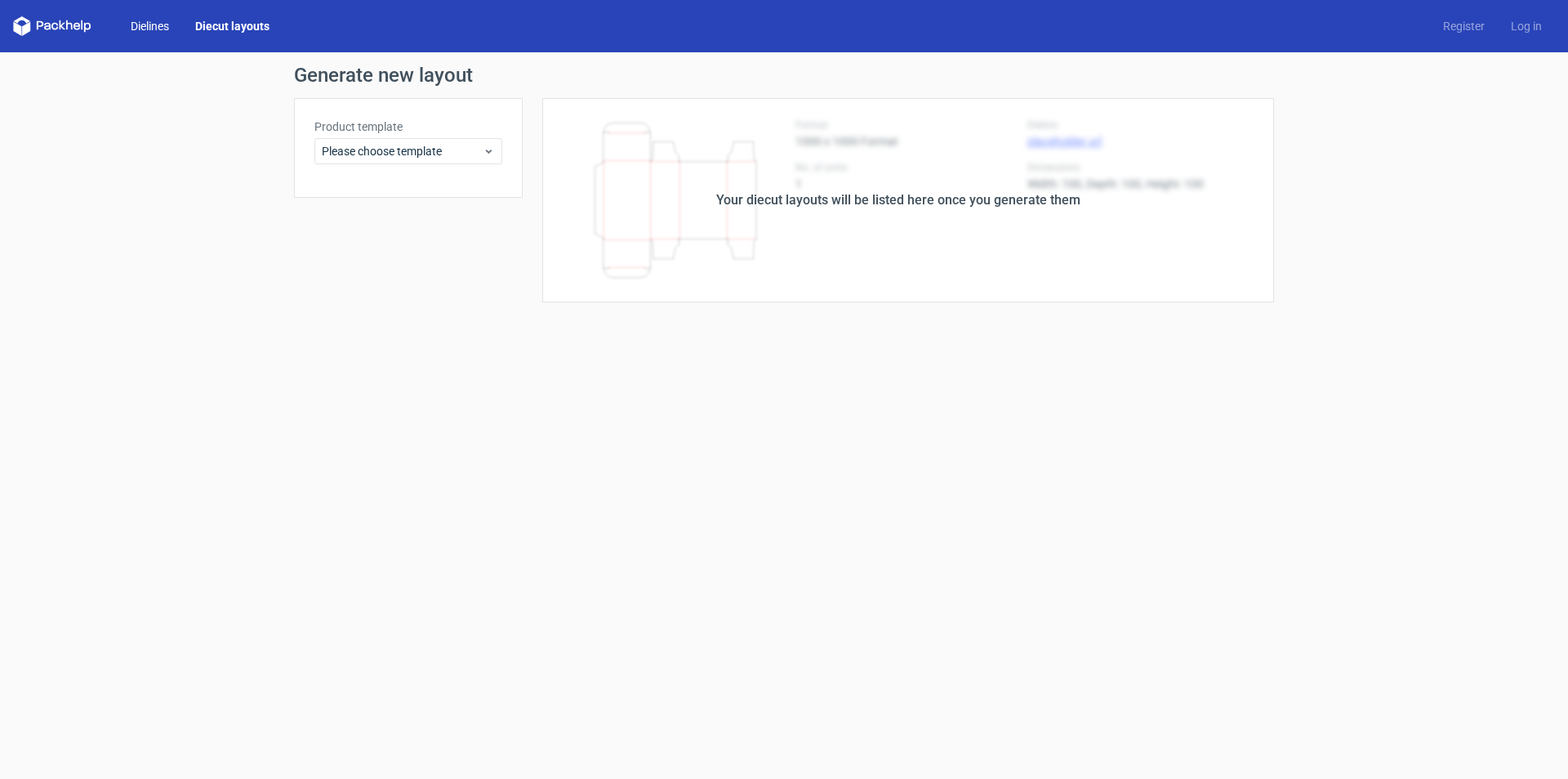
click at [165, 28] on link "Dielines" at bounding box center [150, 25] width 64 height 17
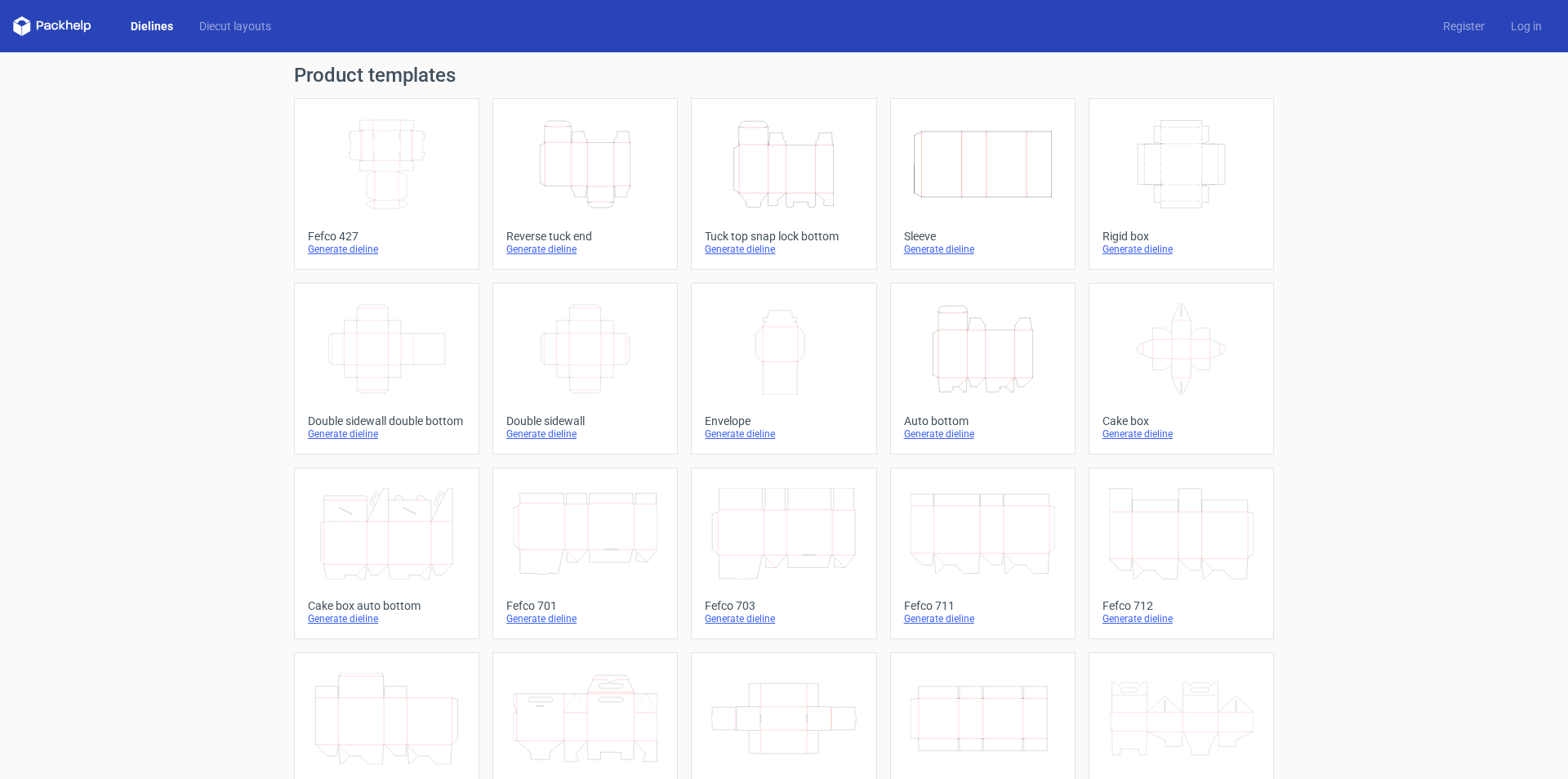
scroll to position [242, 0]
